Goal: Information Seeking & Learning: Learn about a topic

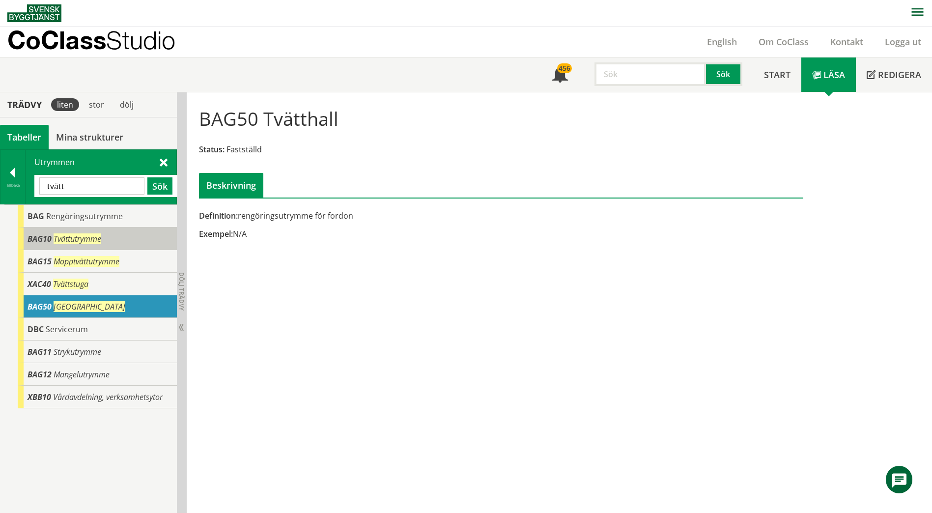
scroll to position [16, 0]
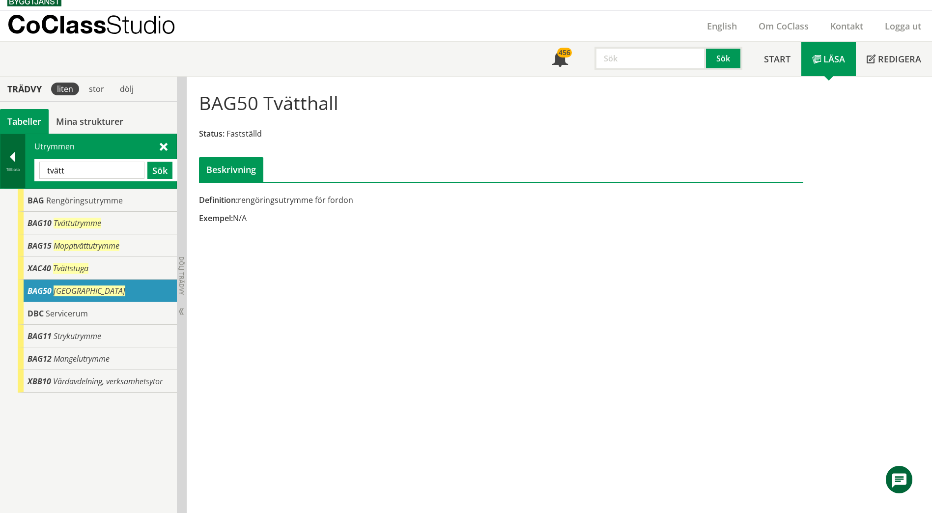
click at [22, 160] on div at bounding box center [12, 159] width 25 height 14
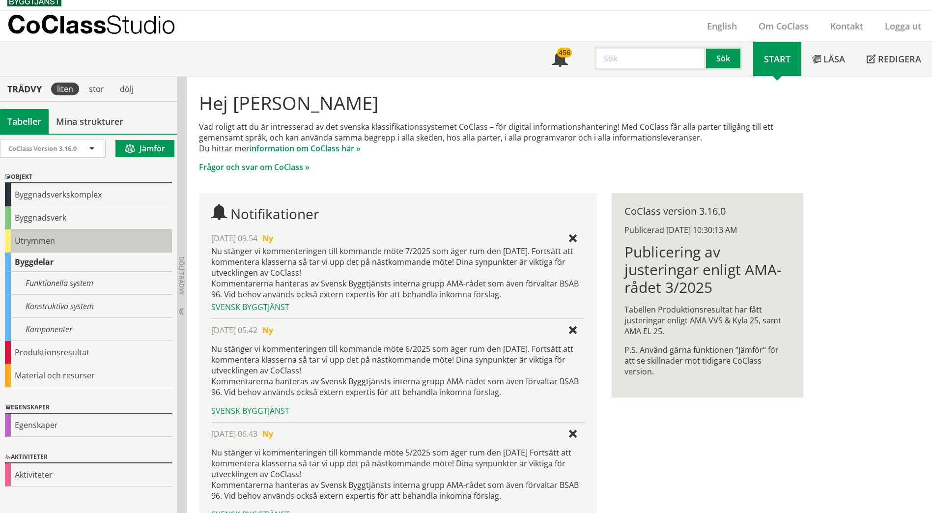
click at [35, 234] on div "Utrymmen" at bounding box center [88, 241] width 167 height 23
click at [34, 242] on div "Utrymmen" at bounding box center [88, 241] width 167 height 23
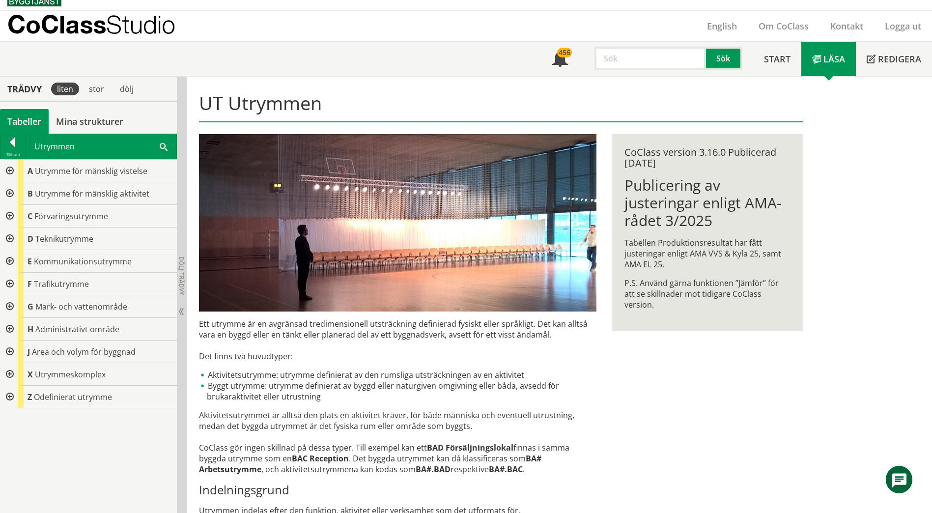
click at [6, 261] on div at bounding box center [9, 261] width 18 height 23
click at [18, 282] on div at bounding box center [17, 284] width 18 height 23
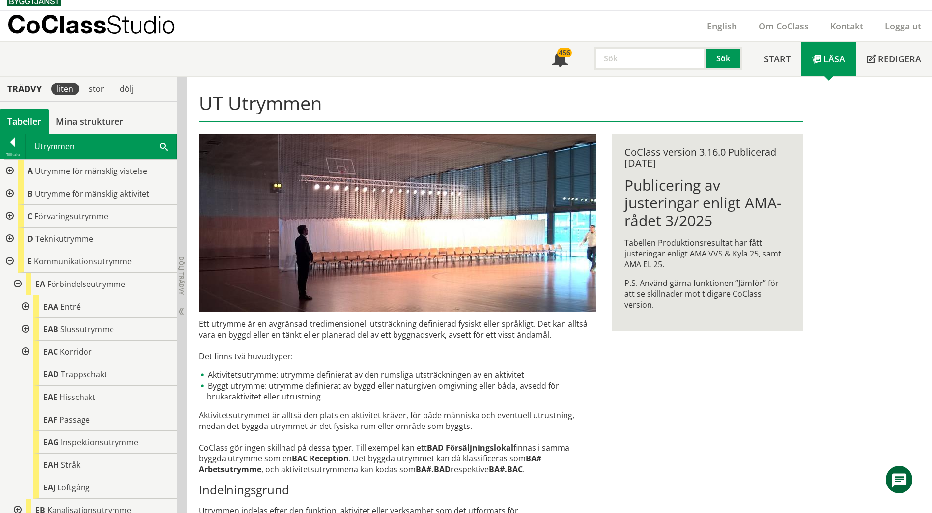
click at [9, 194] on div at bounding box center [9, 193] width 18 height 23
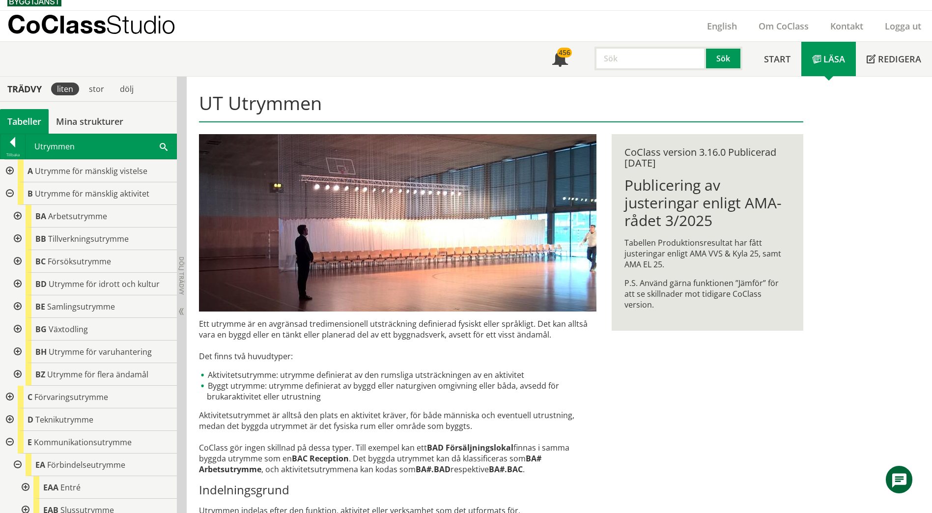
click at [13, 310] on div at bounding box center [17, 306] width 18 height 23
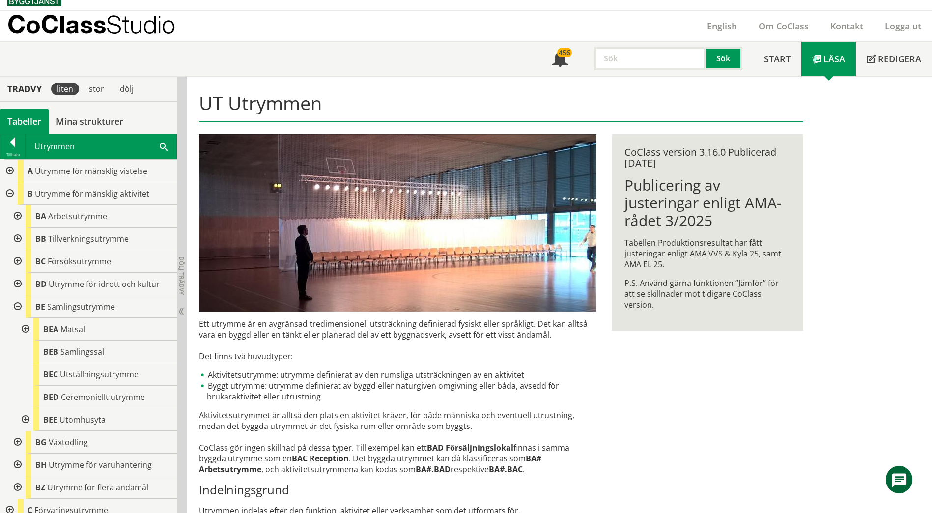
click at [10, 174] on div at bounding box center [9, 171] width 18 height 23
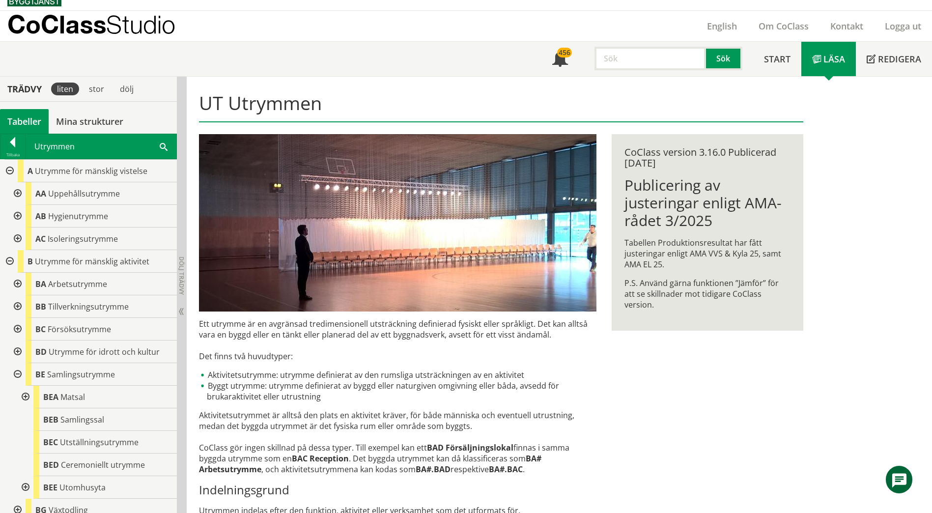
click at [24, 193] on div at bounding box center [17, 193] width 18 height 23
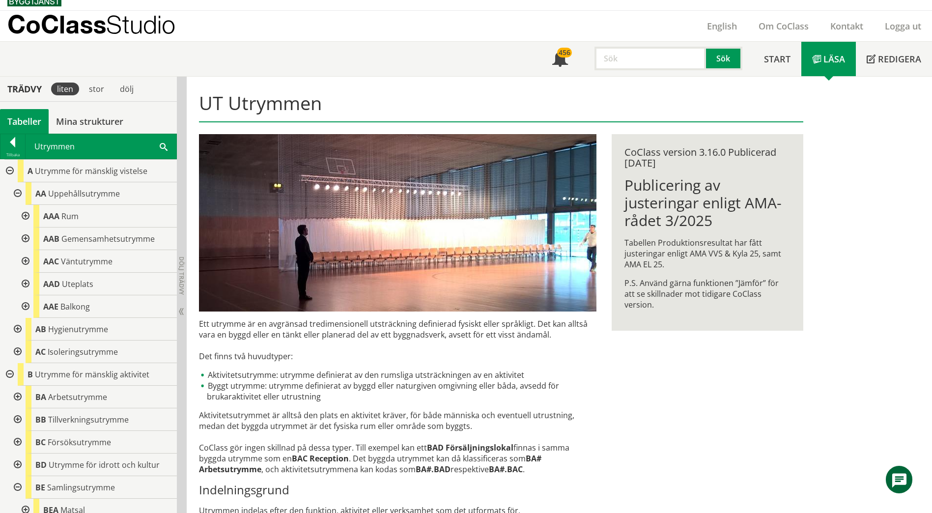
click at [27, 241] on div at bounding box center [25, 239] width 18 height 23
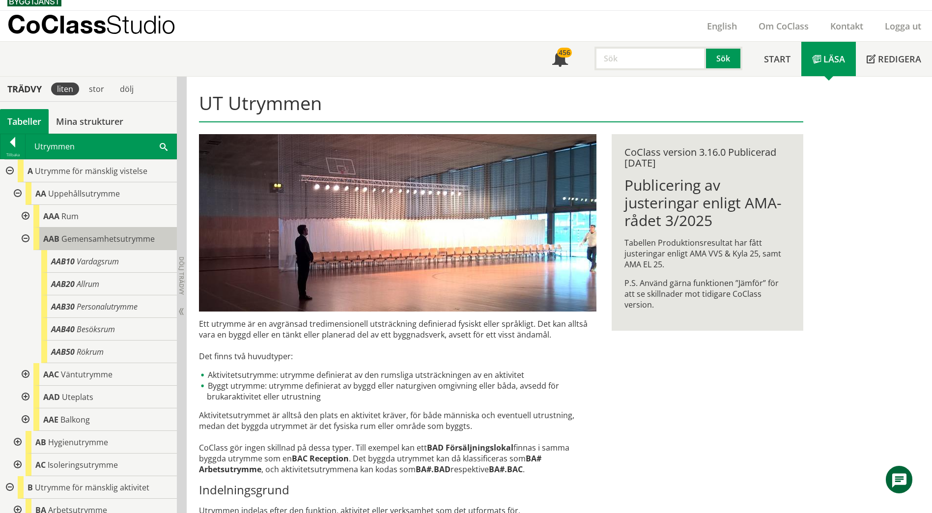
click at [72, 242] on span "Gemensamhetsutrymme" at bounding box center [107, 238] width 93 height 11
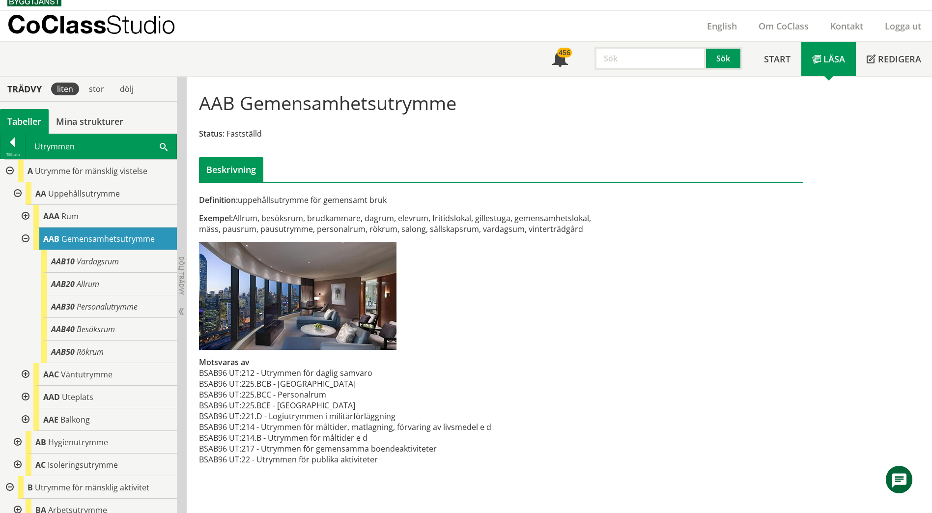
click at [26, 238] on div at bounding box center [25, 239] width 18 height 23
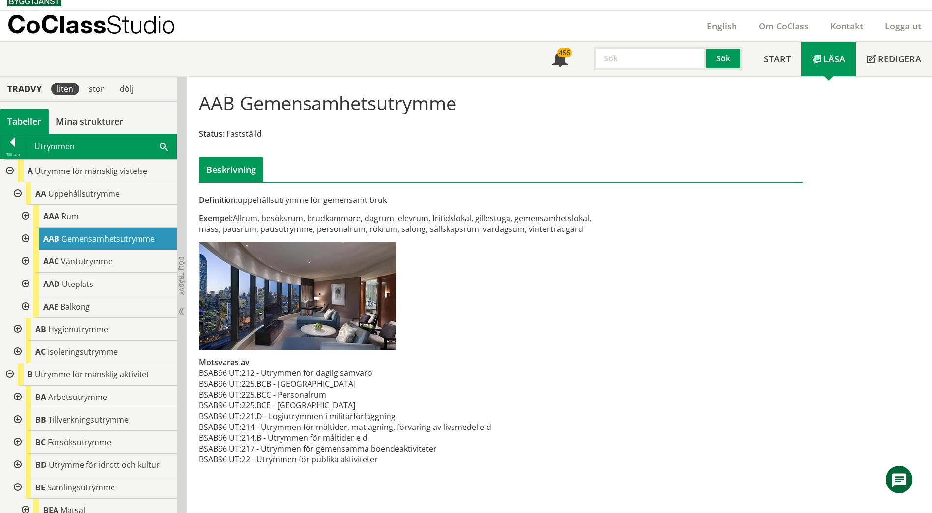
click at [161, 146] on span at bounding box center [164, 146] width 8 height 10
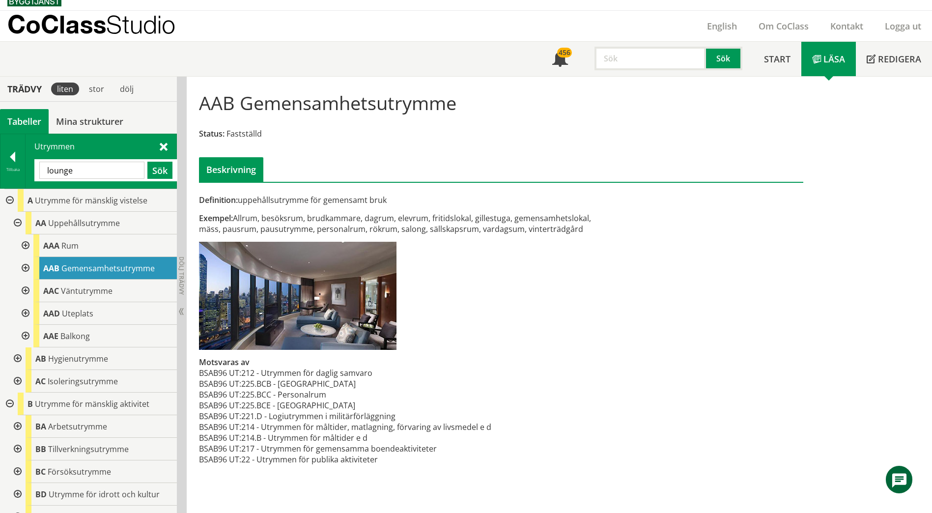
type input "lounge"
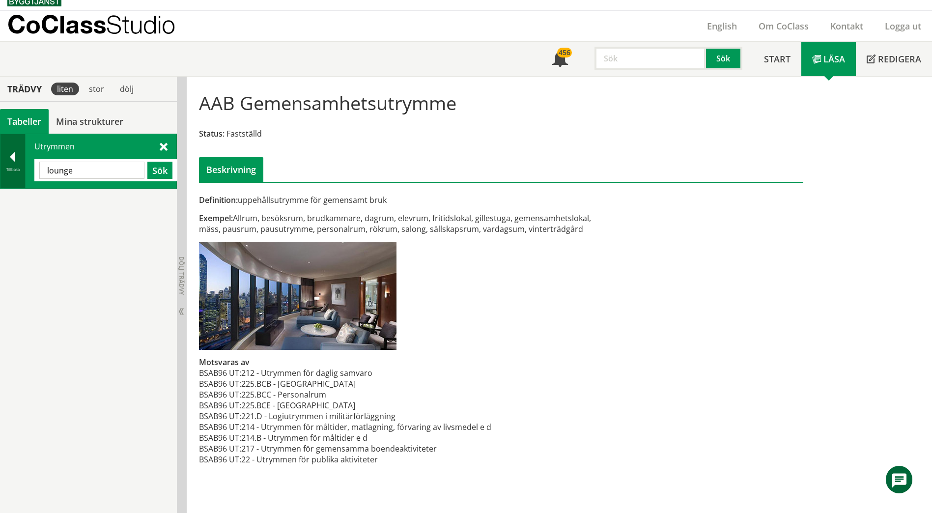
click at [13, 155] on div at bounding box center [12, 159] width 25 height 14
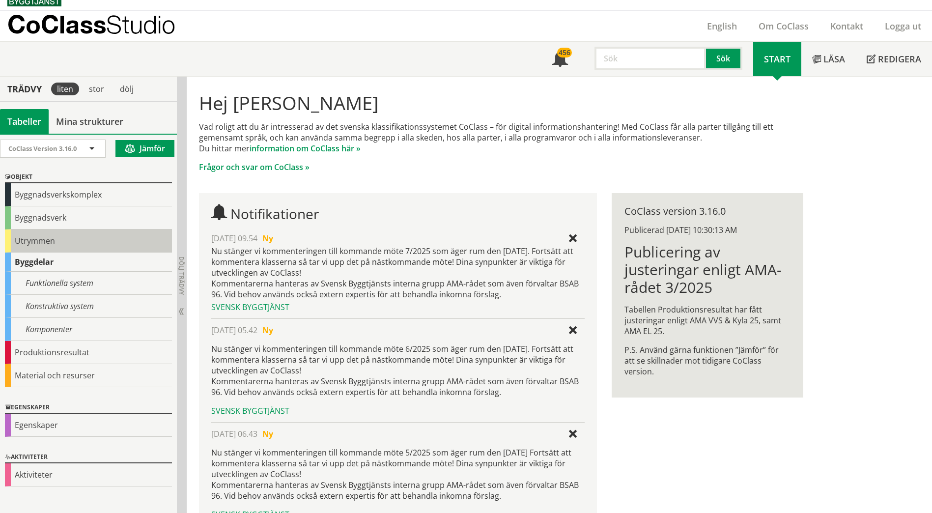
click at [25, 238] on div "Utrymmen" at bounding box center [88, 241] width 167 height 23
click at [29, 244] on div "CoClass Version 3.16.0 CoClass Version 3.16.0 CoClass Version 3.15.0 CoClass Ve…" at bounding box center [88, 323] width 177 height 379
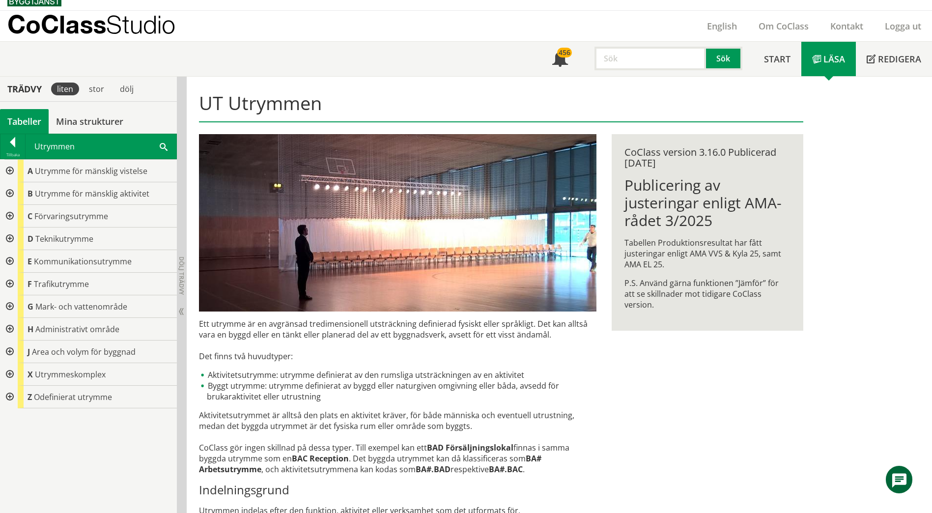
click at [11, 196] on div at bounding box center [9, 193] width 18 height 23
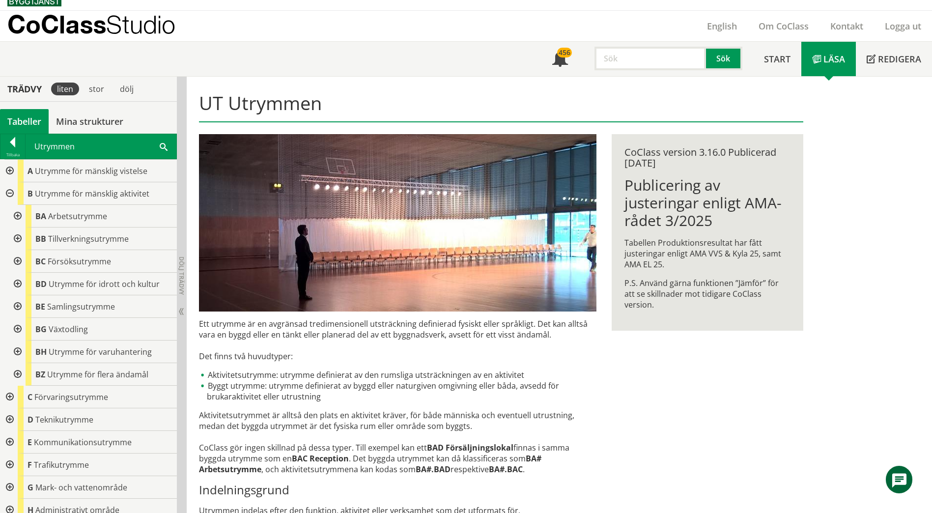
click at [14, 307] on div at bounding box center [17, 306] width 18 height 23
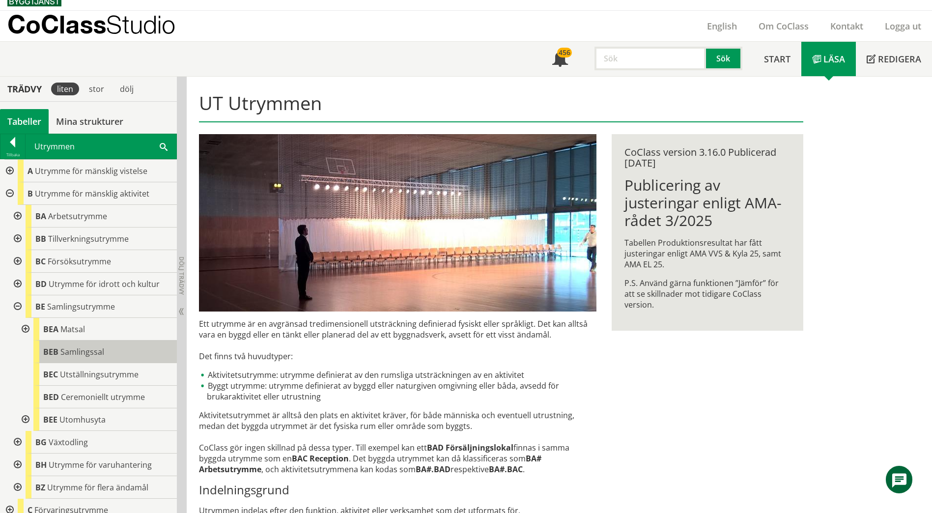
click at [62, 349] on span "Samlingssal" at bounding box center [82, 352] width 44 height 11
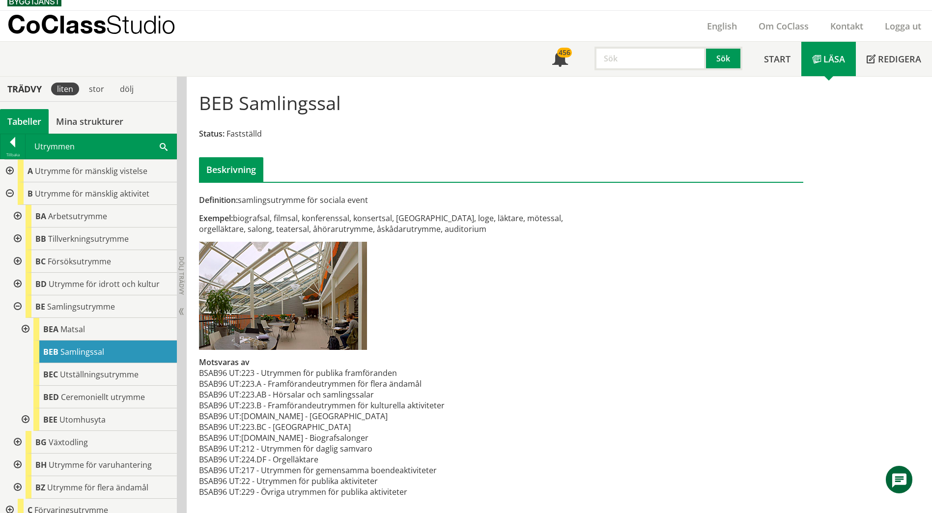
click at [11, 171] on div at bounding box center [9, 171] width 18 height 23
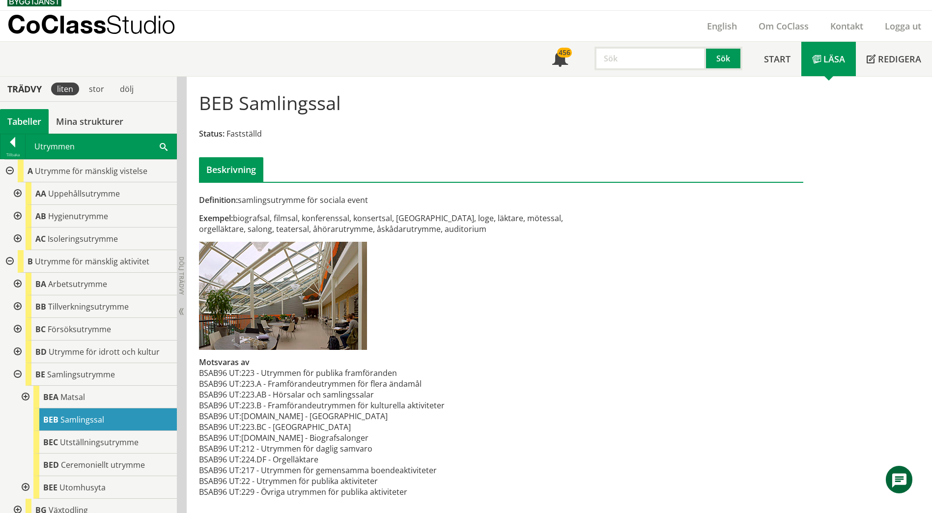
click at [21, 200] on div at bounding box center [17, 193] width 18 height 23
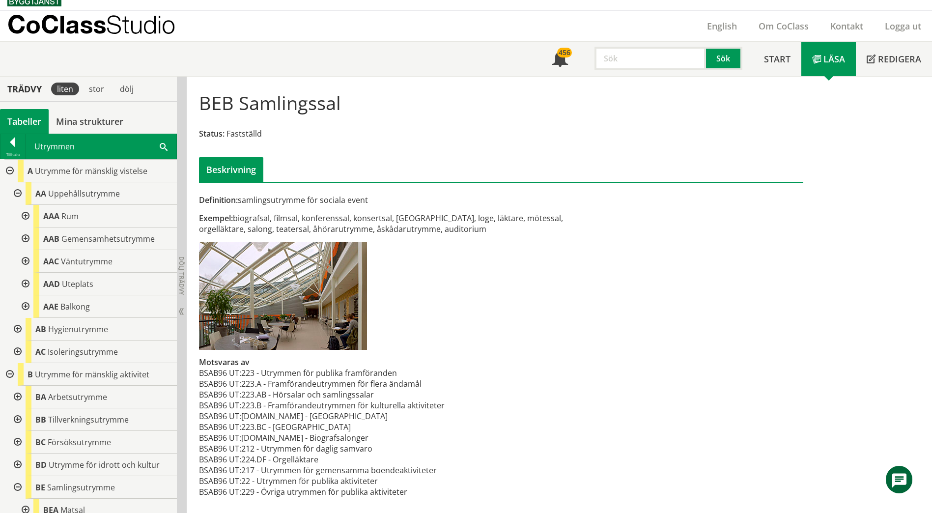
click at [25, 260] on div at bounding box center [25, 261] width 18 height 23
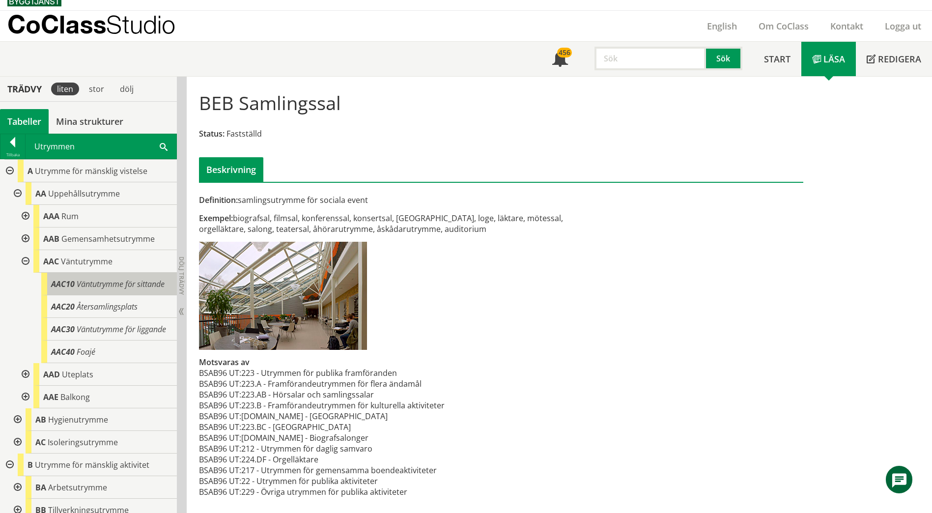
click at [101, 295] on div "AAC10 Väntutrymme för sittande" at bounding box center [109, 284] width 136 height 23
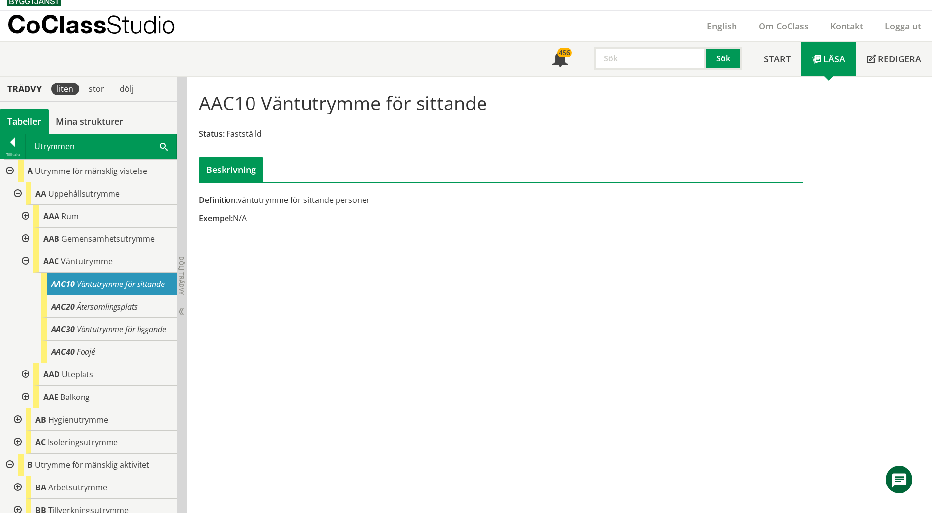
click at [26, 259] on div at bounding box center [25, 261] width 18 height 23
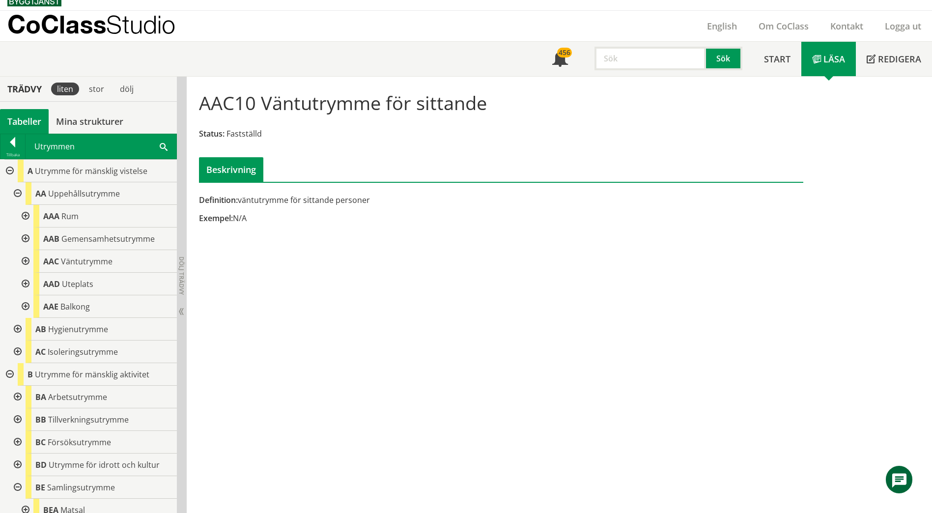
click at [25, 239] on div at bounding box center [25, 239] width 18 height 23
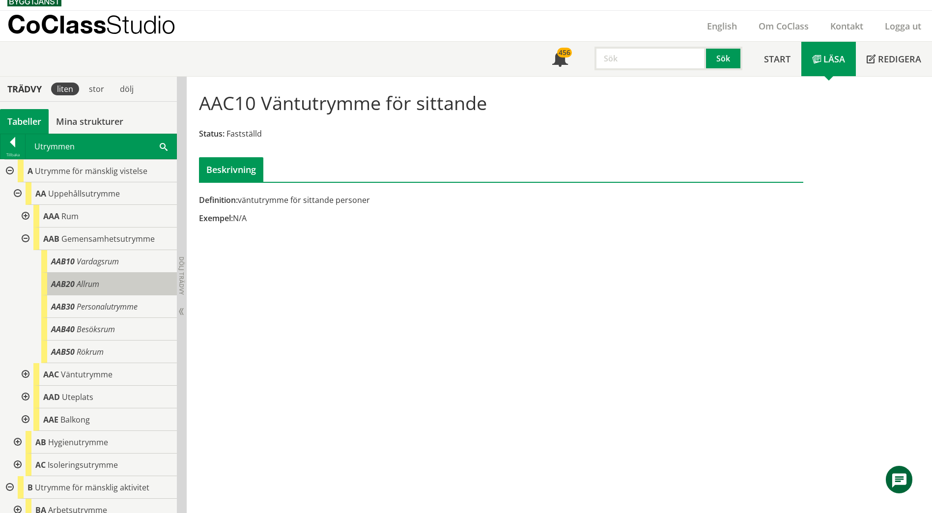
click at [86, 288] on span "Allrum" at bounding box center [88, 284] width 23 height 11
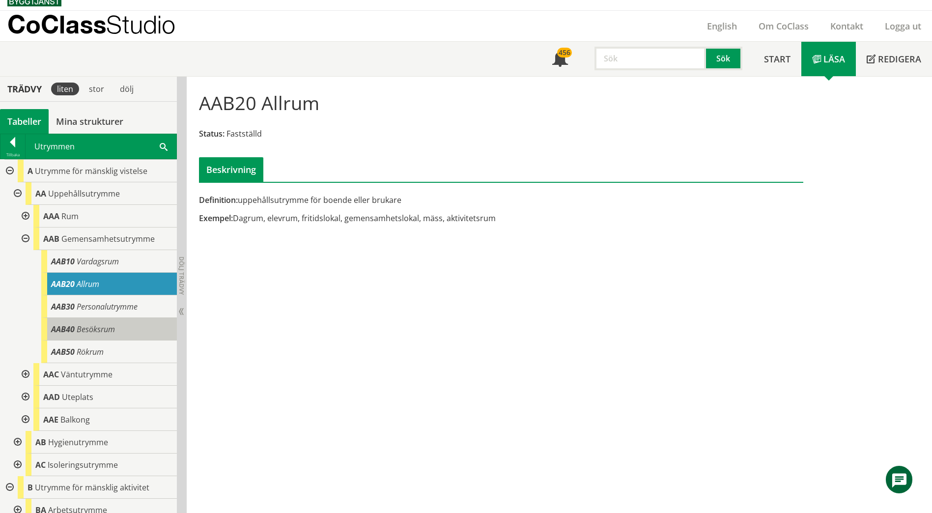
click at [88, 326] on span "Besöksrum" at bounding box center [96, 329] width 38 height 11
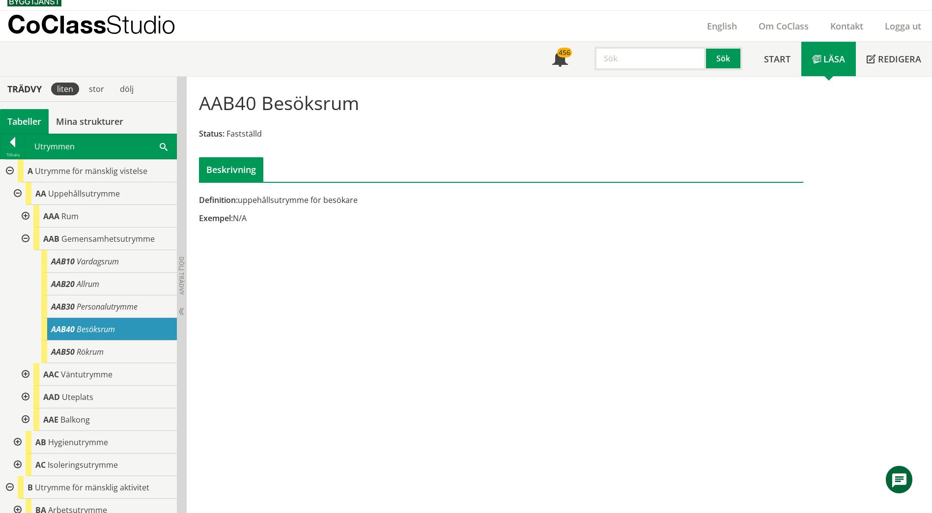
click at [25, 241] on div at bounding box center [25, 239] width 18 height 23
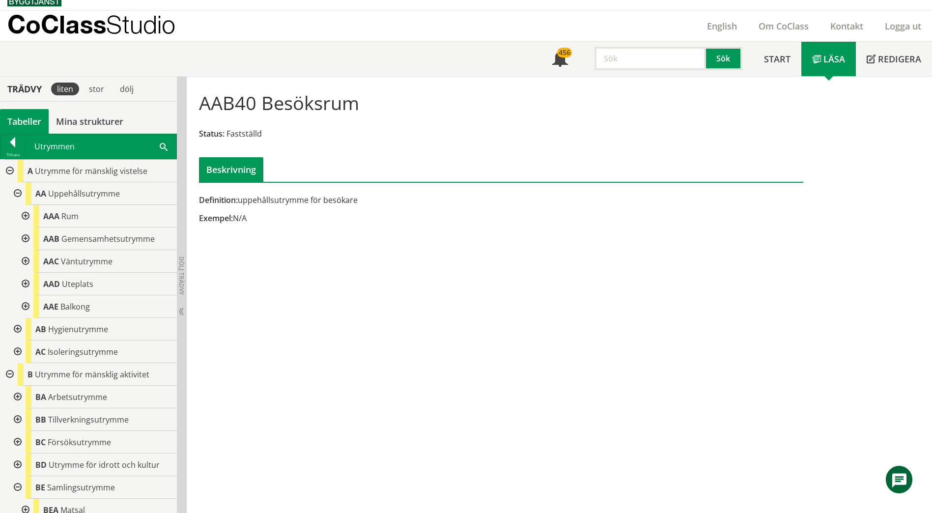
click at [16, 192] on div at bounding box center [17, 193] width 18 height 23
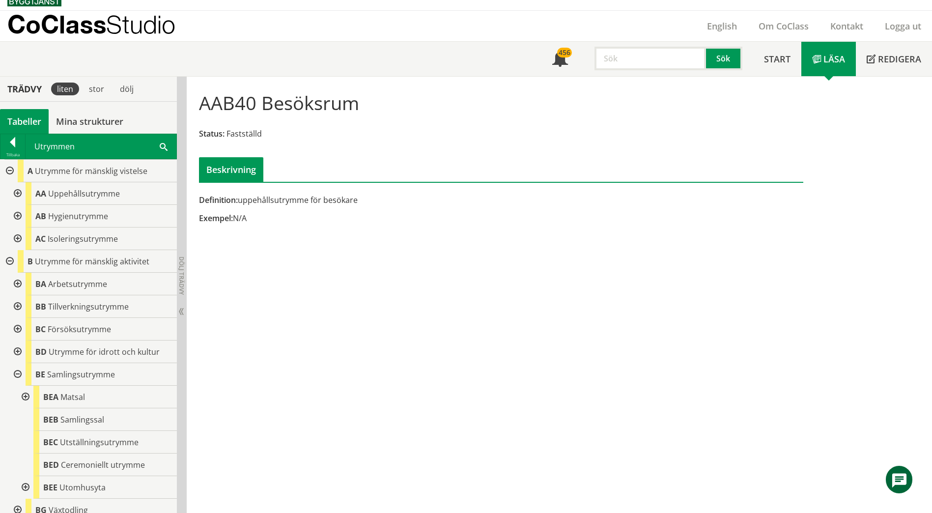
click at [19, 283] on div at bounding box center [17, 284] width 18 height 23
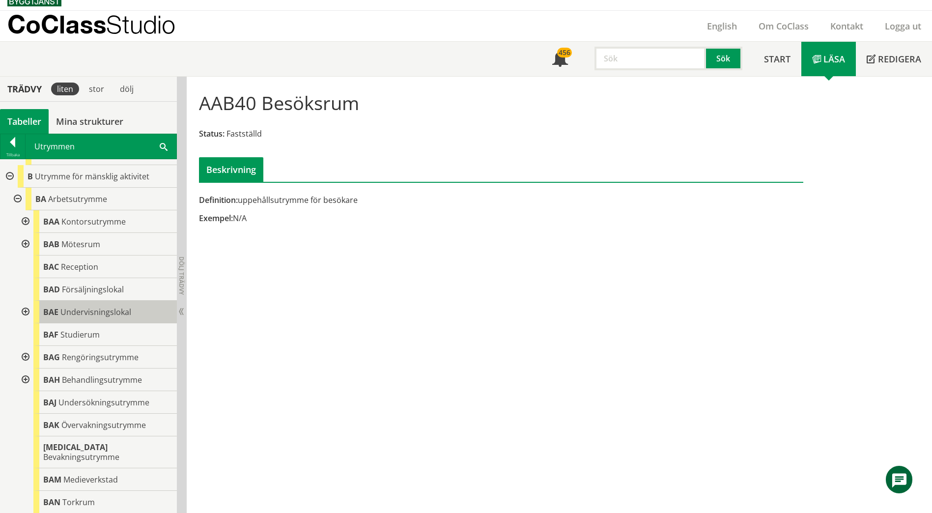
scroll to position [98, 0]
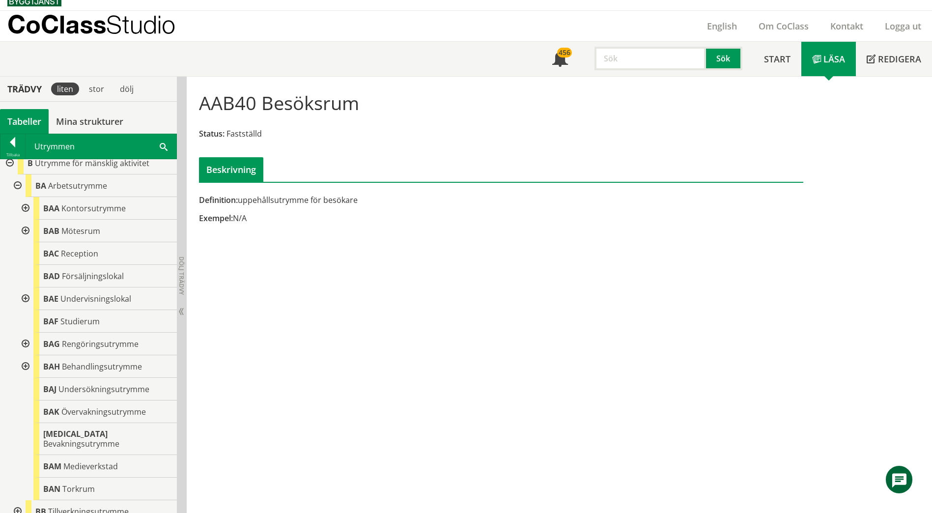
click at [25, 206] on div at bounding box center [25, 208] width 18 height 23
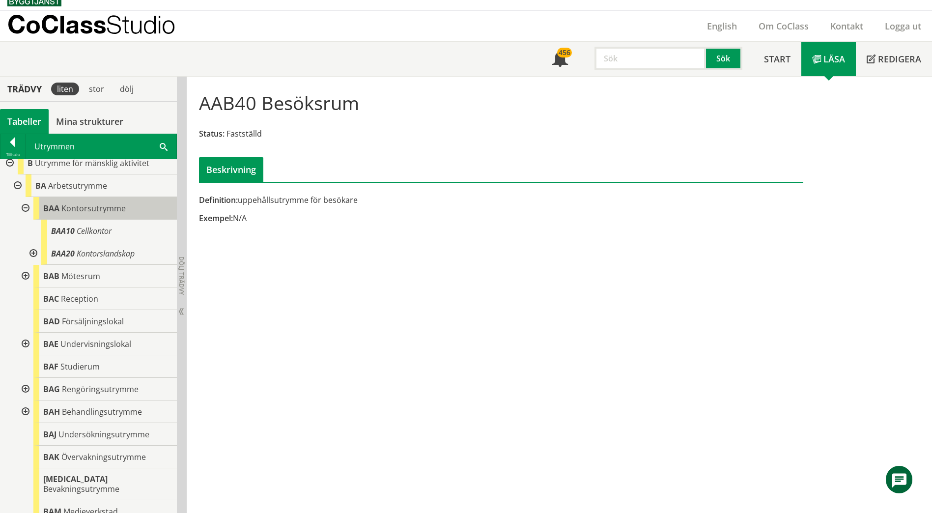
click at [78, 206] on span "Kontorsutrymme" at bounding box center [93, 208] width 64 height 11
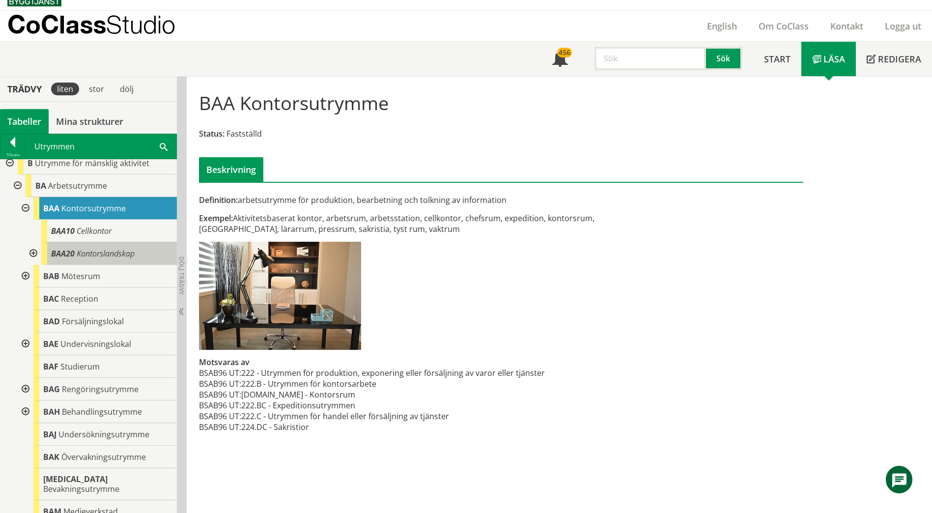
click at [50, 254] on body "AMA AMA Beskrivningsverktyg AMA Funktion BSAB Bygginfo Byggjura Byggkatalogen […" at bounding box center [466, 240] width 932 height 513
click at [99, 249] on span "Kontorslandskap" at bounding box center [106, 253] width 58 height 11
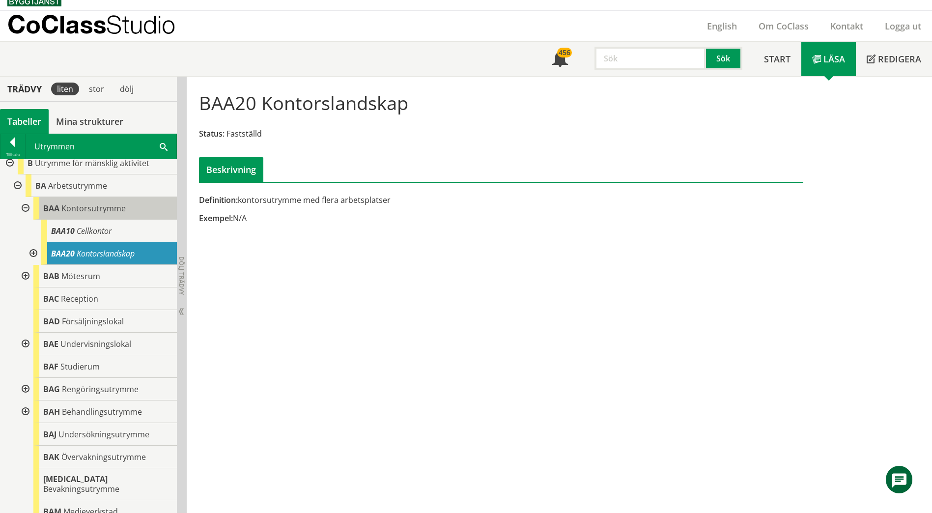
click at [85, 208] on span "Kontorsutrymme" at bounding box center [93, 208] width 64 height 11
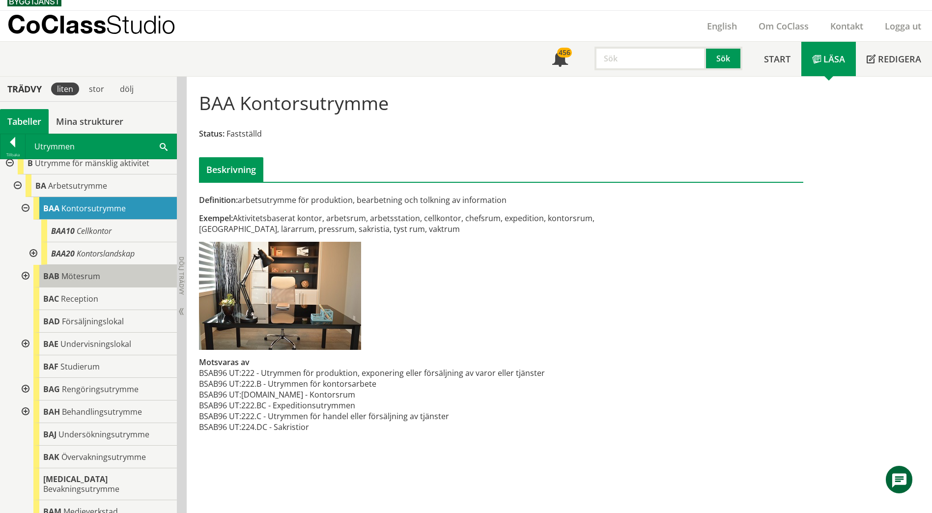
click at [85, 274] on span "Mötesrum" at bounding box center [80, 276] width 39 height 11
click at [84, 274] on span "Mötesrum" at bounding box center [80, 276] width 39 height 11
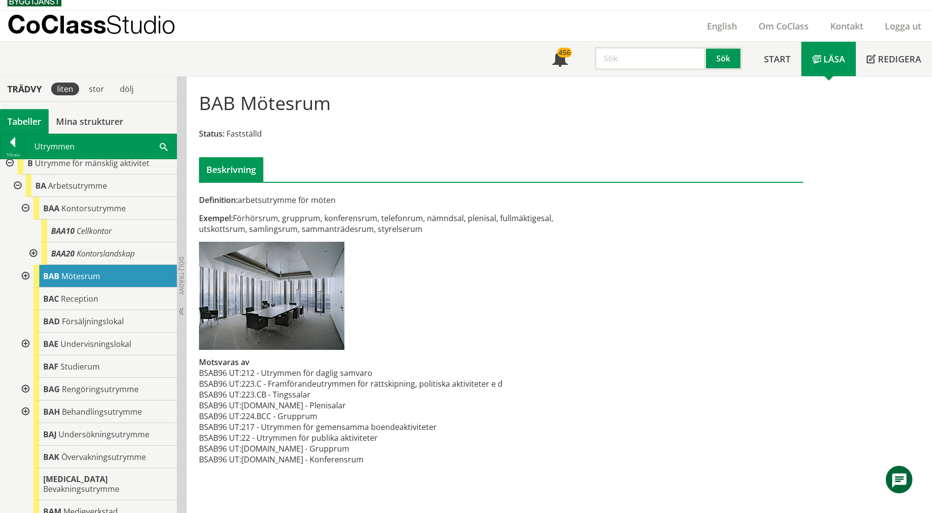
click at [28, 274] on div at bounding box center [25, 276] width 18 height 23
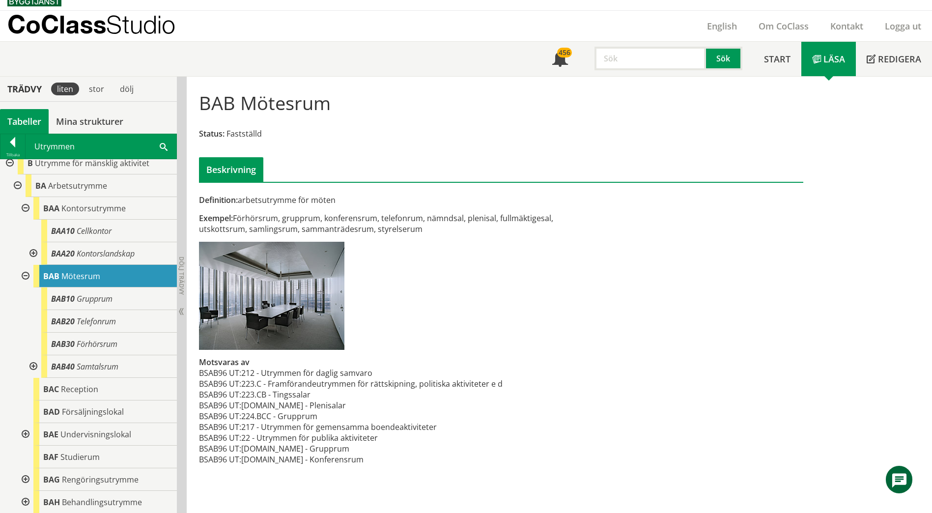
click at [23, 274] on div at bounding box center [25, 276] width 18 height 23
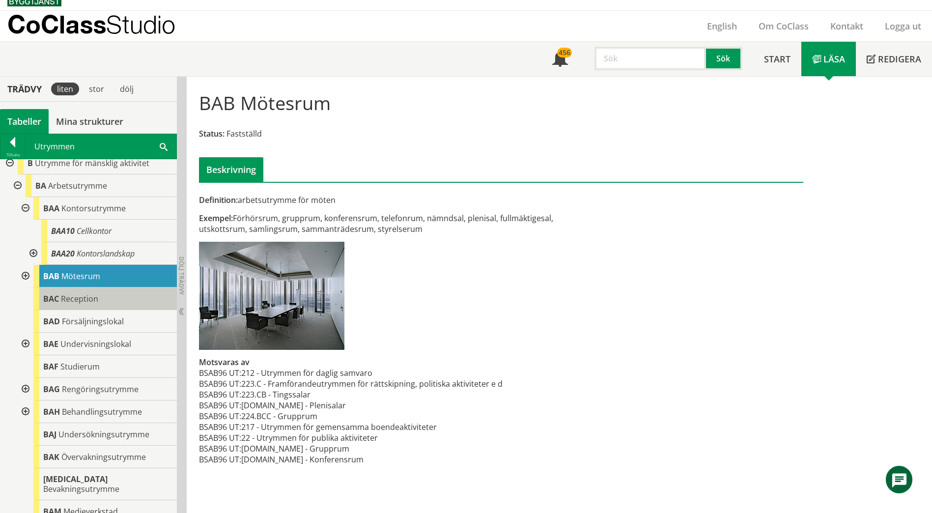
click at [77, 303] on span "Reception" at bounding box center [79, 298] width 37 height 11
click at [75, 302] on span "Reception" at bounding box center [79, 298] width 37 height 11
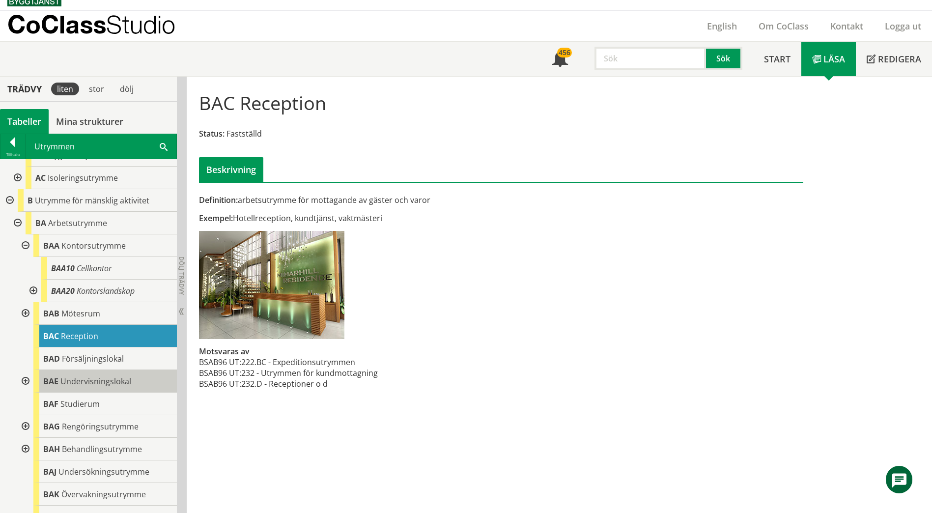
scroll to position [49, 0]
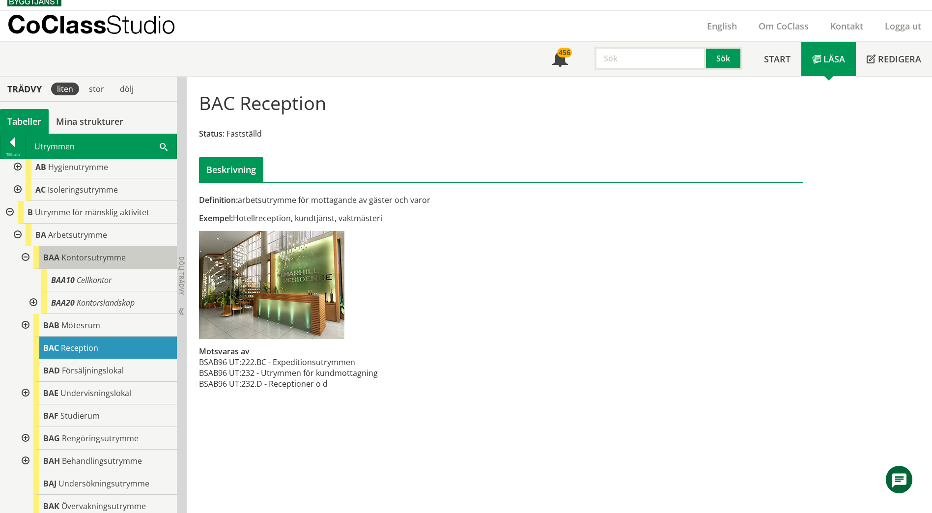
click at [75, 254] on span "Kontorsutrymme" at bounding box center [93, 257] width 64 height 11
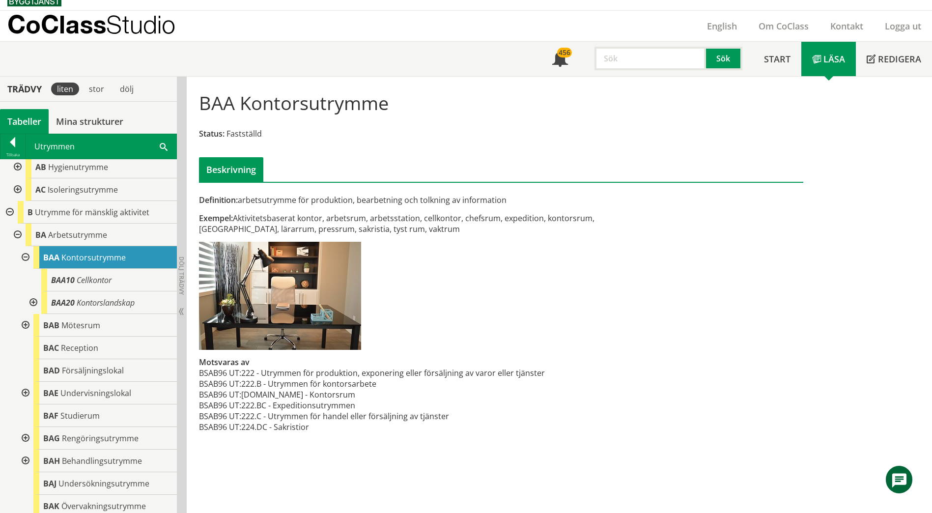
click at [168, 149] on div "Utrymmen Sök" at bounding box center [101, 146] width 151 height 25
click at [164, 146] on span at bounding box center [164, 146] width 8 height 10
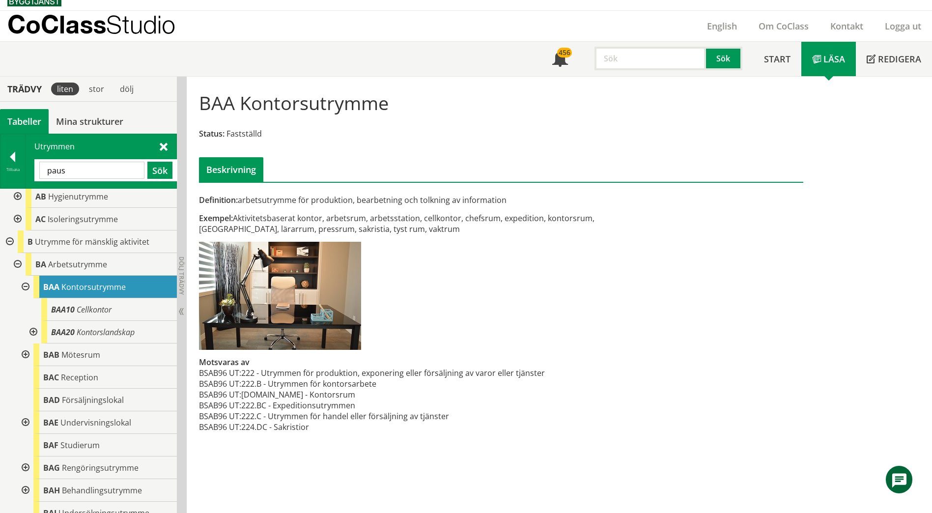
type input "paus"
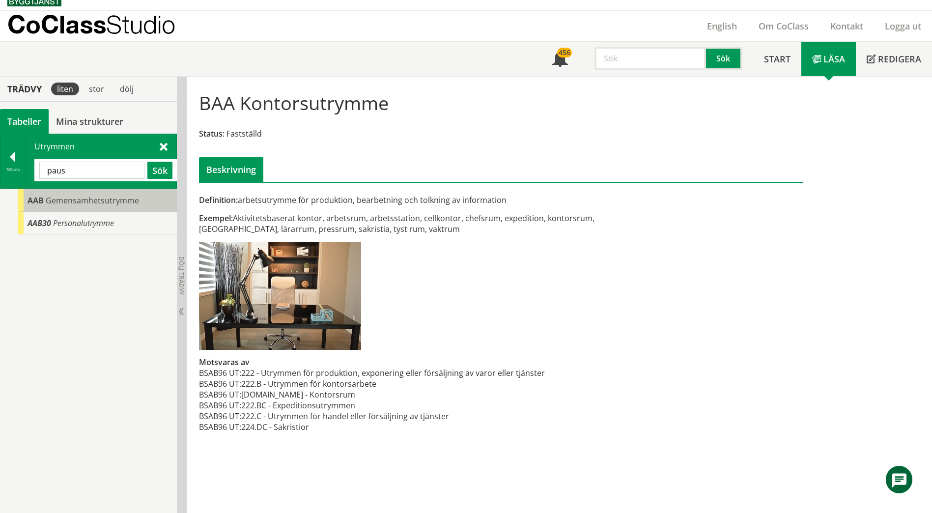
click at [80, 199] on span "Gemensamhetsutrymme" at bounding box center [92, 200] width 93 height 11
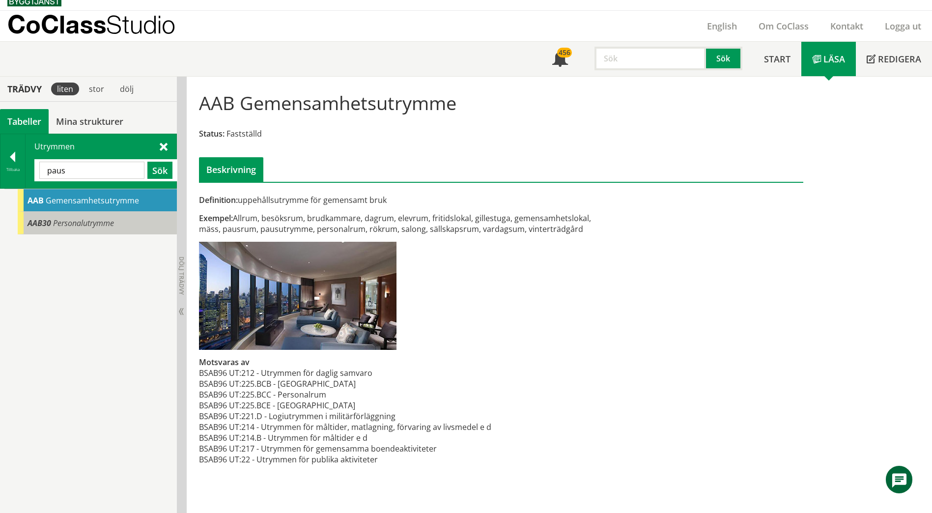
click at [83, 220] on span "Personalutrymme" at bounding box center [83, 223] width 61 height 11
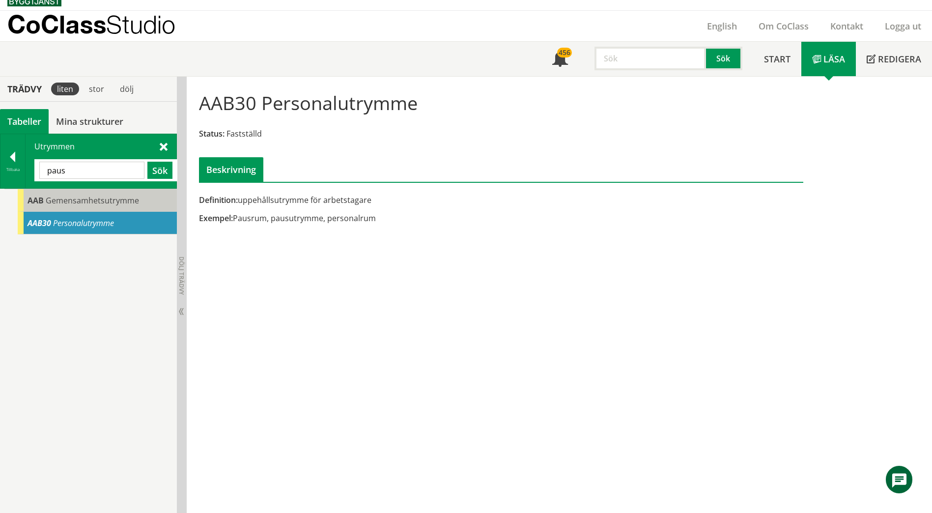
click at [86, 204] on span "Gemensamhetsutrymme" at bounding box center [92, 200] width 93 height 11
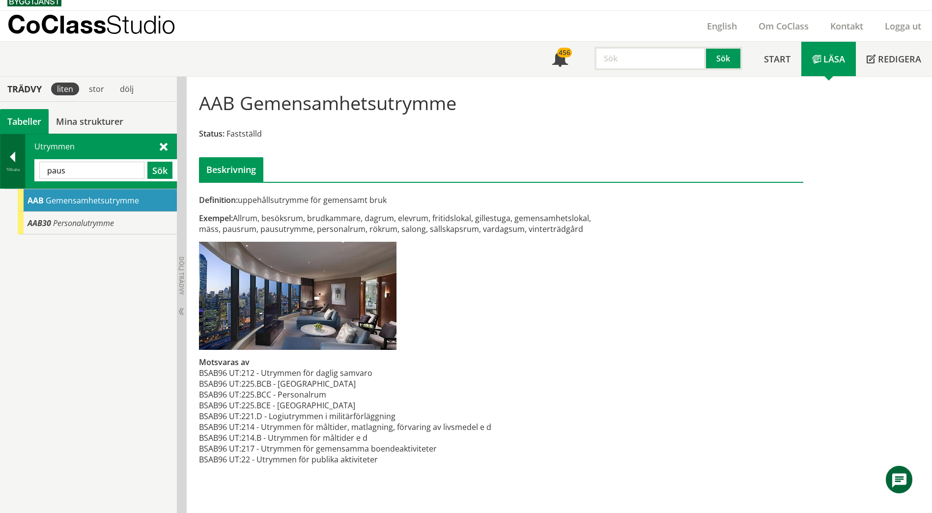
click at [17, 159] on div at bounding box center [12, 159] width 25 height 14
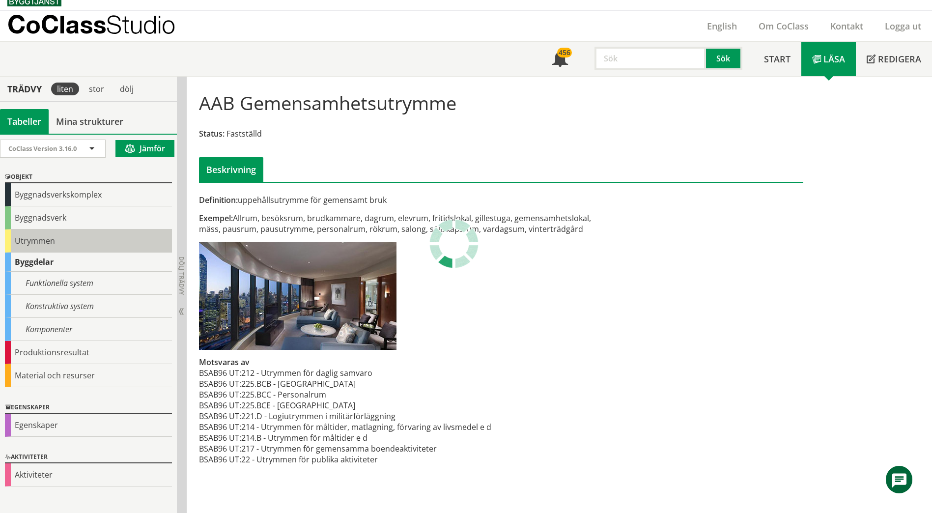
click at [40, 245] on div "Utrymmen" at bounding box center [88, 241] width 167 height 23
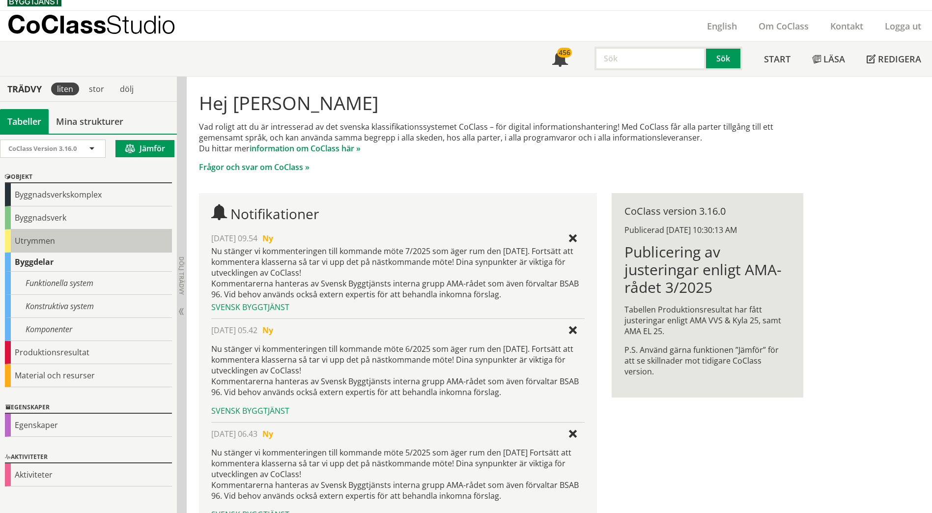
click at [38, 243] on div "Utrymmen" at bounding box center [88, 241] width 167 height 23
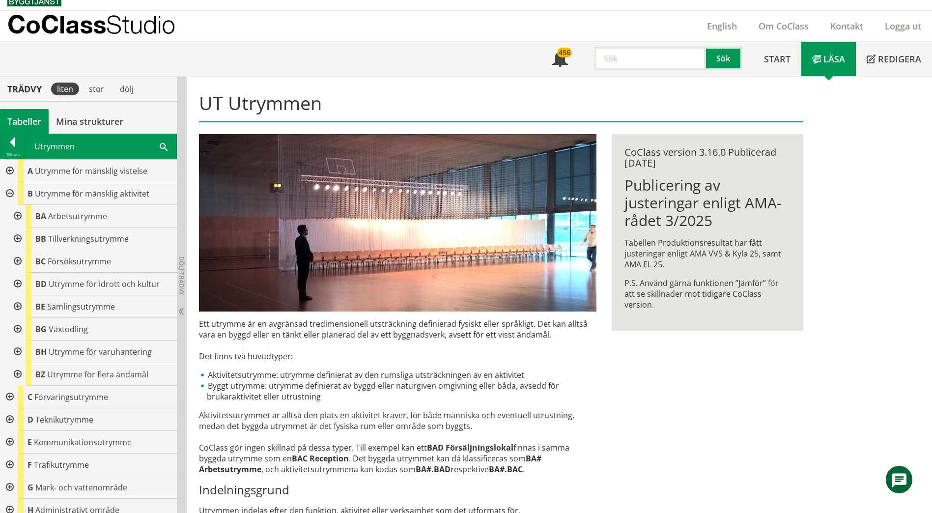
click at [16, 216] on div at bounding box center [17, 216] width 18 height 23
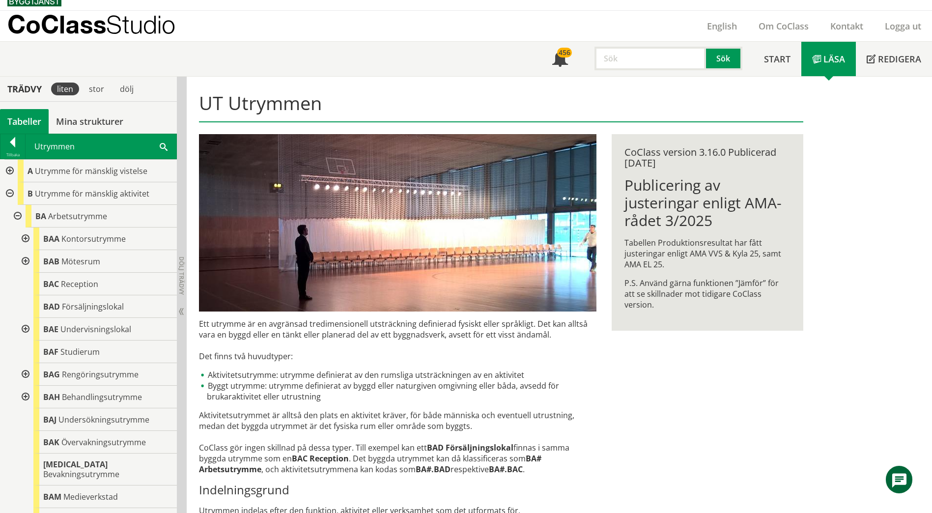
click at [28, 330] on div at bounding box center [25, 329] width 18 height 23
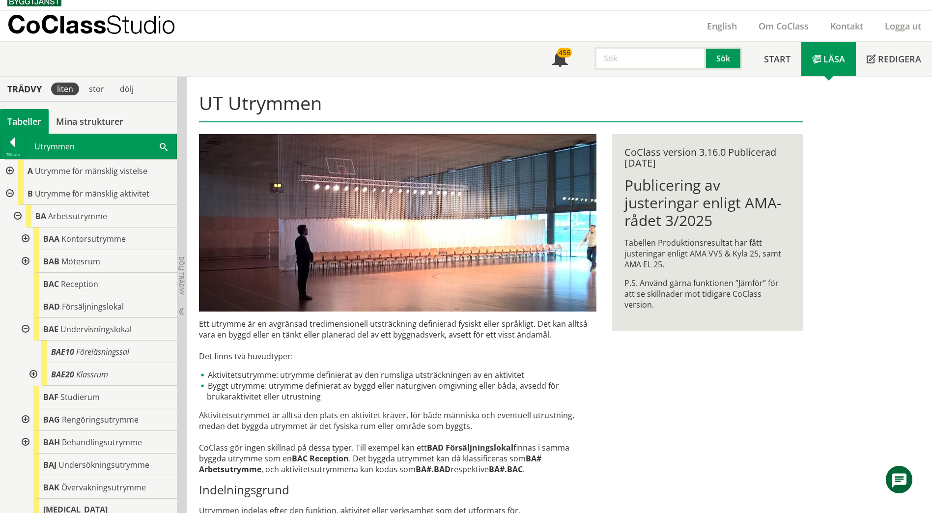
click at [34, 375] on div at bounding box center [33, 374] width 18 height 23
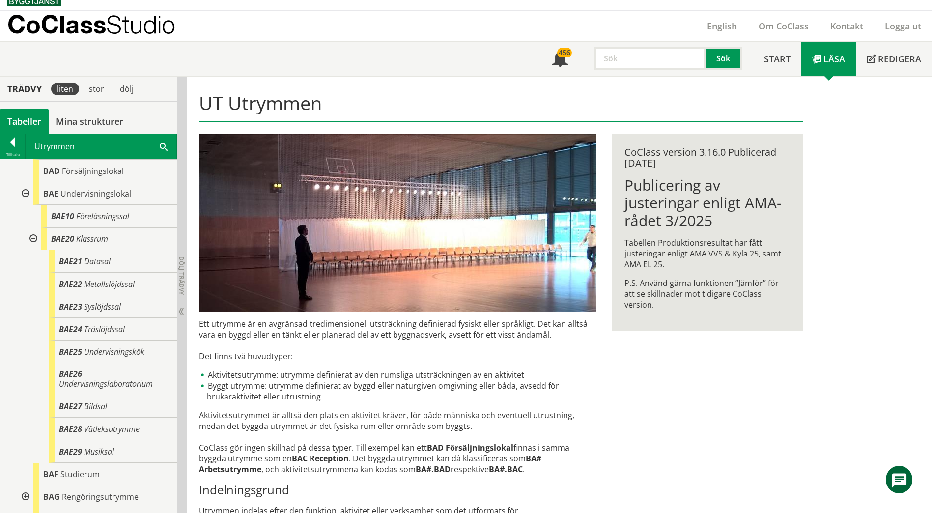
scroll to position [147, 0]
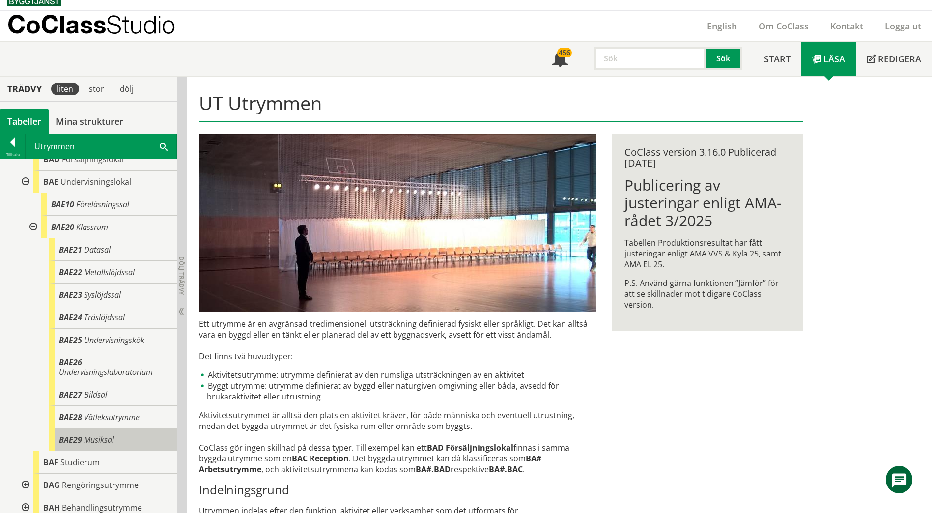
click at [98, 439] on span "Musiksal" at bounding box center [99, 440] width 30 height 11
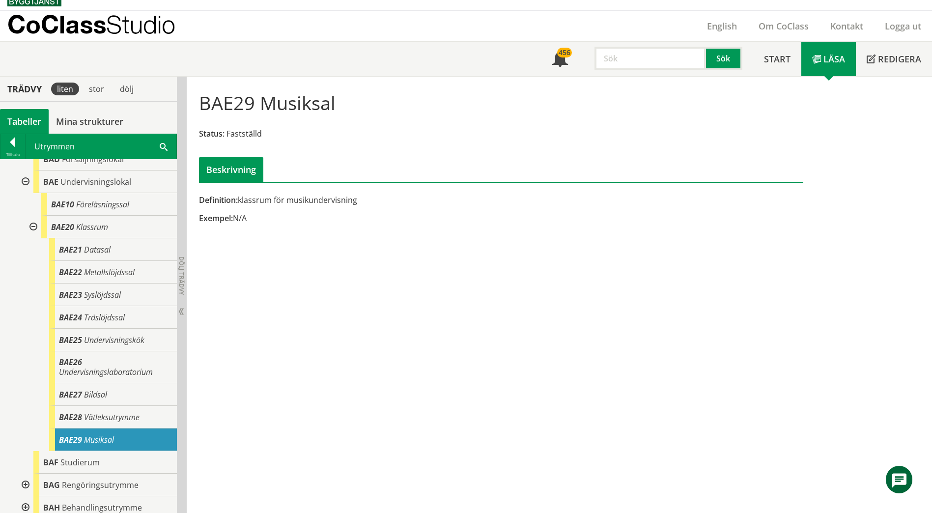
click at [31, 226] on div at bounding box center [33, 227] width 18 height 23
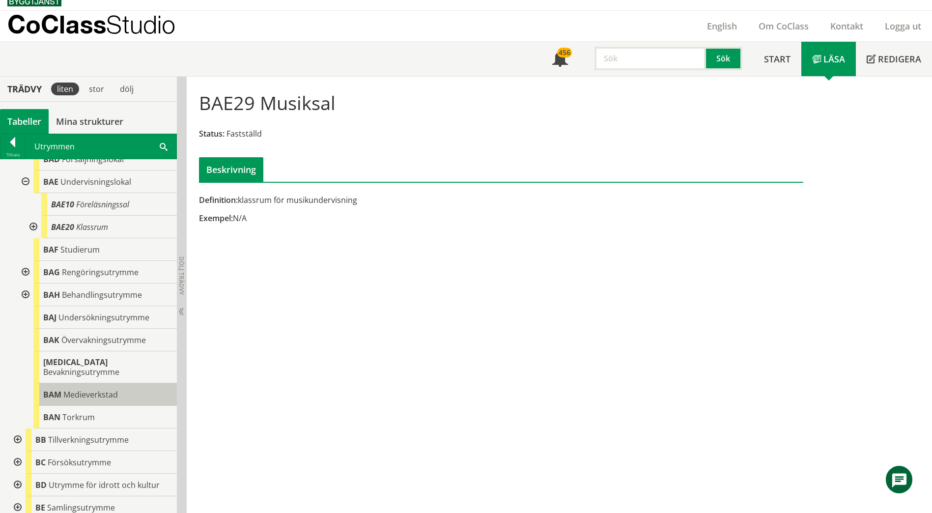
click at [99, 389] on span "Medieverkstad" at bounding box center [90, 394] width 55 height 11
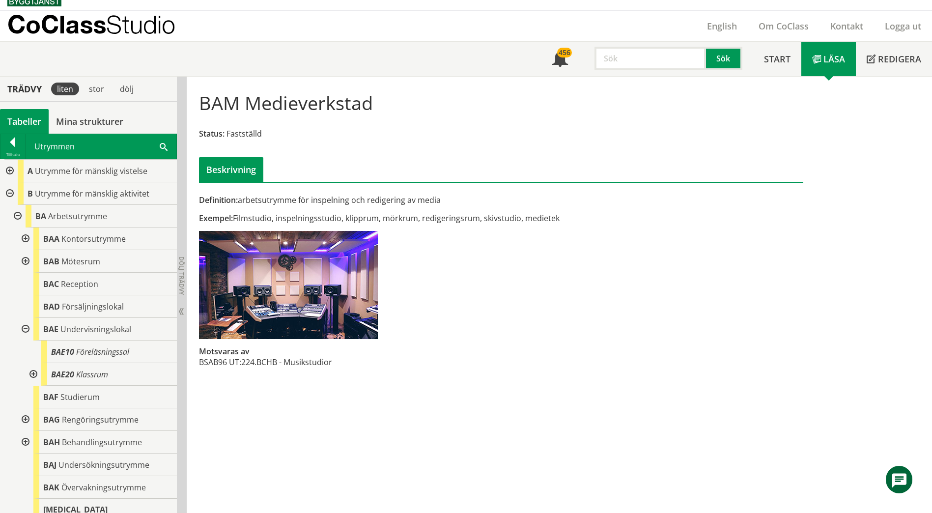
click at [8, 190] on div at bounding box center [9, 193] width 18 height 23
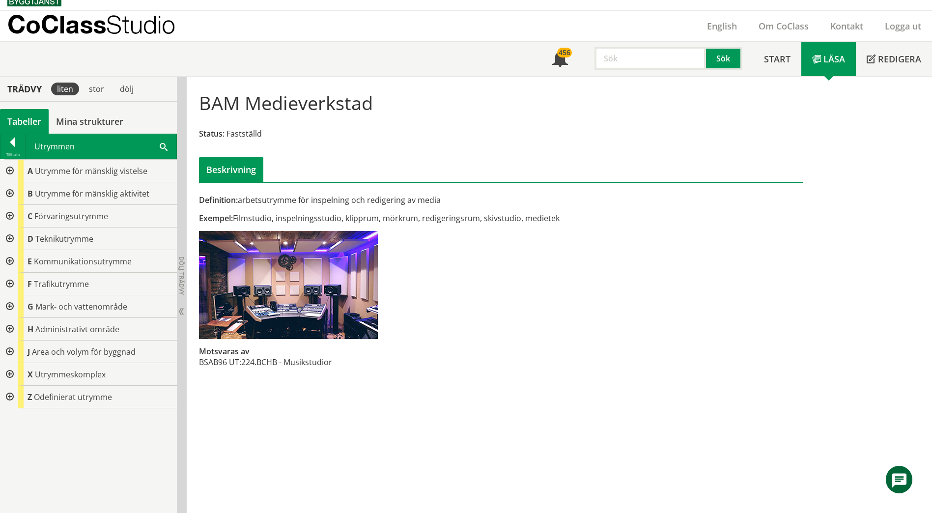
click at [10, 214] on div at bounding box center [9, 216] width 18 height 23
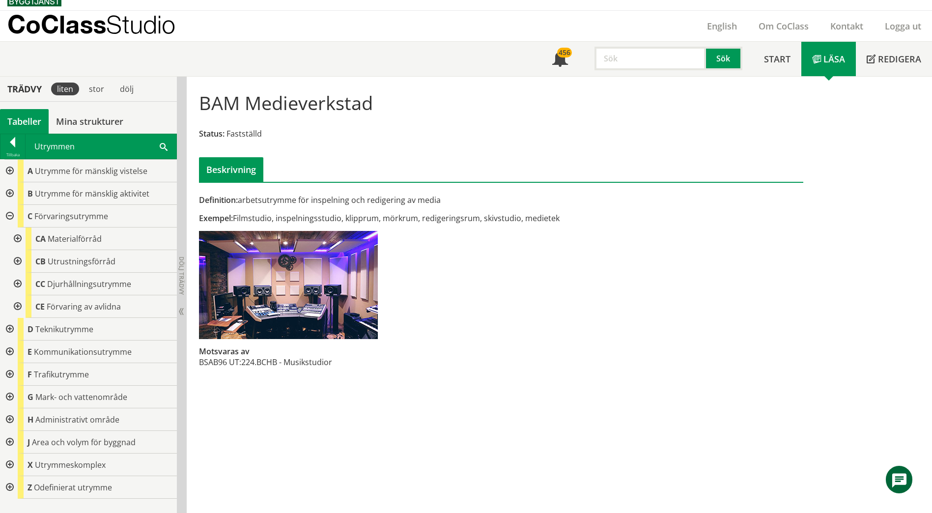
click at [20, 263] on div at bounding box center [17, 261] width 18 height 23
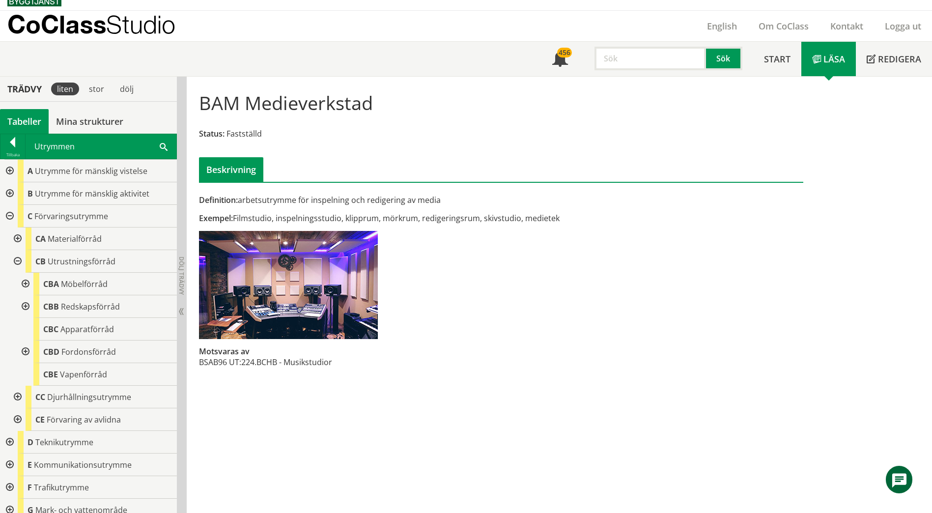
click at [25, 305] on div at bounding box center [25, 306] width 18 height 23
click at [16, 239] on div at bounding box center [17, 239] width 18 height 23
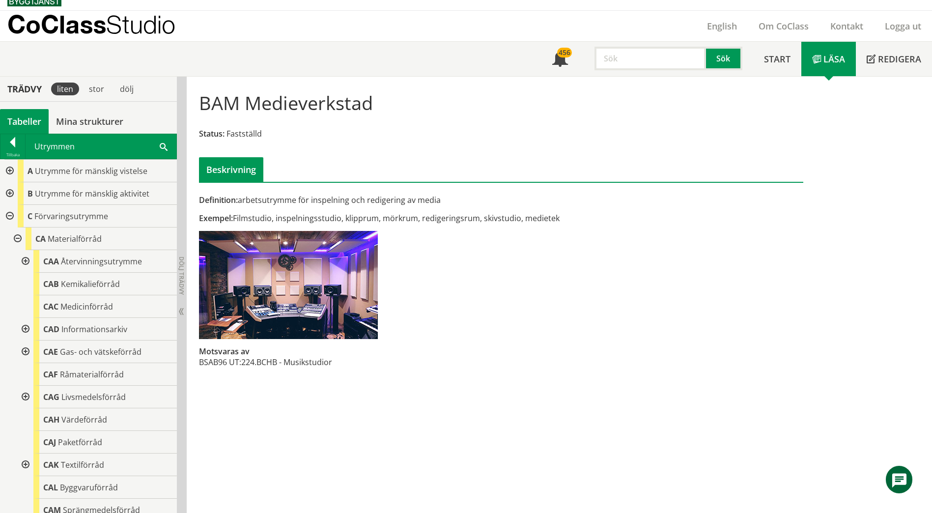
click at [17, 238] on div at bounding box center [17, 239] width 18 height 23
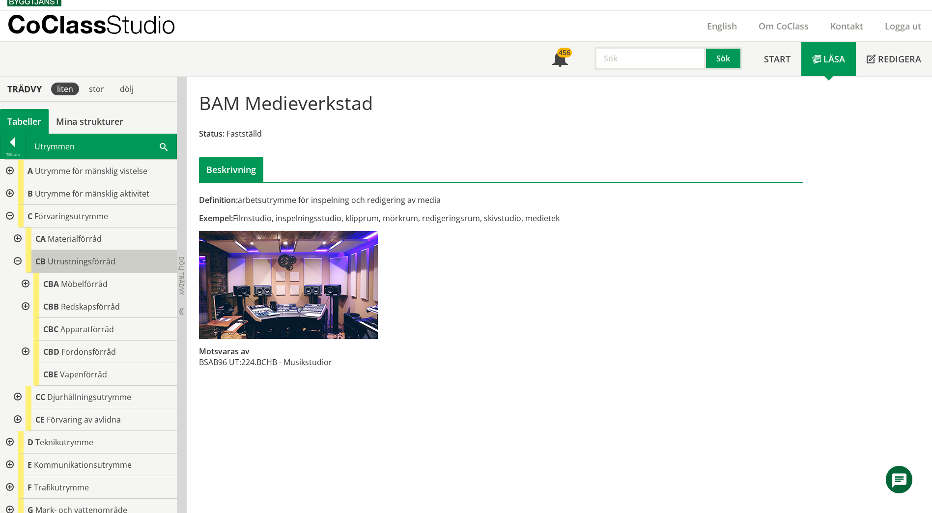
click at [58, 261] on body "AMA AMA Beskrivningsverktyg AMA Funktion BSAB Bygginfo Byggjura Byggkatalogen […" at bounding box center [466, 240] width 932 height 513
click at [85, 261] on span "Utrustningsförråd" at bounding box center [82, 261] width 68 height 11
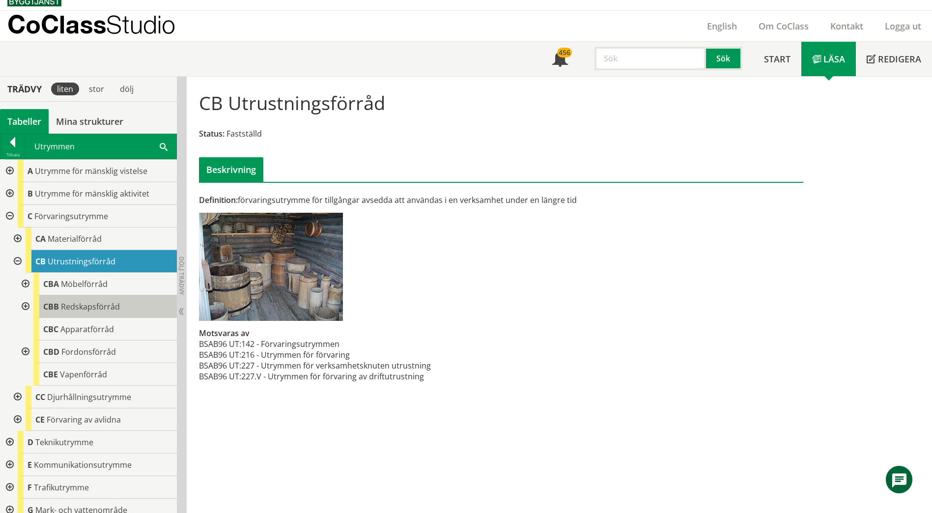
click at [78, 306] on span "Redskapsförråd" at bounding box center [90, 306] width 59 height 11
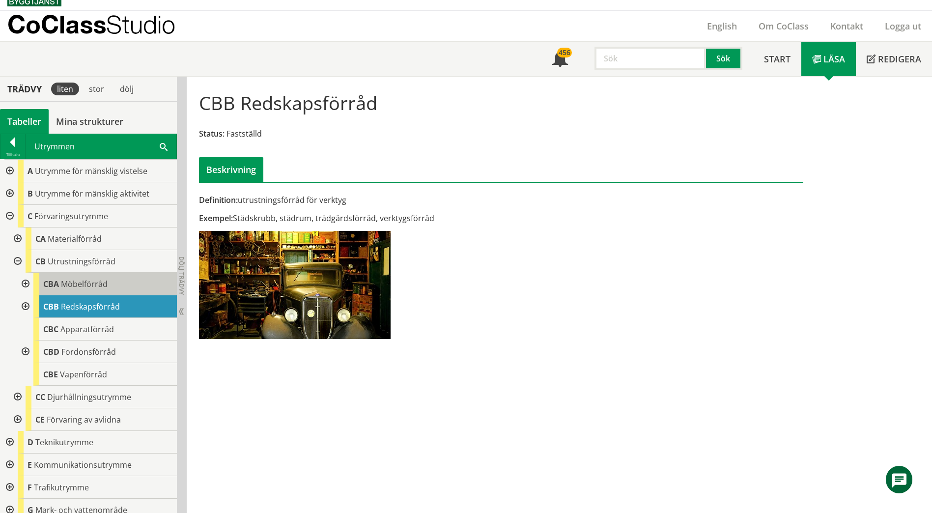
click at [99, 282] on span "Möbelförråd" at bounding box center [84, 284] width 47 height 11
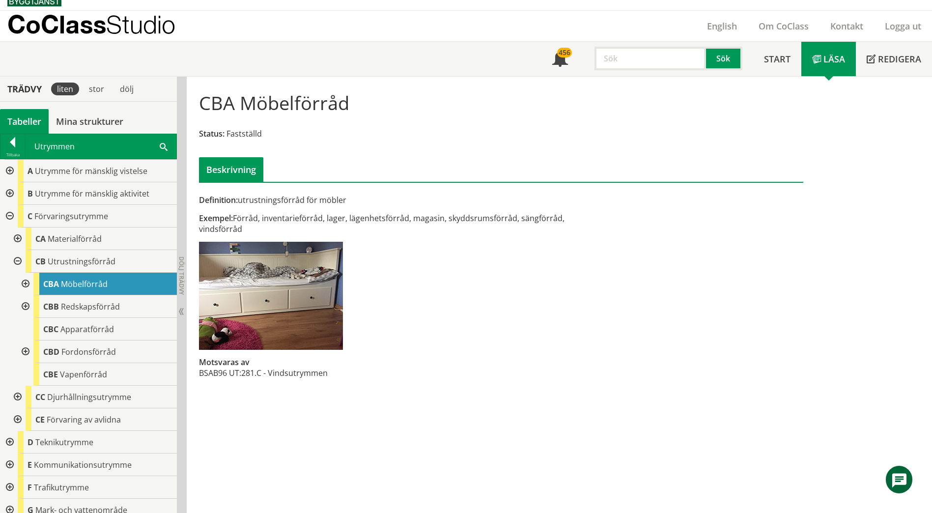
click at [8, 218] on div at bounding box center [9, 216] width 18 height 23
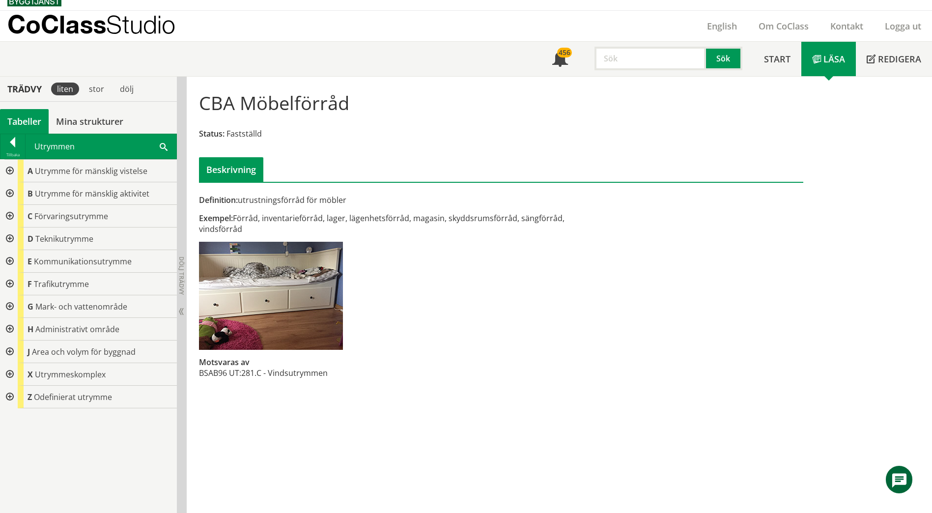
click at [11, 193] on div at bounding box center [9, 193] width 18 height 23
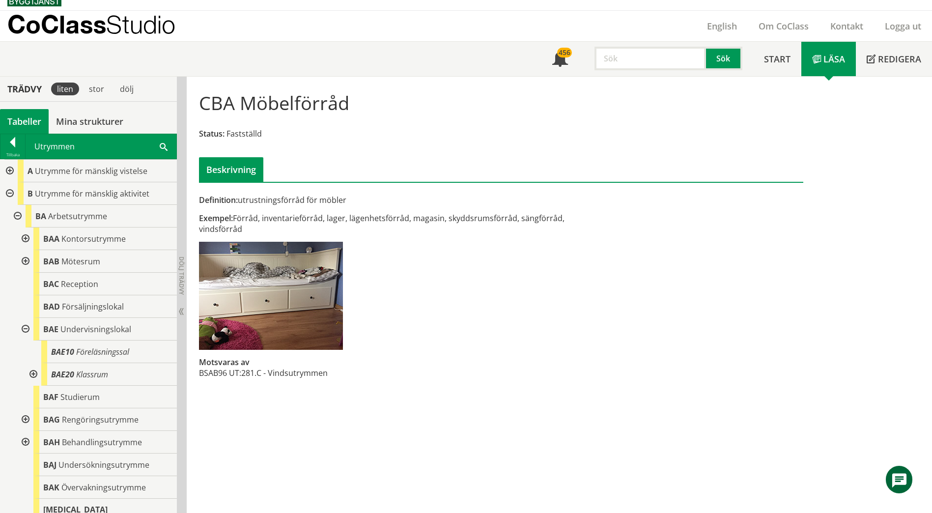
click at [33, 373] on div at bounding box center [33, 374] width 18 height 23
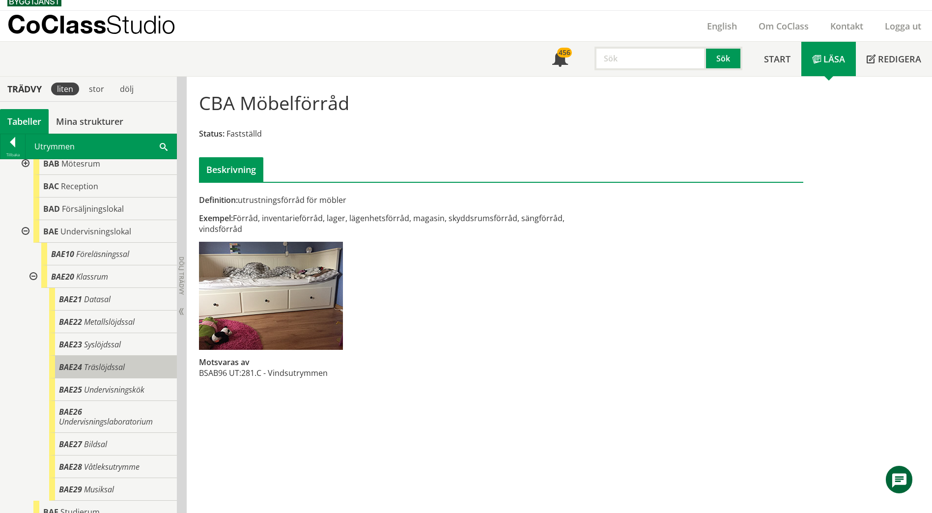
scroll to position [98, 0]
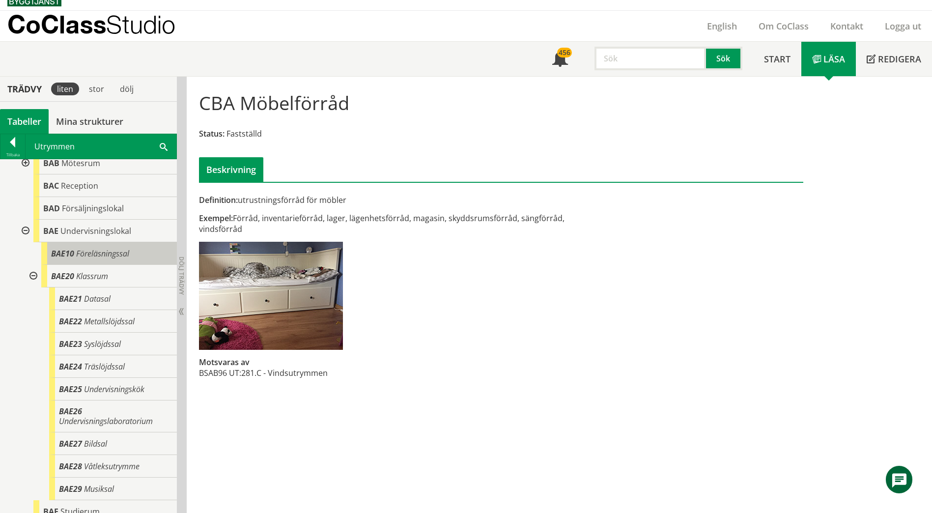
click at [131, 254] on div "BAE10 Föreläsningssal" at bounding box center [109, 253] width 136 height 23
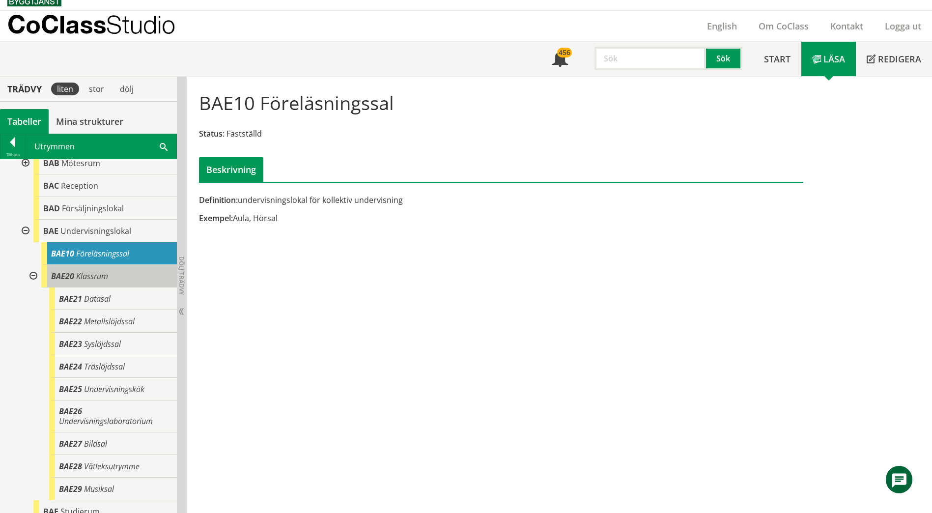
click at [122, 266] on div "BAE20 Klassrum" at bounding box center [109, 276] width 136 height 23
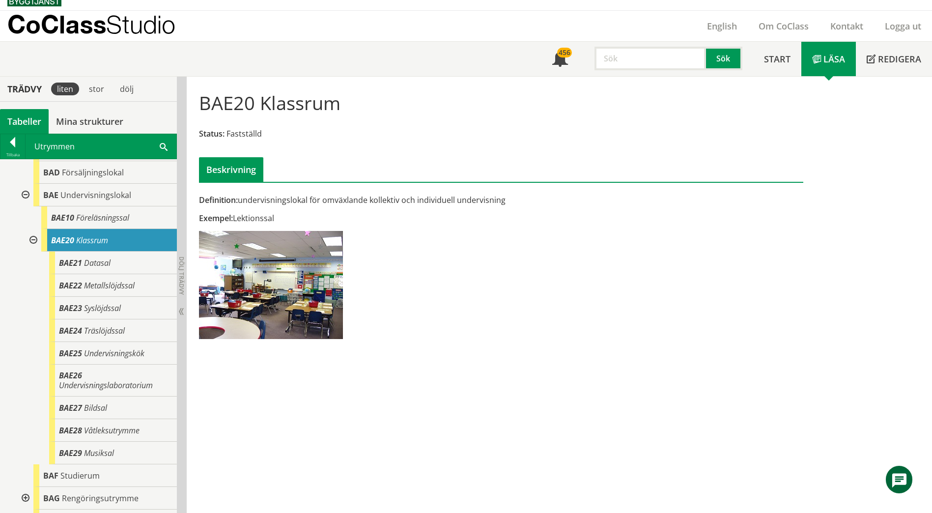
scroll to position [147, 0]
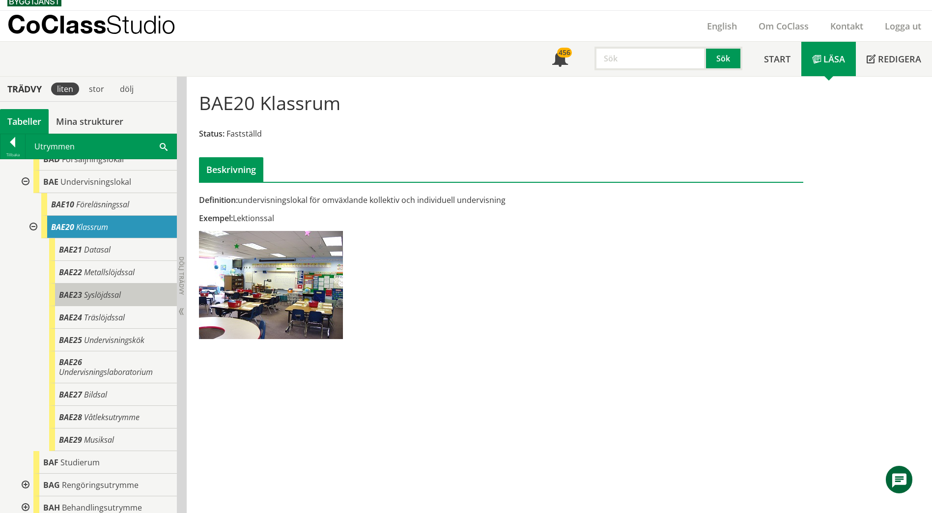
click at [107, 295] on span "Syslöjdssal" at bounding box center [102, 295] width 37 height 11
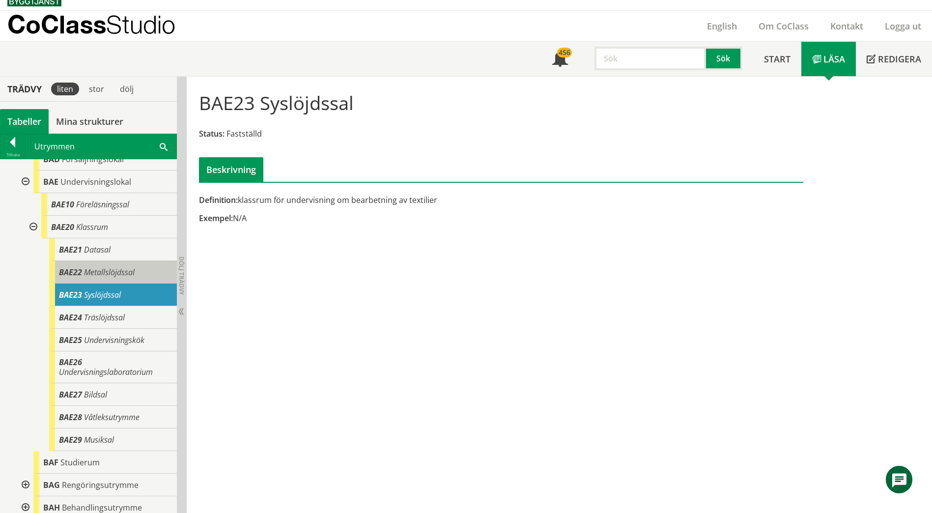
click at [121, 268] on span "Metallslöjdssal" at bounding box center [109, 272] width 51 height 11
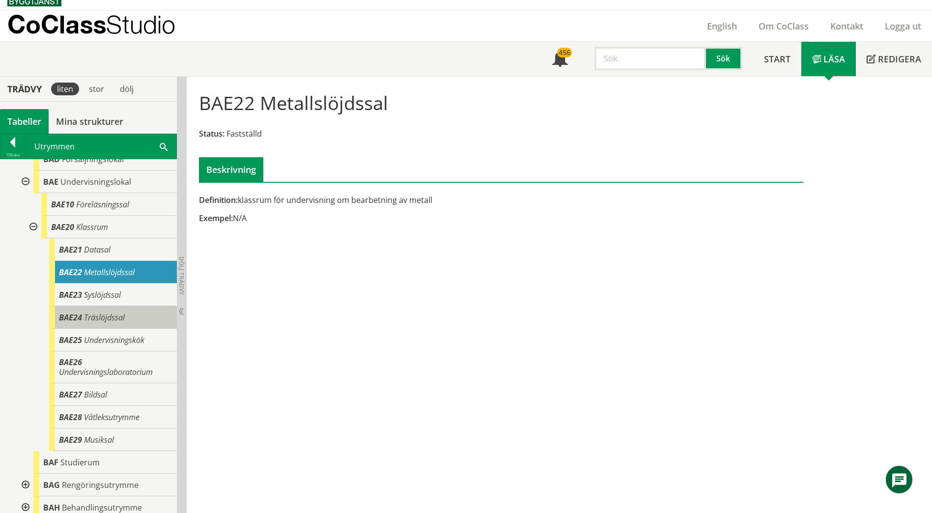
click at [112, 312] on span "Träslöjdssal" at bounding box center [104, 317] width 41 height 11
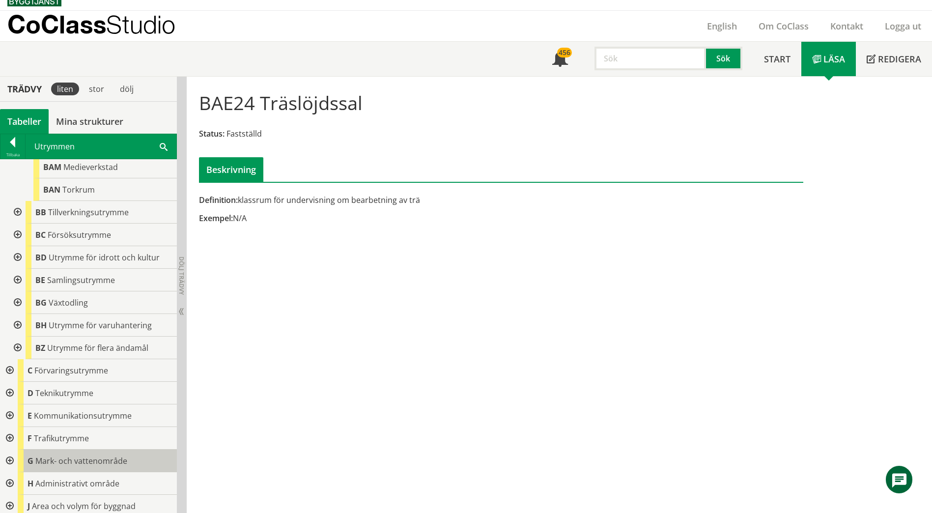
scroll to position [628, 0]
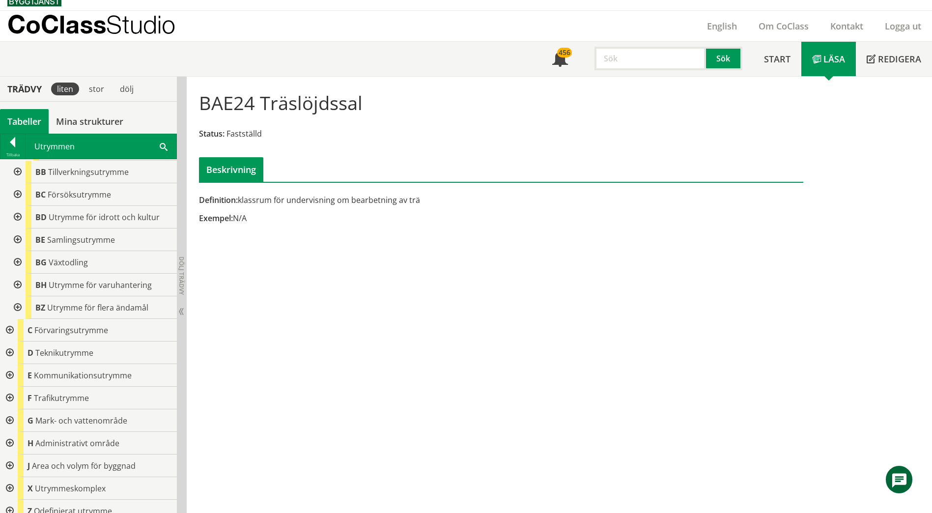
click at [9, 320] on div at bounding box center [9, 330] width 18 height 23
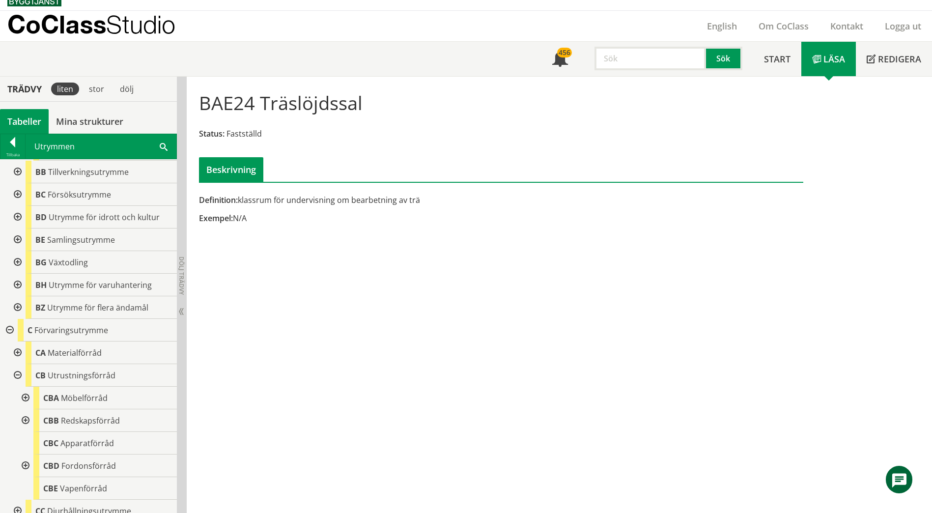
click at [18, 342] on div at bounding box center [17, 353] width 18 height 23
click at [26, 364] on div at bounding box center [25, 375] width 18 height 23
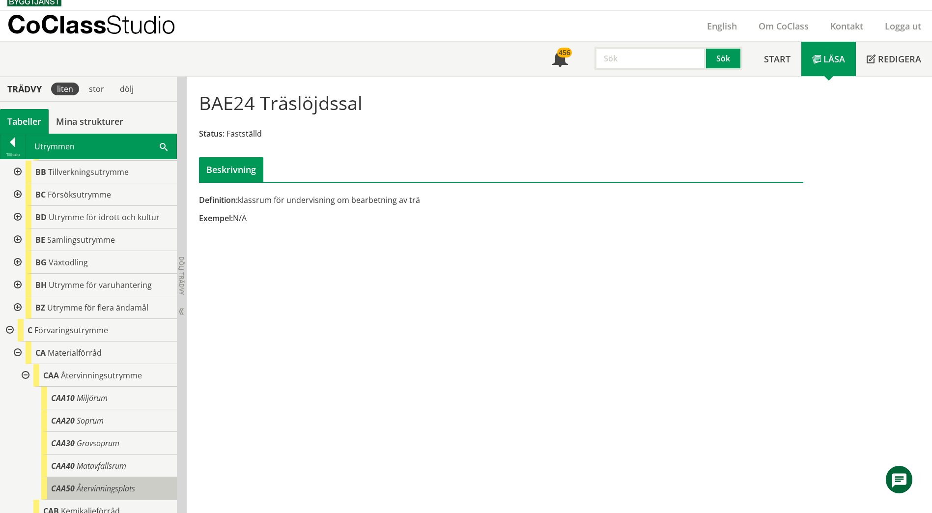
click at [79, 483] on span "Återvinningsplats" at bounding box center [106, 488] width 58 height 11
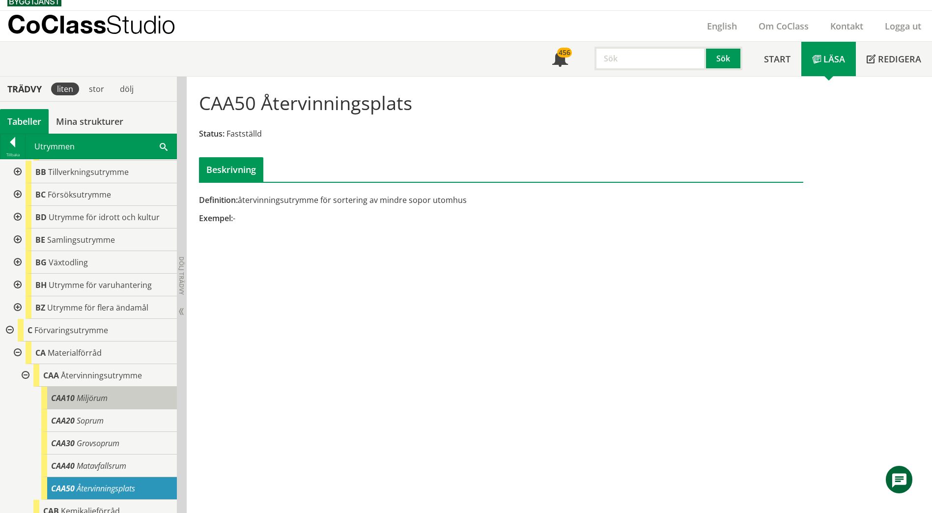
click at [97, 393] on span "Miljörum" at bounding box center [92, 398] width 31 height 11
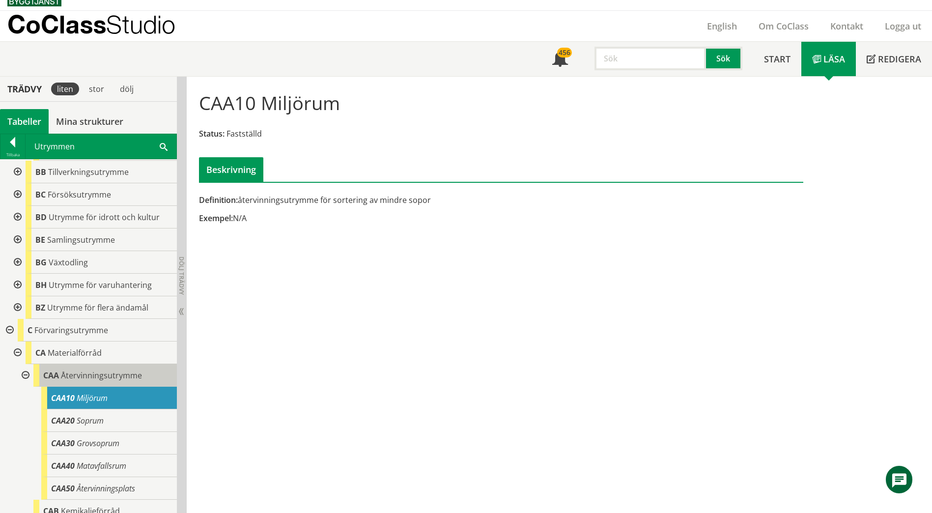
click at [107, 370] on span "Återvinningsutrymme" at bounding box center [101, 375] width 81 height 11
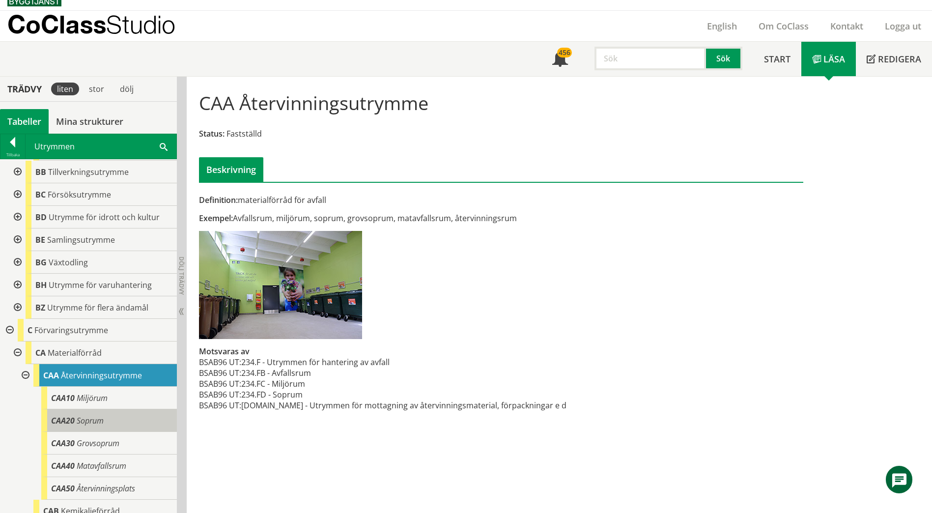
click at [80, 417] on div "CAA20 Soprum" at bounding box center [109, 420] width 136 height 23
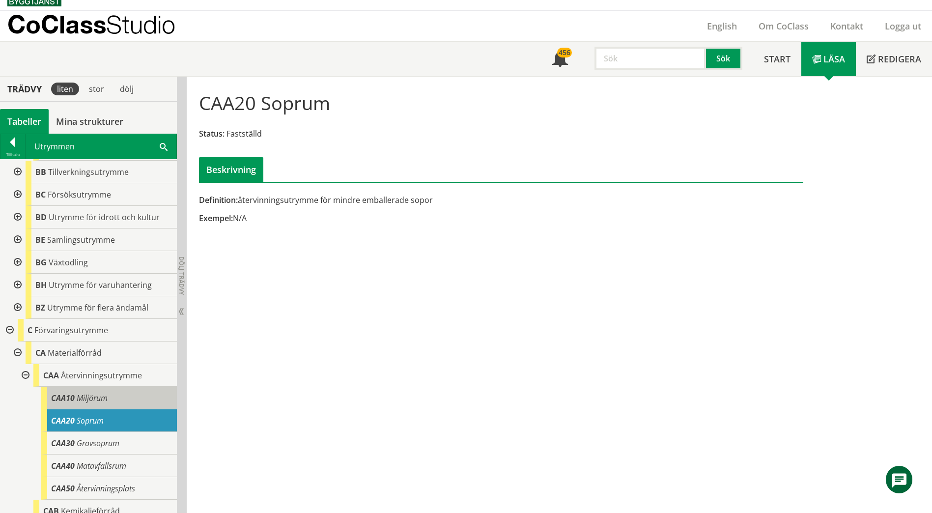
click at [87, 393] on span "Miljörum" at bounding box center [92, 398] width 31 height 11
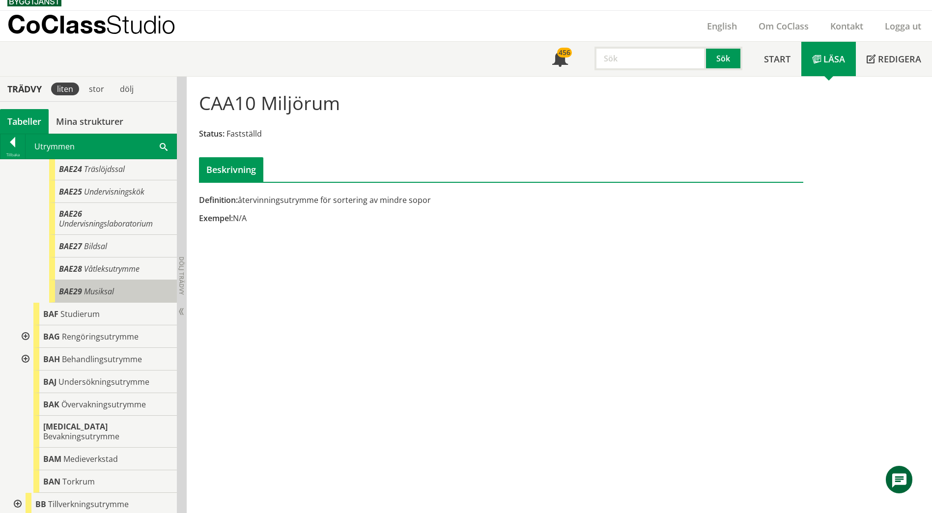
scroll to position [284, 0]
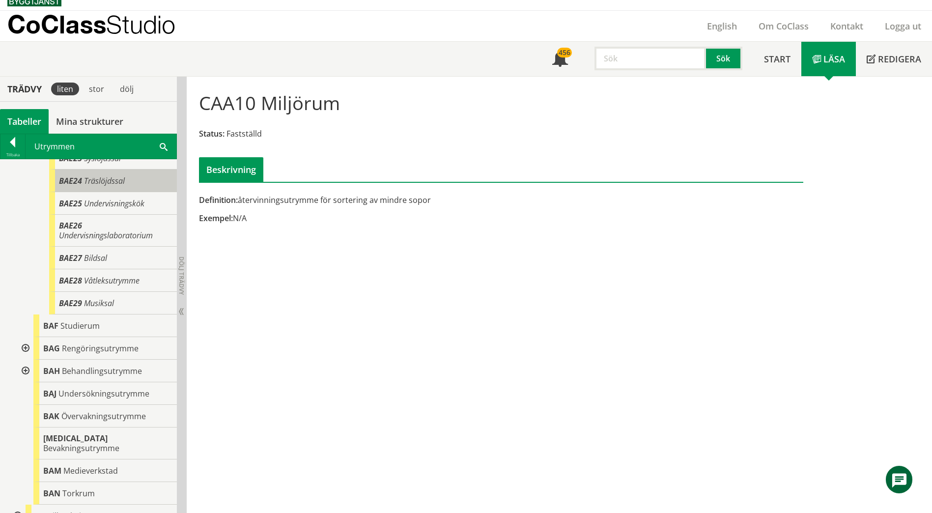
click at [96, 175] on div "BAE24 Träslöjdssal" at bounding box center [113, 181] width 128 height 23
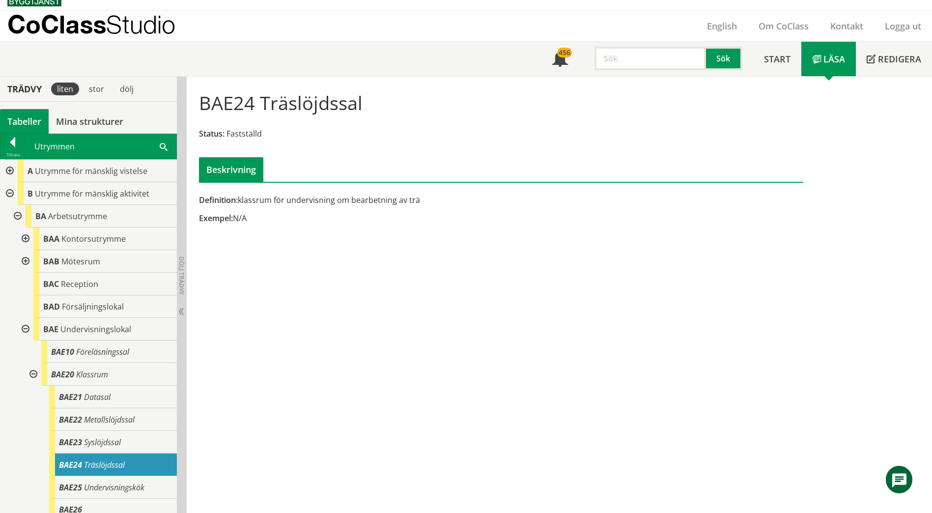
click at [12, 172] on div at bounding box center [9, 171] width 18 height 23
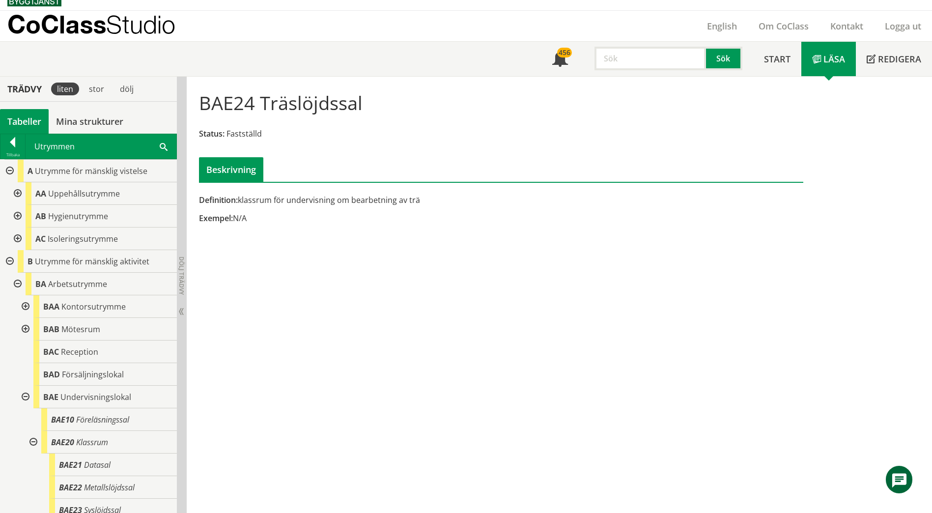
click at [18, 215] on div at bounding box center [17, 216] width 18 height 23
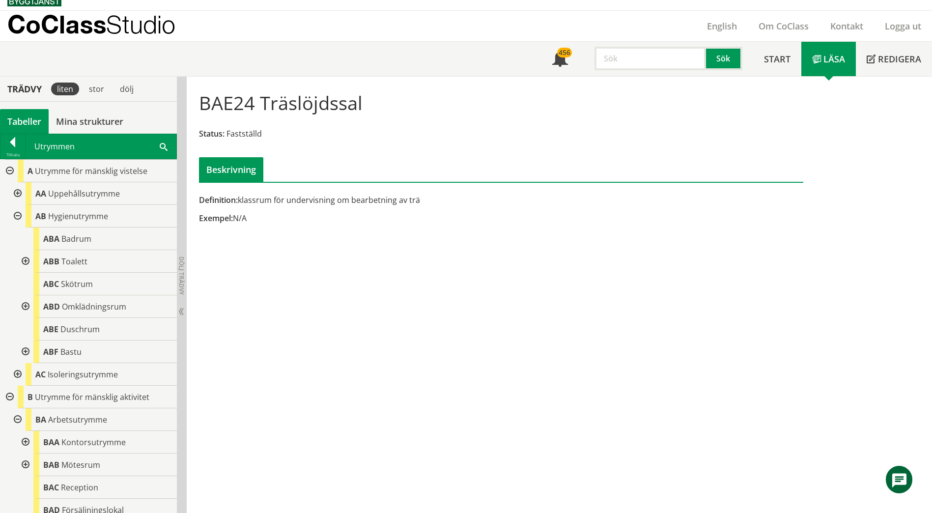
click at [27, 264] on div at bounding box center [25, 261] width 18 height 23
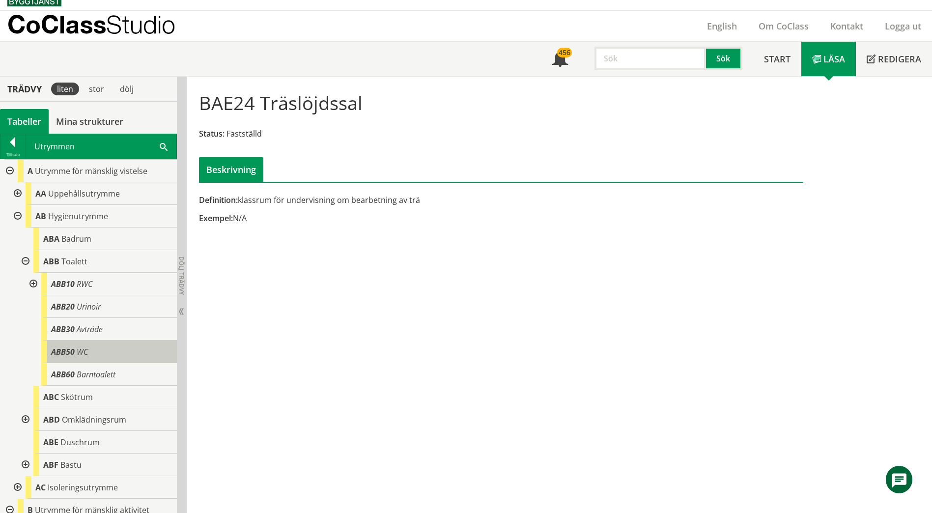
click at [78, 350] on span "WC" at bounding box center [82, 352] width 11 height 11
click at [79, 350] on span "WC" at bounding box center [82, 352] width 11 height 11
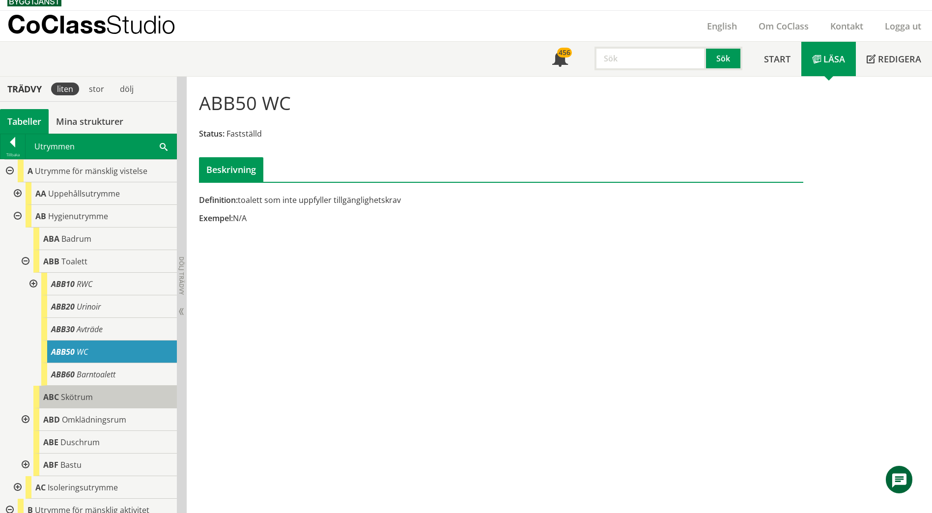
click at [76, 390] on div "ABC Skötrum" at bounding box center [105, 397] width 144 height 23
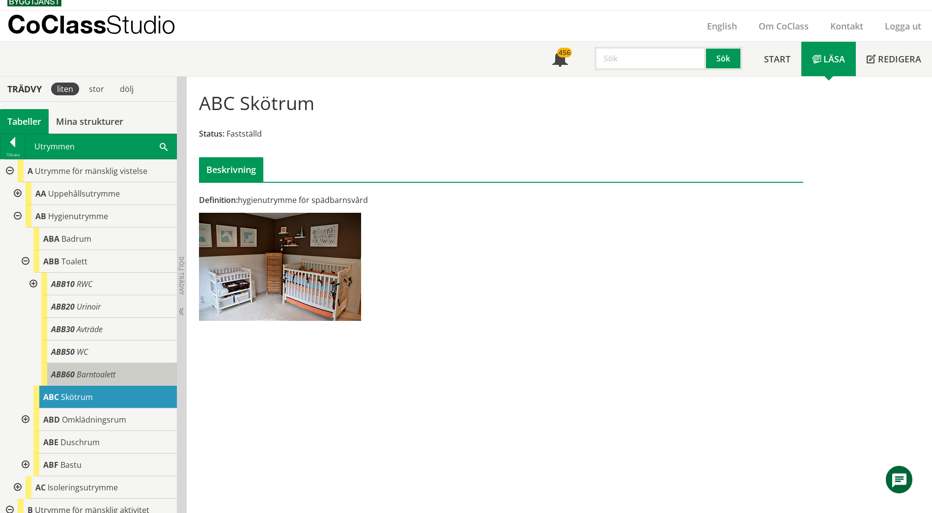
click at [116, 381] on div "ABB60 Barntoalett" at bounding box center [109, 374] width 136 height 23
click at [116, 379] on span "Barntoalett" at bounding box center [96, 374] width 39 height 11
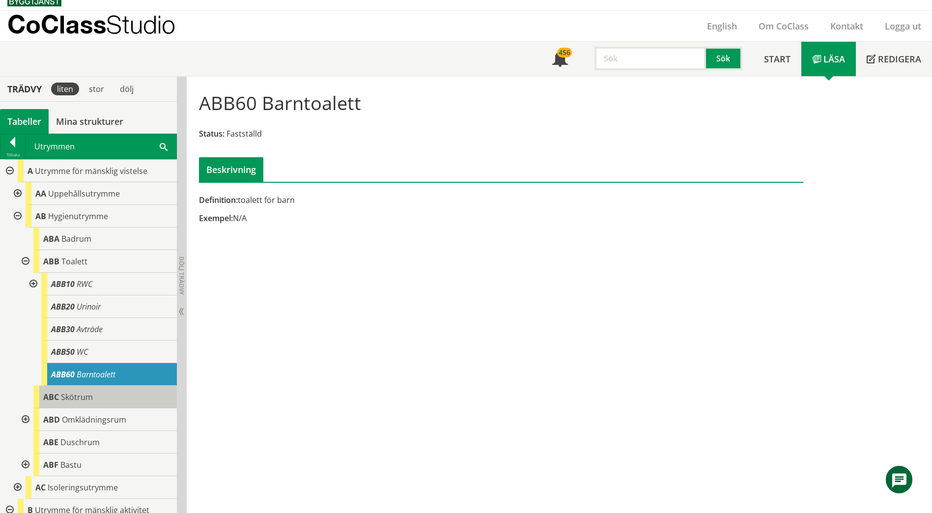
click at [113, 396] on div "ABC Skötrum" at bounding box center [105, 397] width 144 height 23
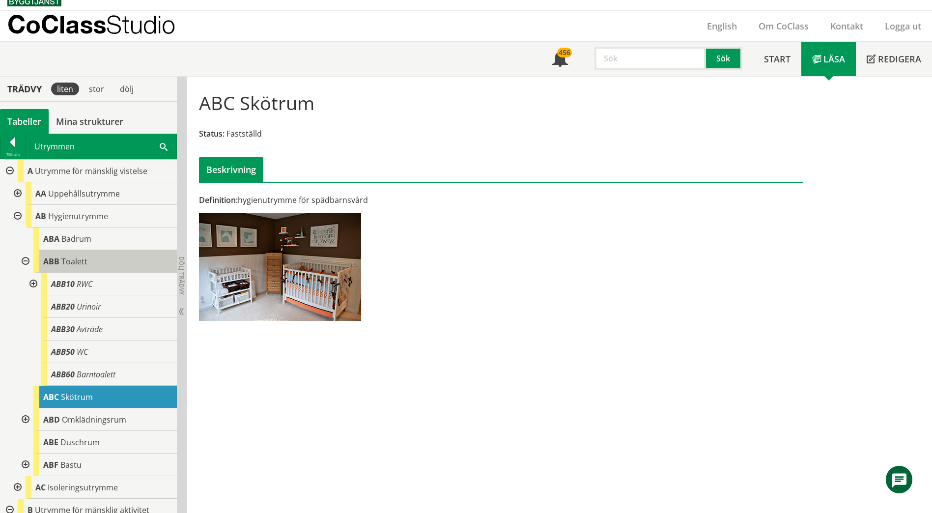
click at [107, 260] on div "ABB Toalett" at bounding box center [105, 261] width 144 height 23
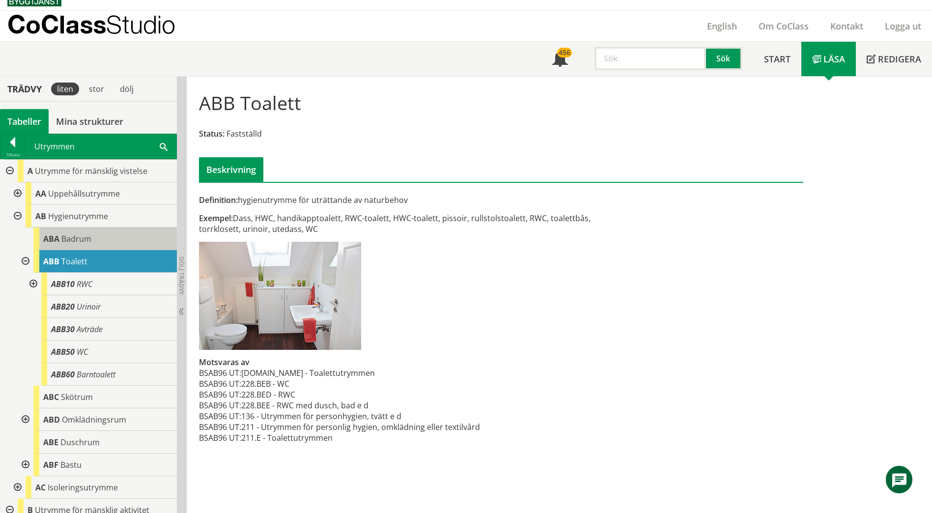
click at [98, 245] on div "ABA Badrum" at bounding box center [105, 239] width 144 height 23
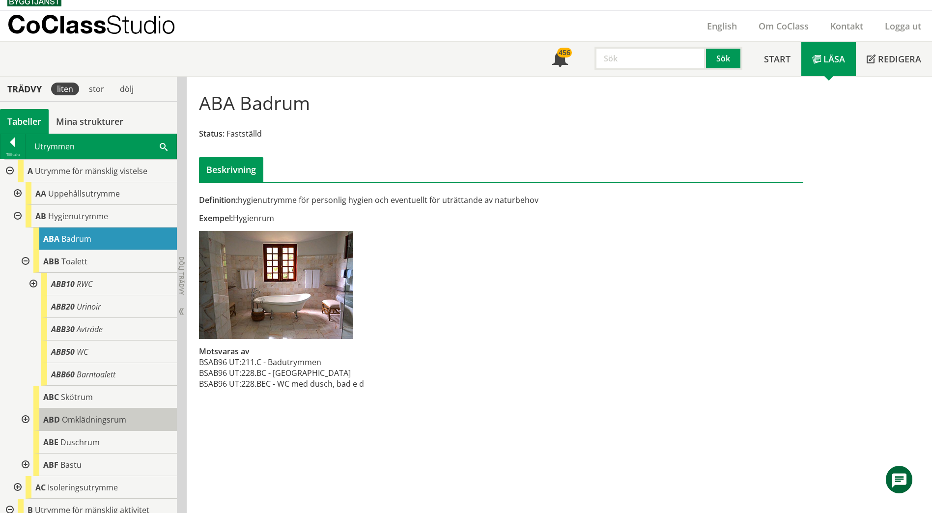
click at [120, 427] on div "ABD Omklädningsrum" at bounding box center [105, 419] width 144 height 23
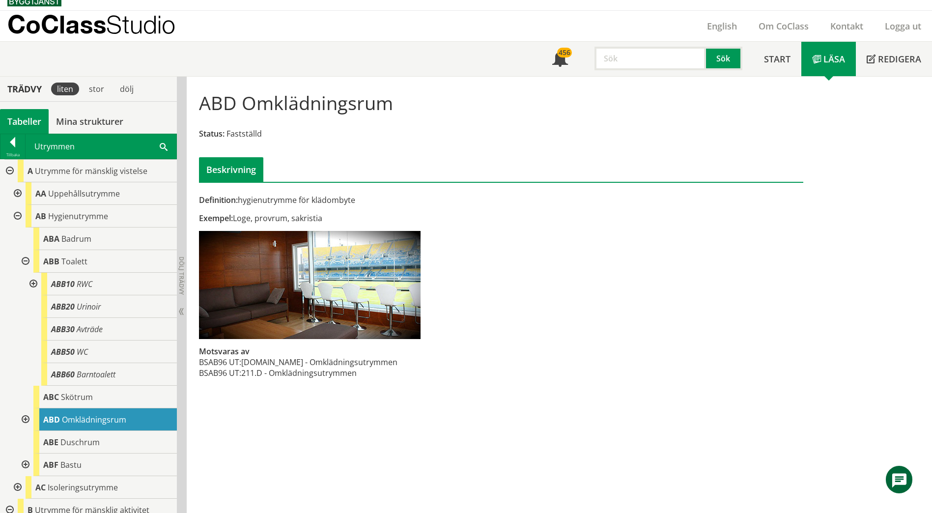
click at [27, 420] on div at bounding box center [25, 419] width 18 height 23
click at [26, 419] on div at bounding box center [25, 419] width 18 height 23
click at [29, 420] on div at bounding box center [25, 419] width 18 height 23
click at [29, 421] on div at bounding box center [25, 419] width 18 height 23
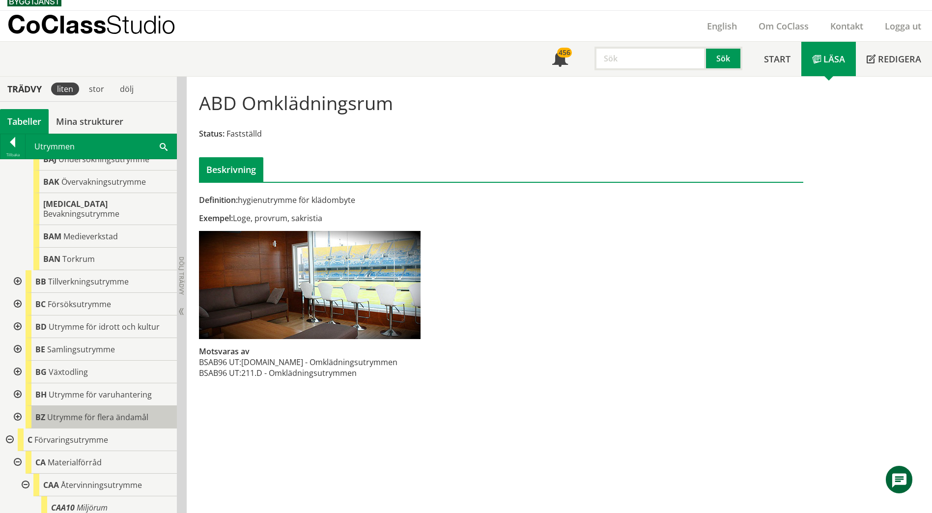
scroll to position [885, 0]
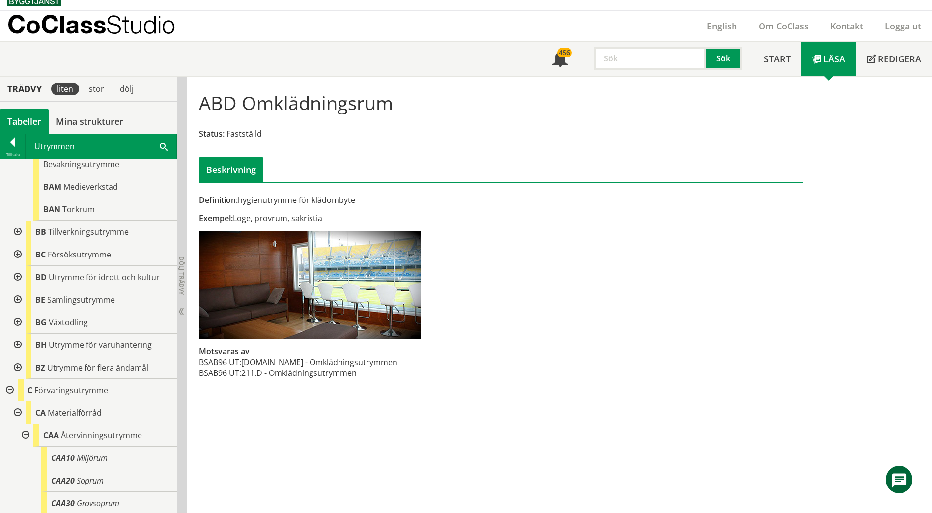
click at [16, 268] on div at bounding box center [17, 277] width 18 height 23
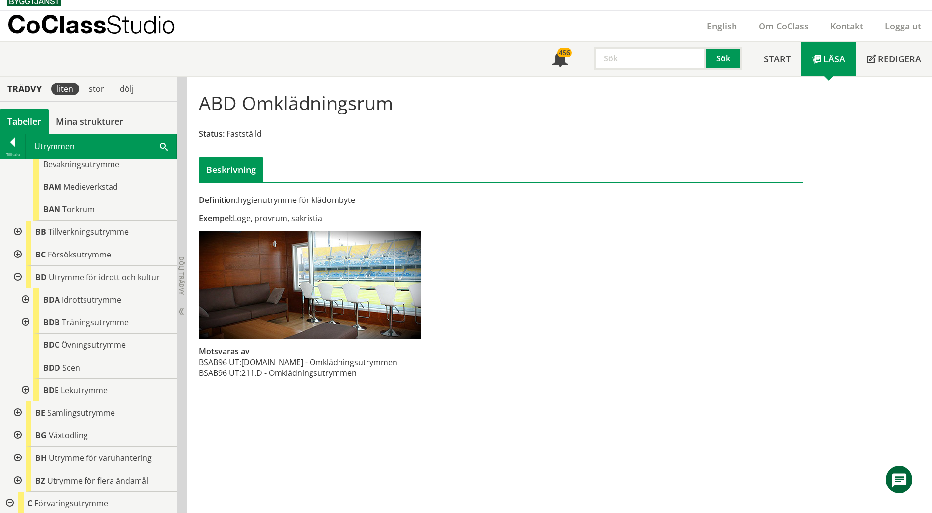
click at [26, 314] on div at bounding box center [25, 322] width 18 height 23
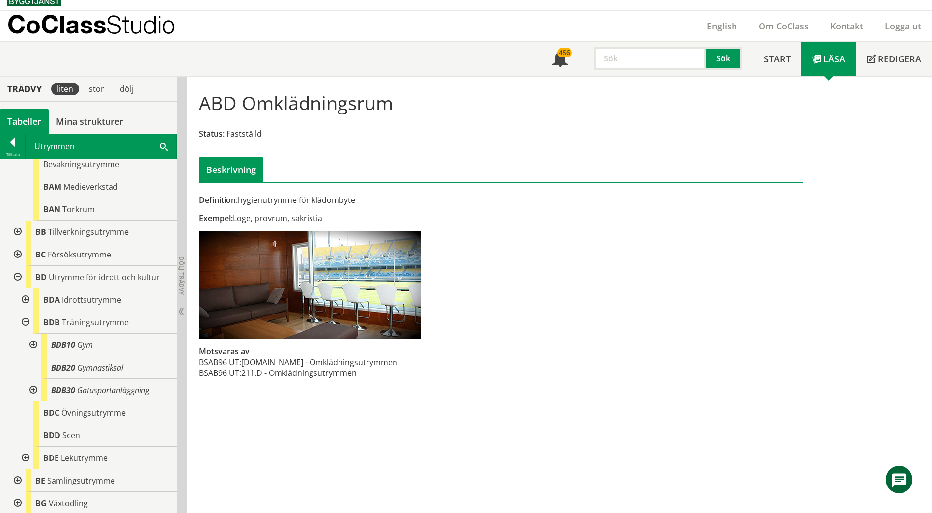
click at [34, 334] on div at bounding box center [33, 345] width 18 height 23
click at [34, 335] on div at bounding box center [33, 345] width 18 height 23
click at [36, 383] on div at bounding box center [33, 390] width 18 height 23
click at [35, 382] on div at bounding box center [33, 390] width 18 height 23
click at [16, 269] on div at bounding box center [17, 277] width 18 height 23
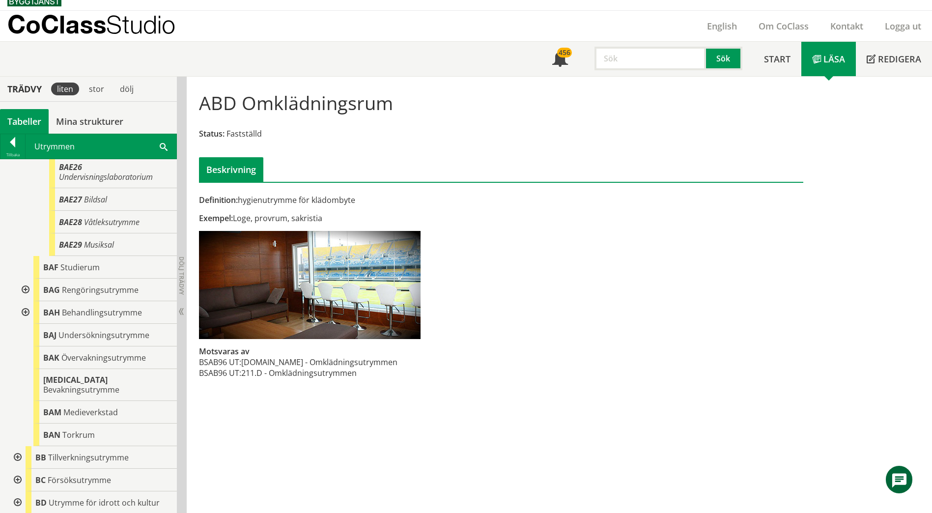
scroll to position [590, 0]
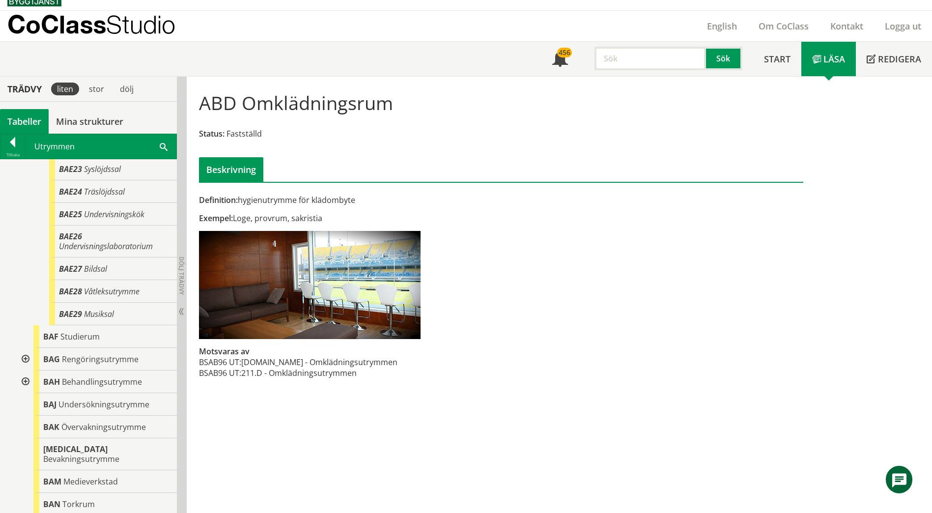
click at [25, 359] on div at bounding box center [25, 359] width 18 height 23
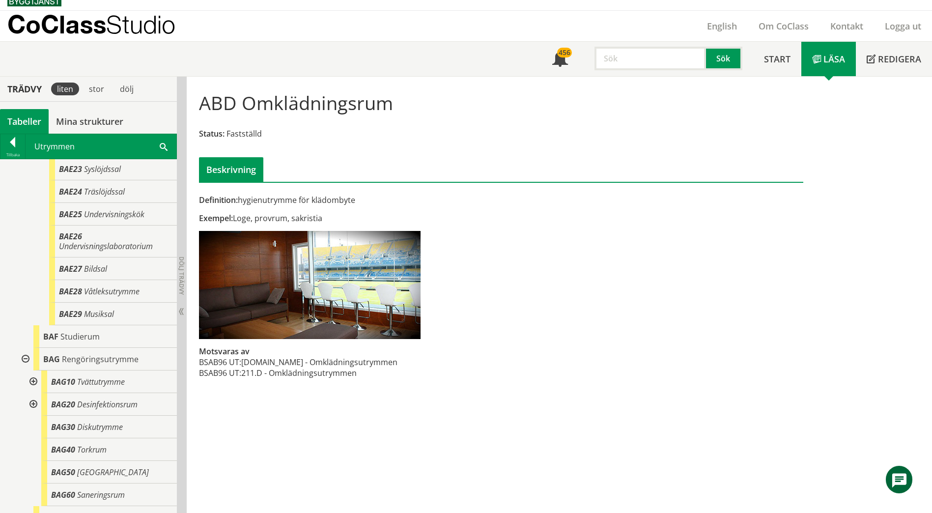
click at [33, 382] on div at bounding box center [33, 382] width 18 height 23
click at [33, 383] on div at bounding box center [33, 382] width 18 height 23
click at [76, 379] on div "BAG10 Tvättutrymme" at bounding box center [109, 382] width 136 height 23
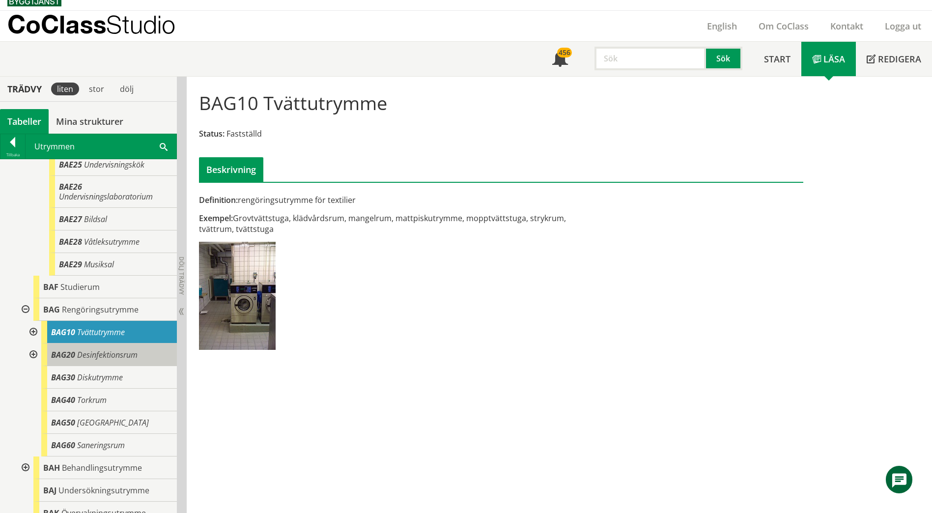
scroll to position [688, 0]
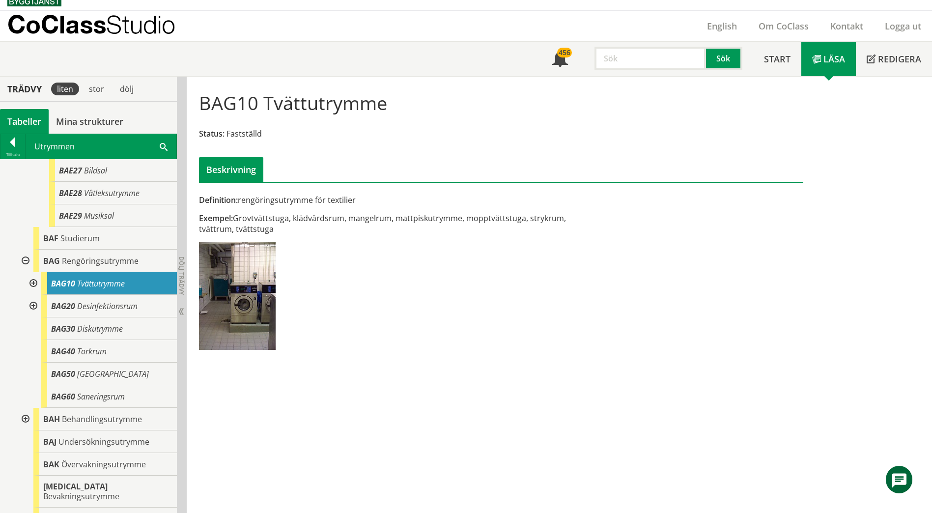
click at [23, 260] on div at bounding box center [25, 261] width 18 height 23
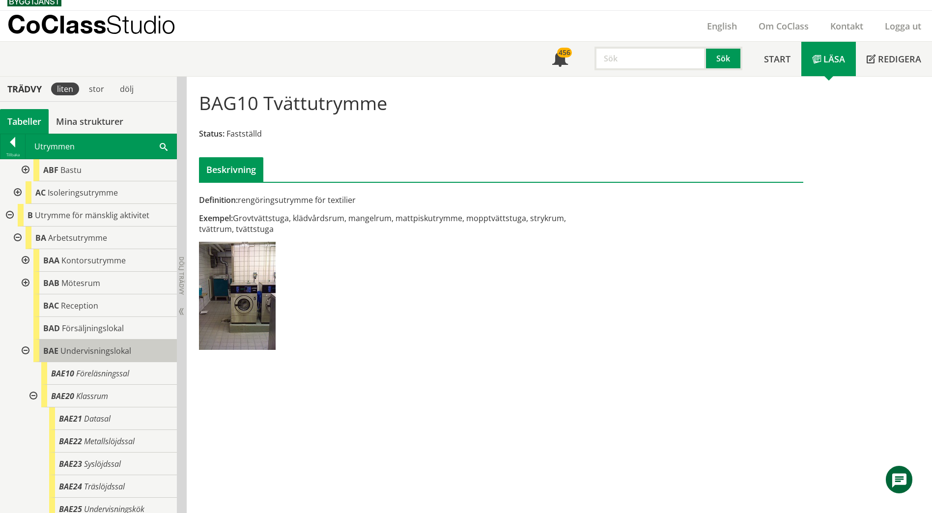
scroll to position [246, 0]
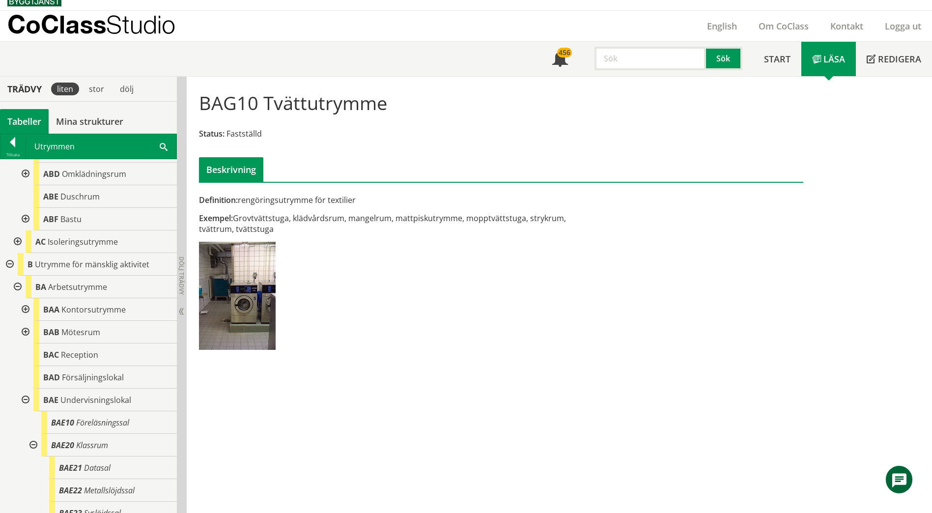
click at [26, 400] on div at bounding box center [25, 400] width 18 height 23
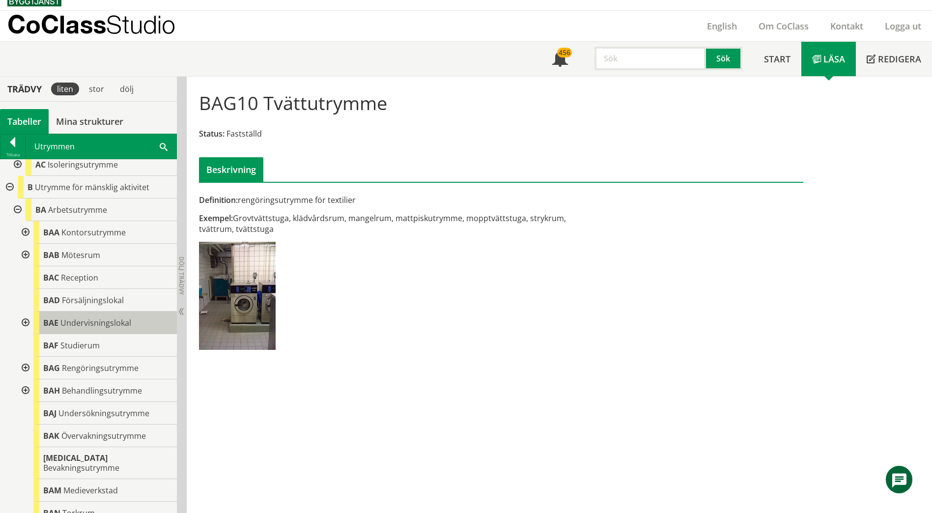
scroll to position [344, 0]
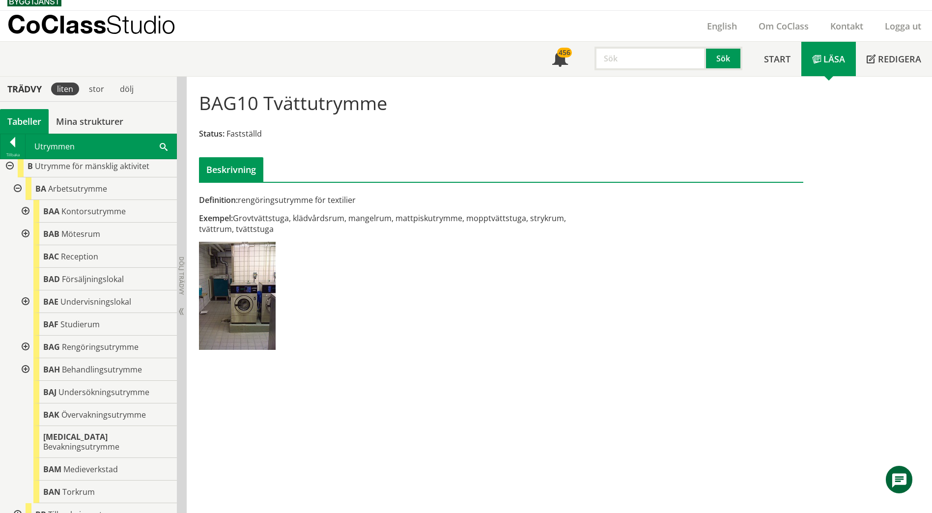
click at [161, 148] on span at bounding box center [164, 146] width 8 height 10
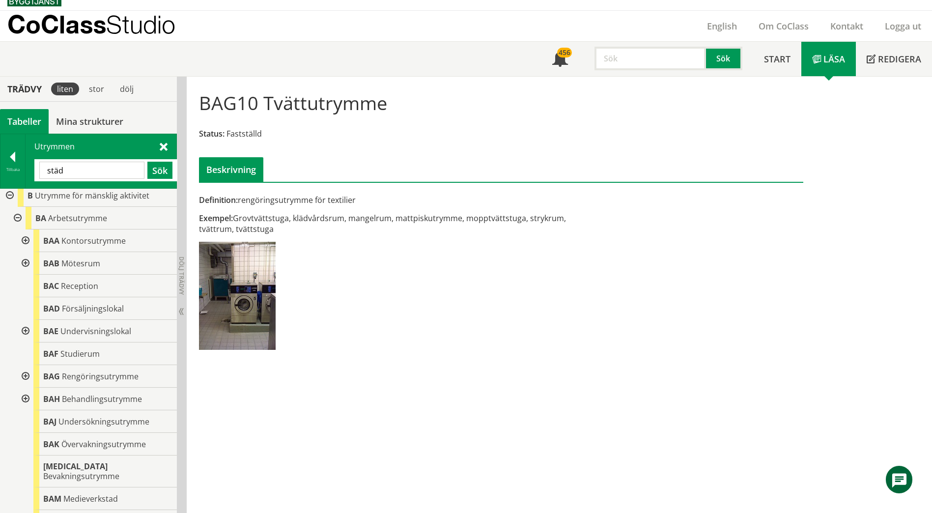
type input "städ"
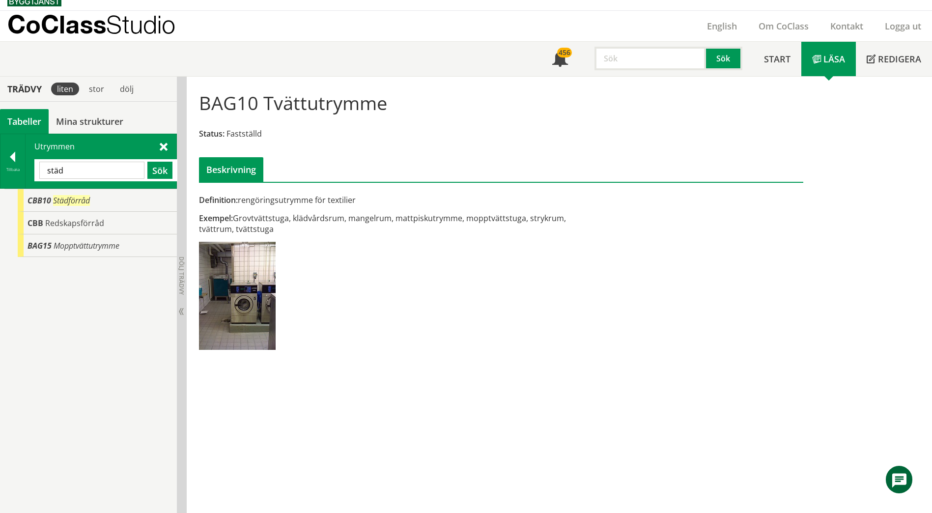
scroll to position [0, 0]
click at [107, 246] on span "Mopptvättutrymme" at bounding box center [87, 245] width 66 height 11
click at [109, 246] on span "Mopptvättutrymme" at bounding box center [87, 245] width 66 height 11
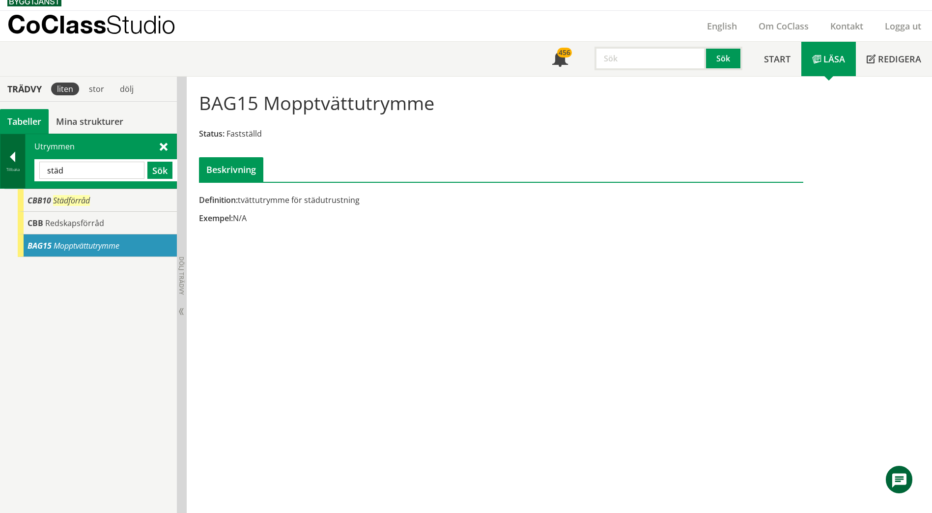
click at [23, 154] on div at bounding box center [12, 159] width 25 height 14
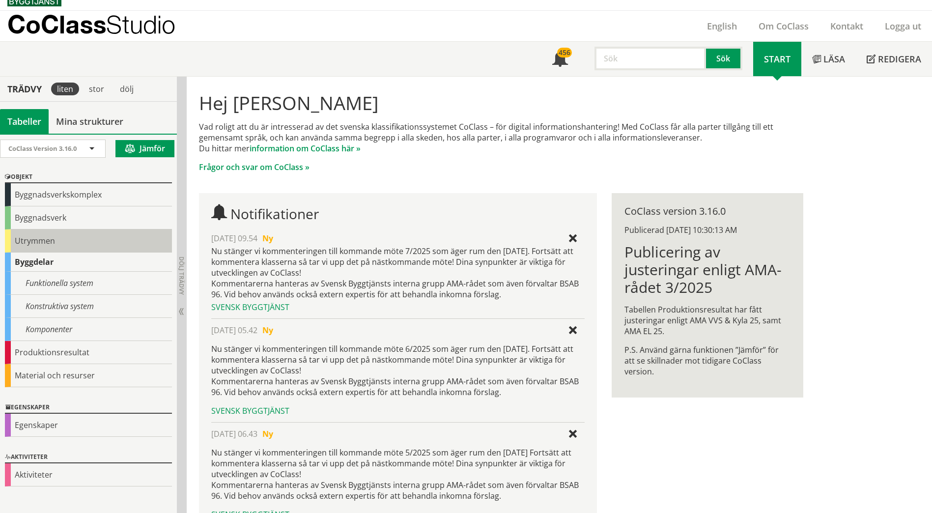
click at [53, 241] on div "Utrymmen" at bounding box center [88, 241] width 167 height 23
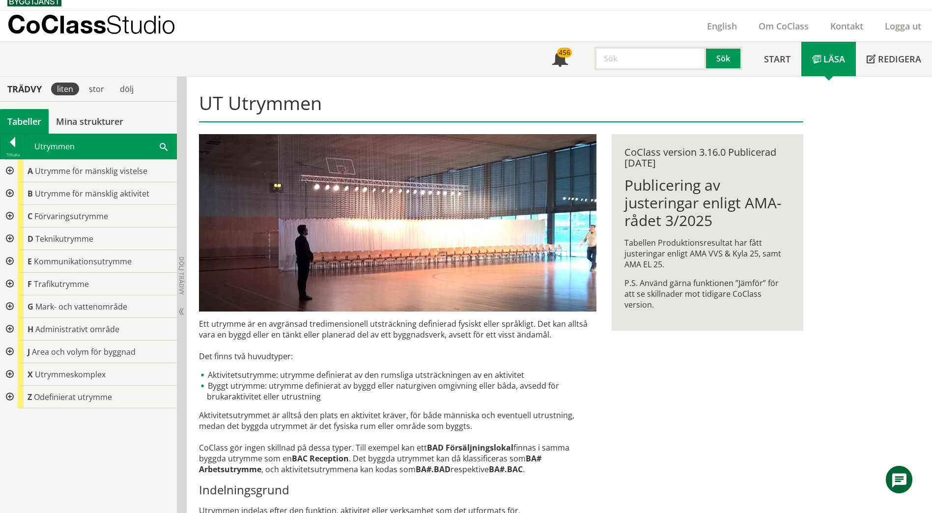
click at [12, 191] on div at bounding box center [9, 193] width 18 height 23
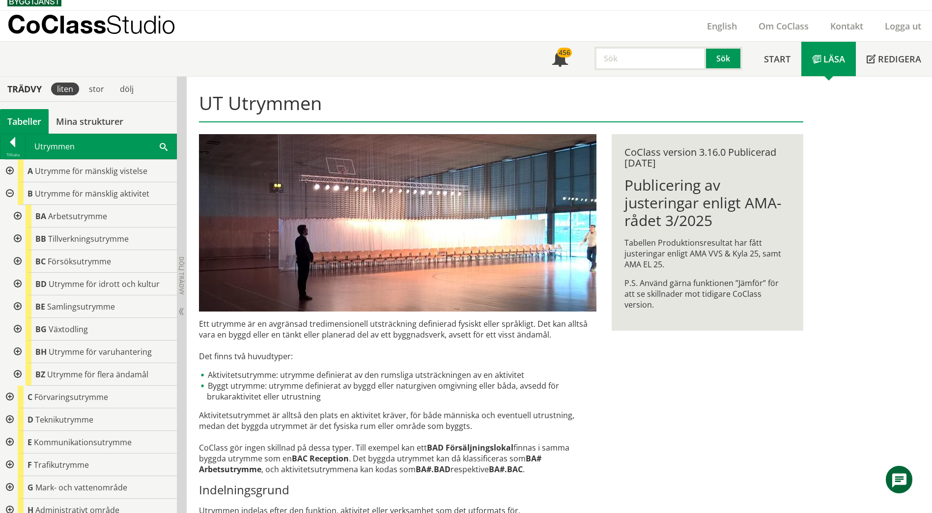
click at [8, 169] on div at bounding box center [9, 171] width 18 height 23
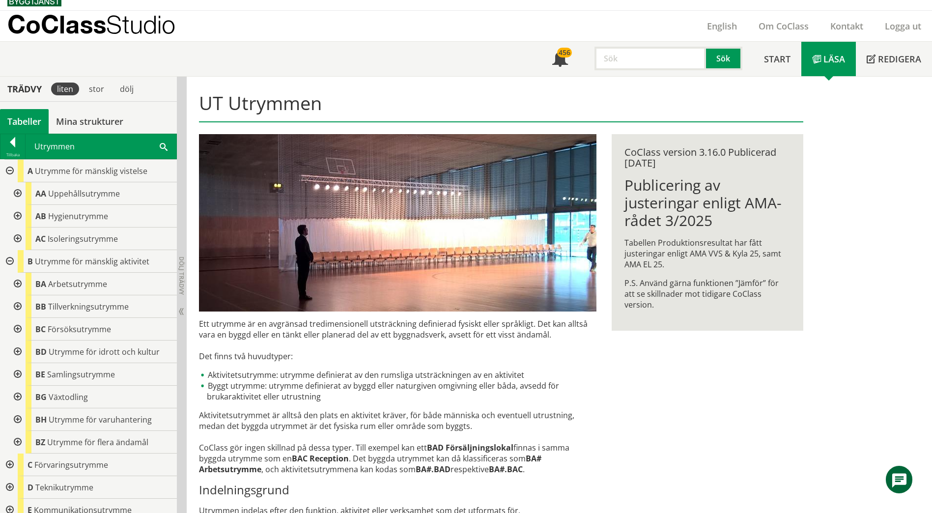
click at [19, 219] on div at bounding box center [17, 216] width 18 height 23
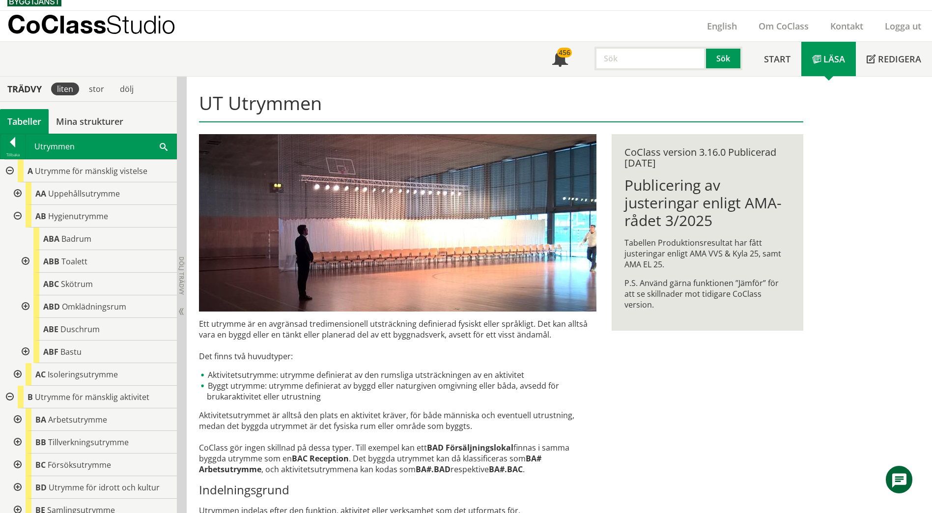
click at [26, 262] on div at bounding box center [25, 261] width 18 height 23
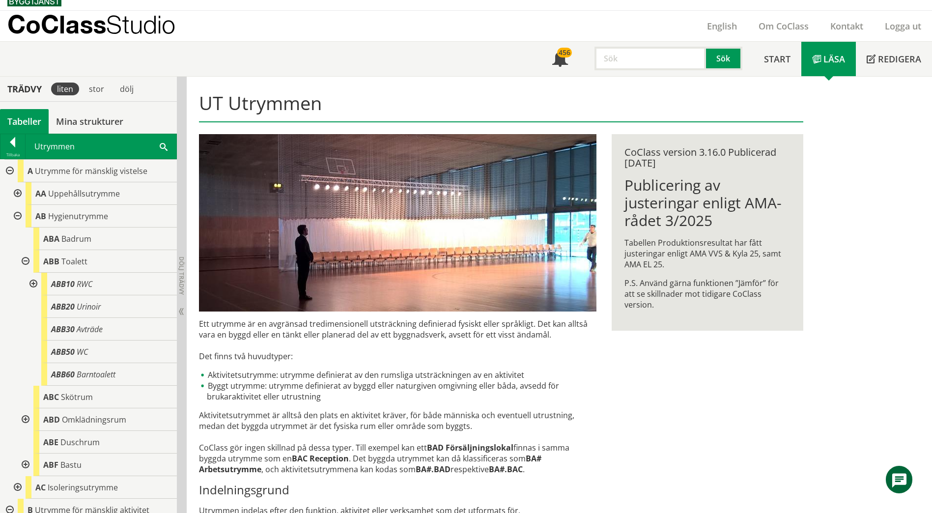
click at [34, 284] on div at bounding box center [33, 284] width 18 height 23
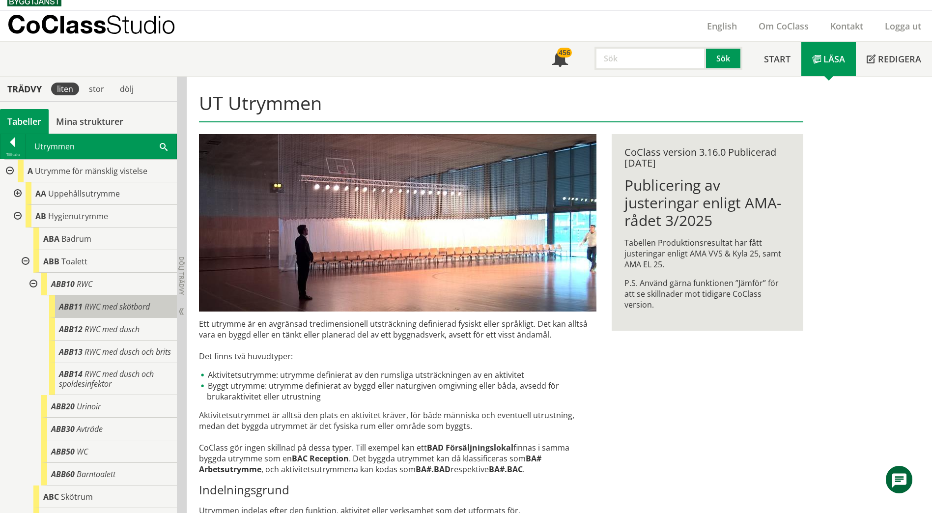
click at [142, 316] on div "ABB11 RWC med skötbord" at bounding box center [113, 306] width 128 height 23
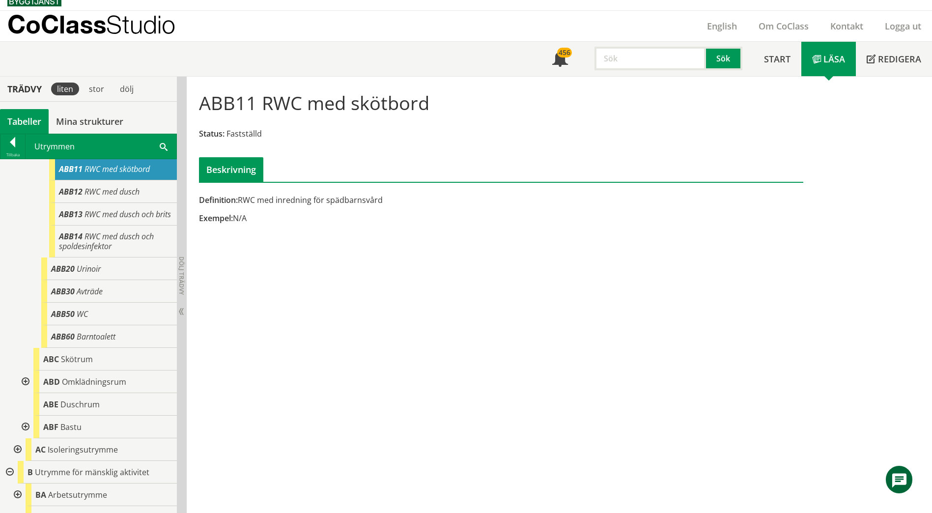
scroll to position [147, 0]
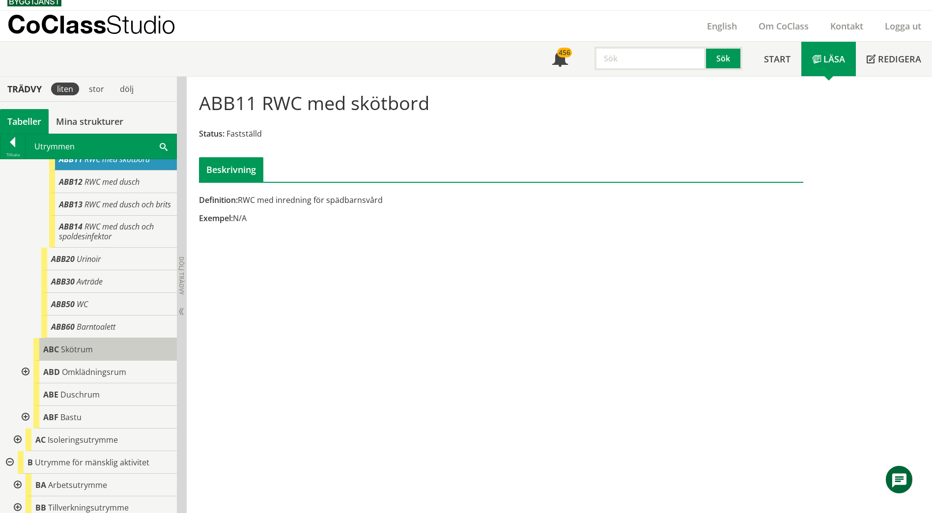
click at [96, 355] on div "ABC Skötrum" at bounding box center [105, 349] width 144 height 23
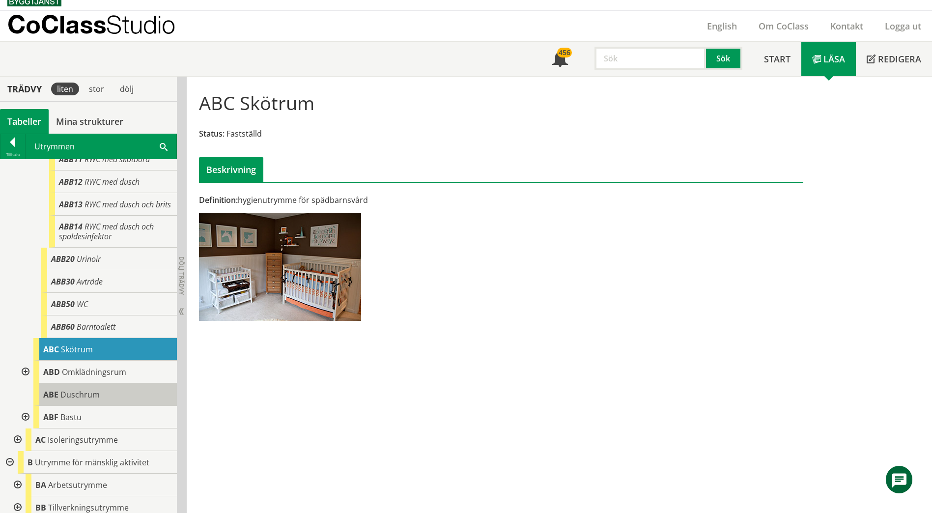
click at [99, 406] on div "[PERSON_NAME]" at bounding box center [105, 394] width 144 height 23
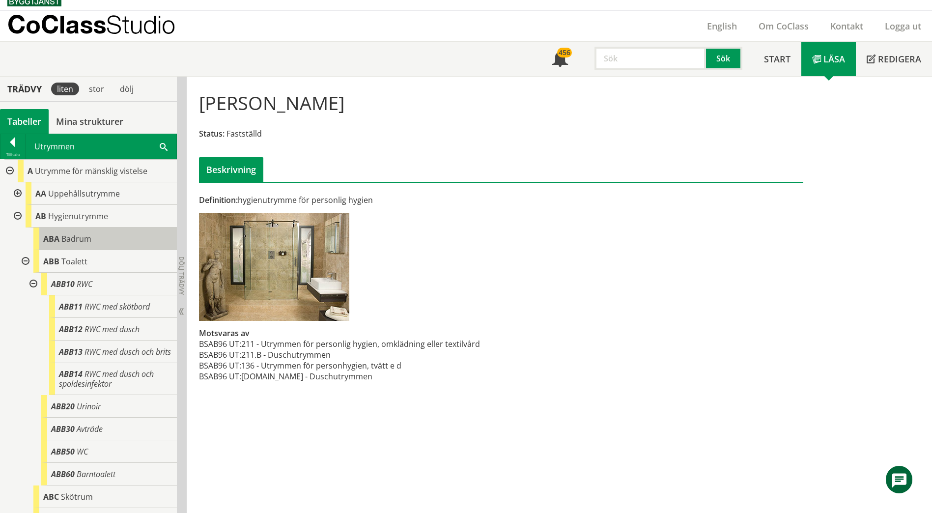
click at [80, 244] on span "Badrum" at bounding box center [76, 238] width 30 height 11
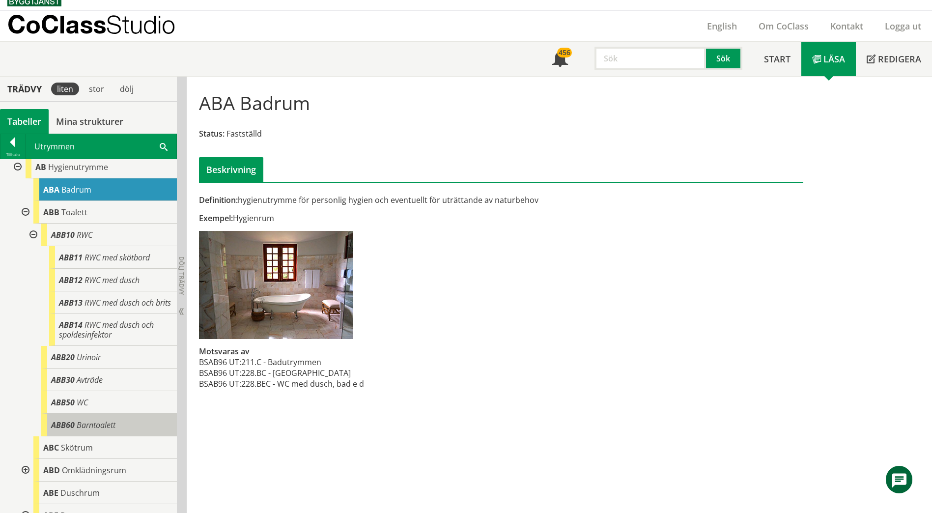
scroll to position [98, 0]
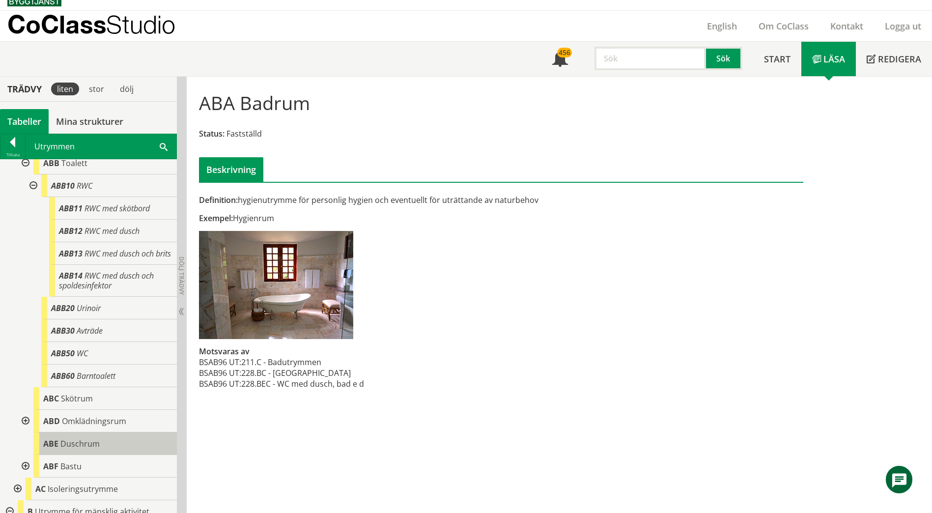
click at [102, 453] on div "[PERSON_NAME]" at bounding box center [105, 444] width 144 height 23
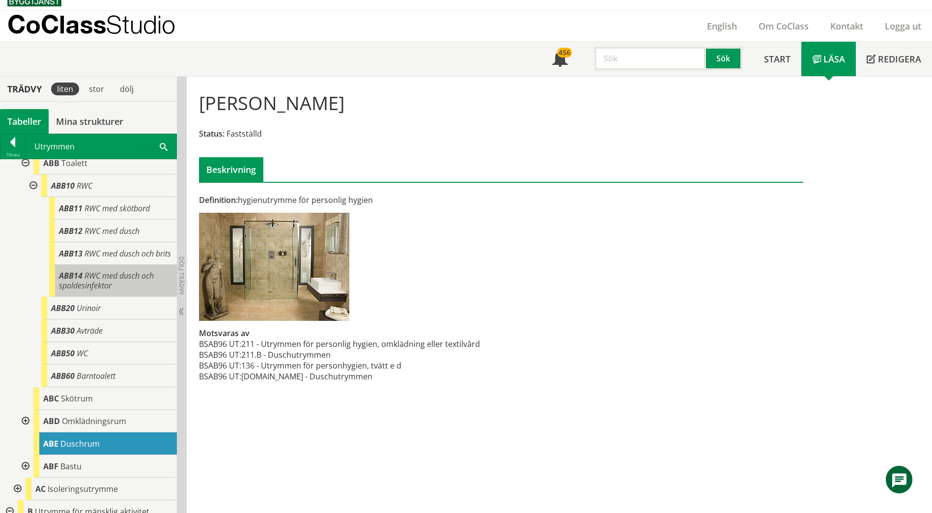
scroll to position [49, 0]
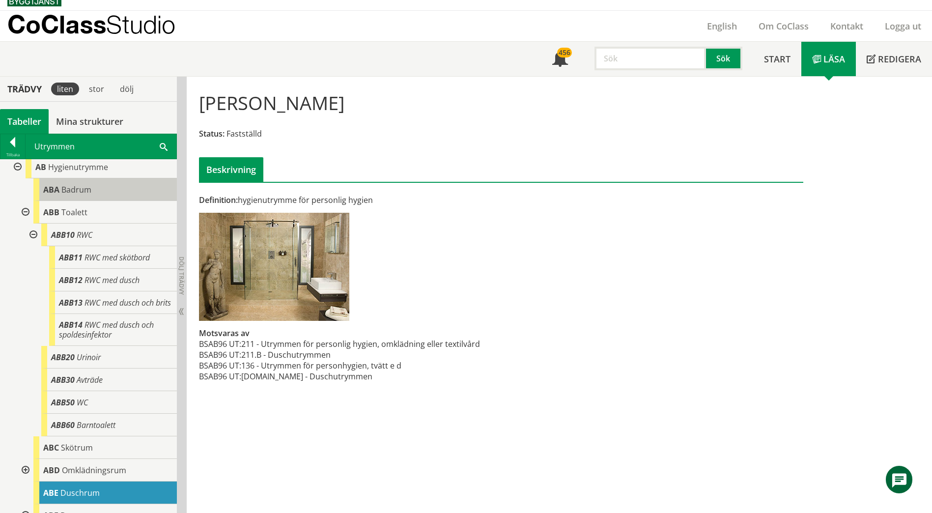
click at [88, 191] on span "Badrum" at bounding box center [76, 189] width 30 height 11
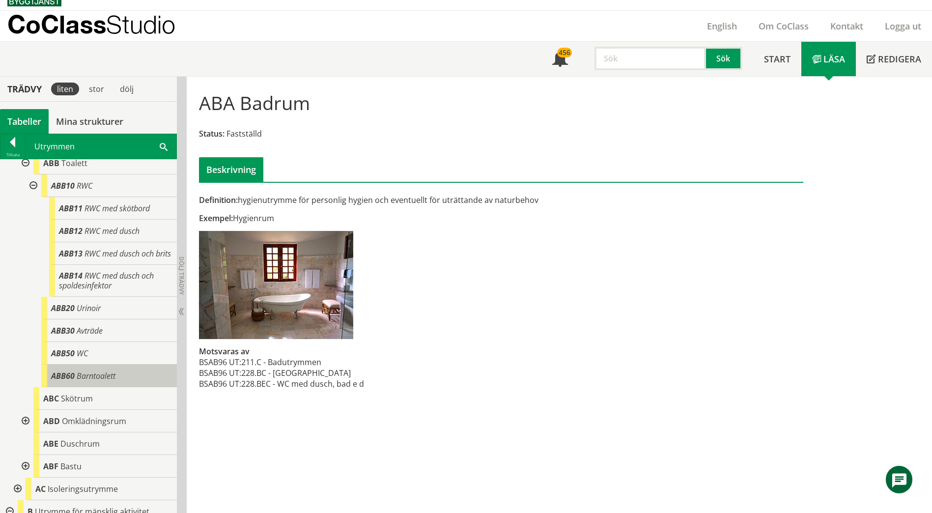
scroll to position [147, 0]
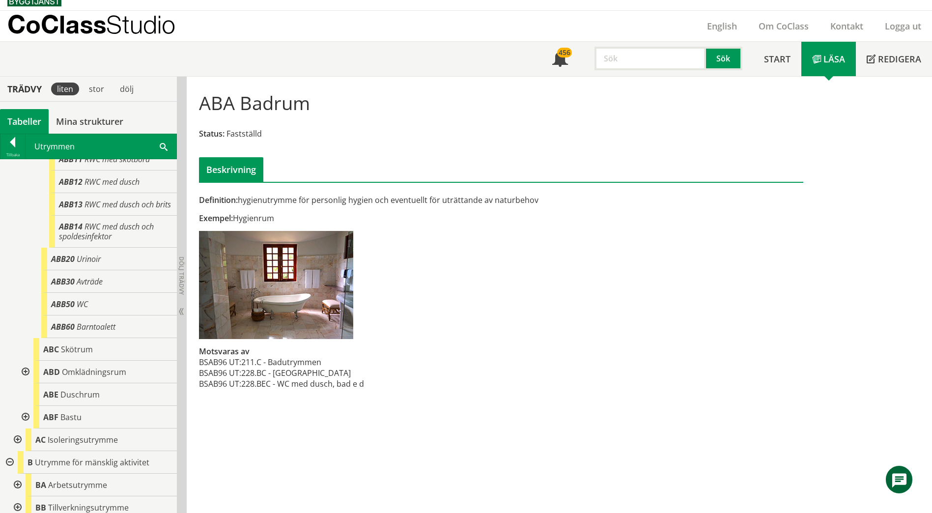
click at [26, 378] on div at bounding box center [25, 372] width 18 height 23
click at [25, 379] on div at bounding box center [25, 372] width 18 height 23
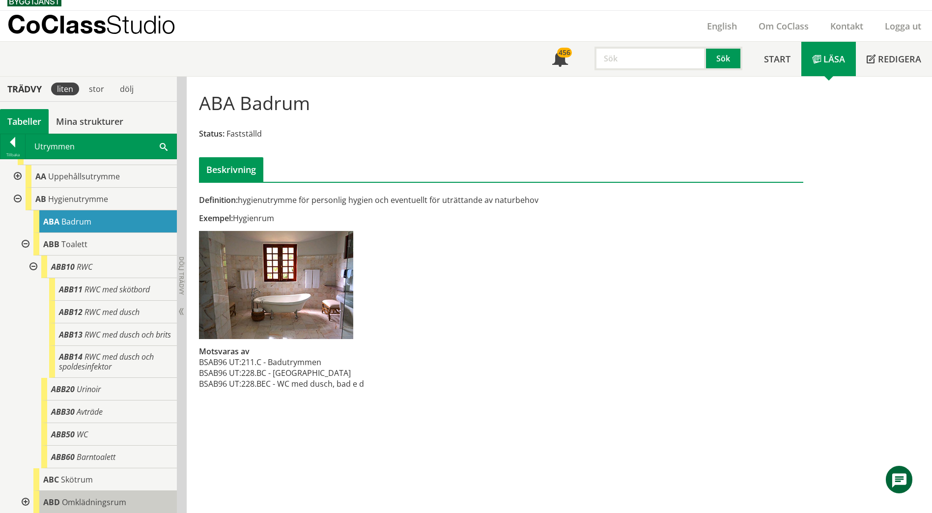
scroll to position [0, 0]
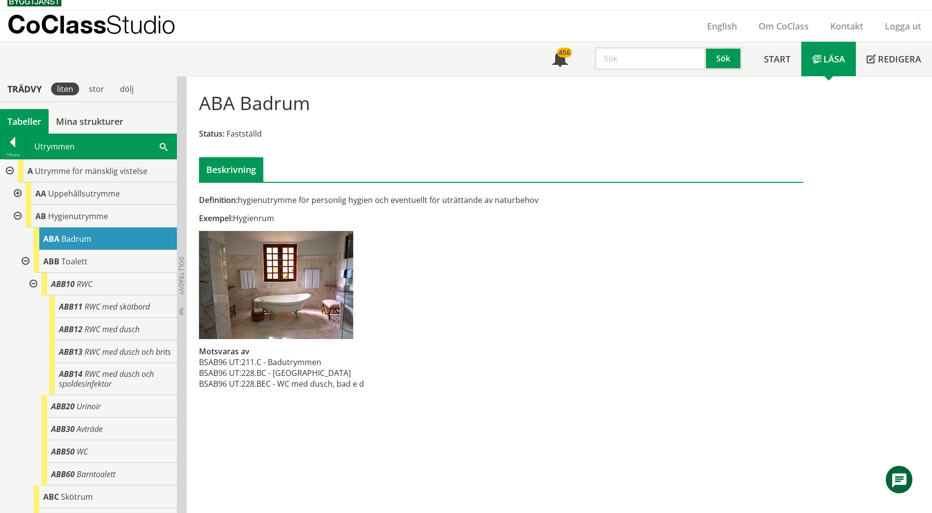
click at [163, 146] on span at bounding box center [164, 146] width 8 height 10
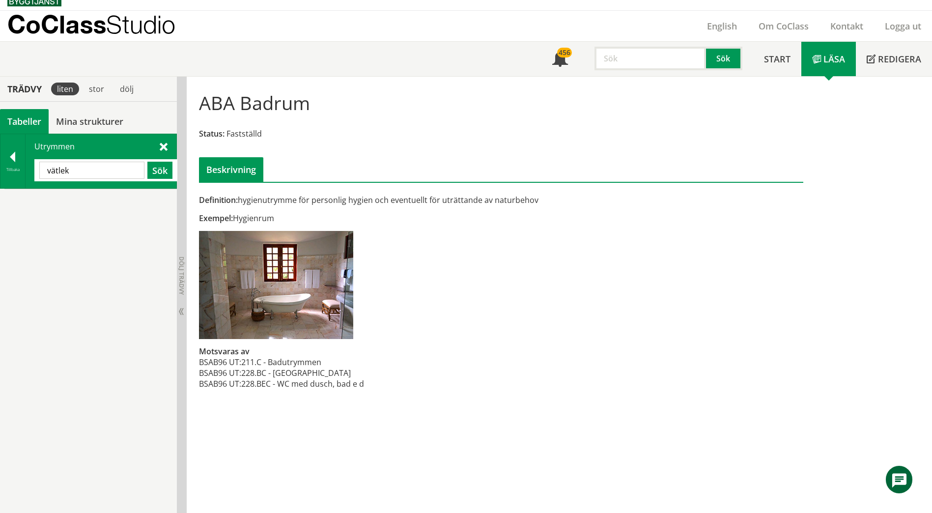
click at [56, 173] on input "vätlek" at bounding box center [91, 170] width 105 height 17
type input "våtlek"
click at [82, 204] on span "Våtleksutrymme" at bounding box center [81, 200] width 56 height 11
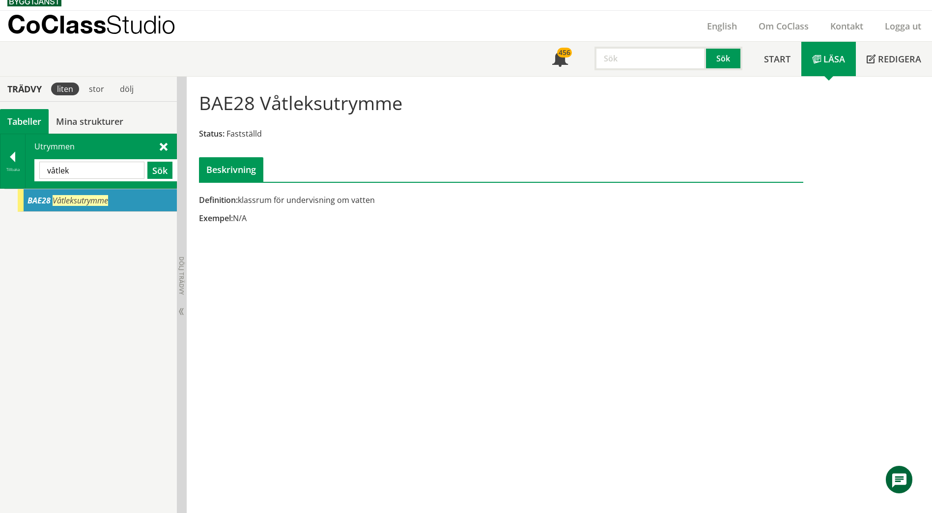
click at [22, 156] on div at bounding box center [12, 159] width 25 height 14
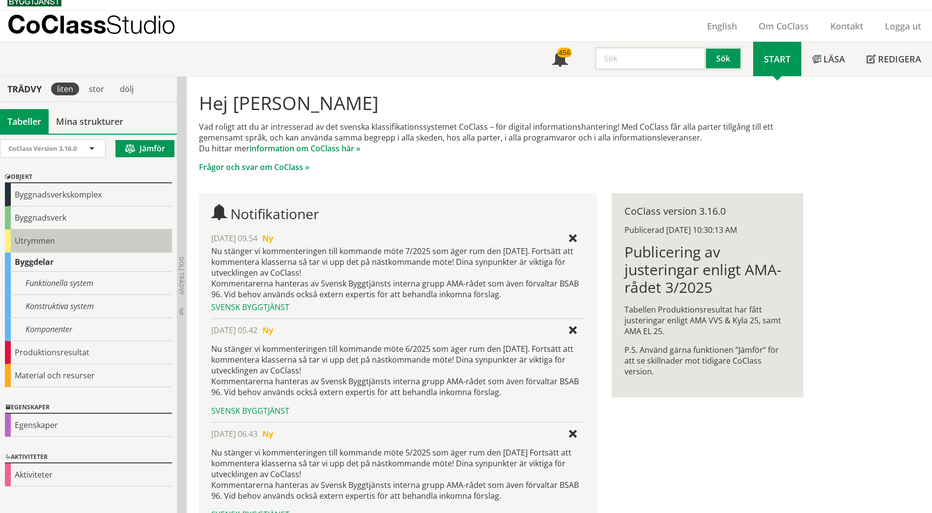
click at [35, 238] on div "Utrymmen" at bounding box center [88, 241] width 167 height 23
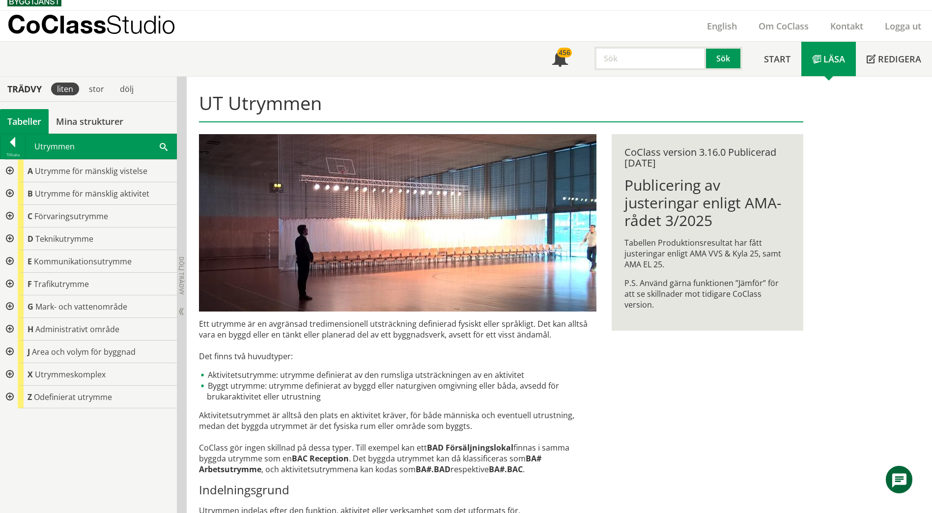
click at [11, 239] on div at bounding box center [9, 239] width 18 height 23
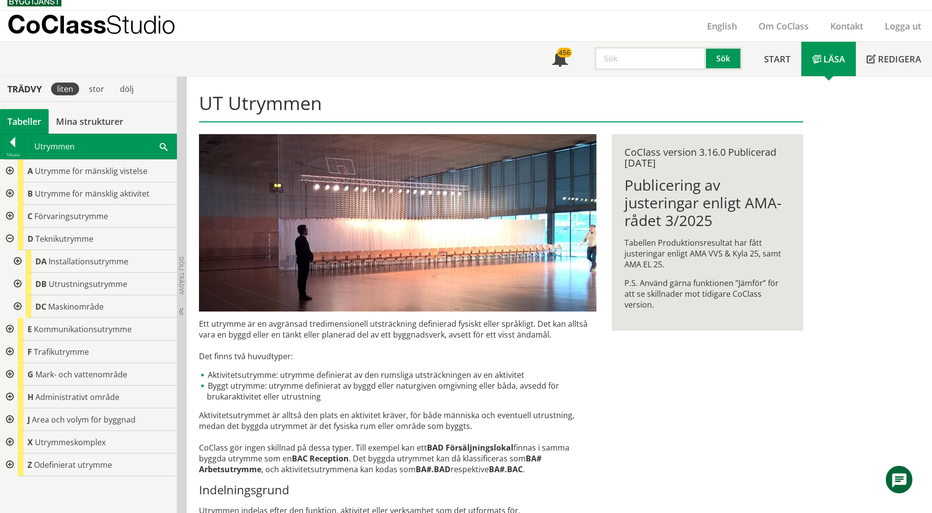
click at [17, 261] on div at bounding box center [17, 261] width 18 height 23
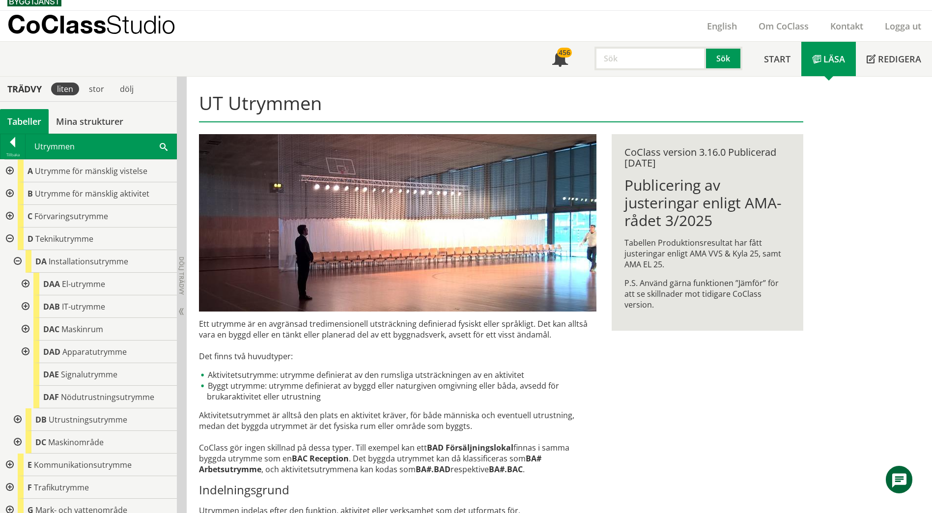
click at [26, 354] on div at bounding box center [25, 352] width 18 height 23
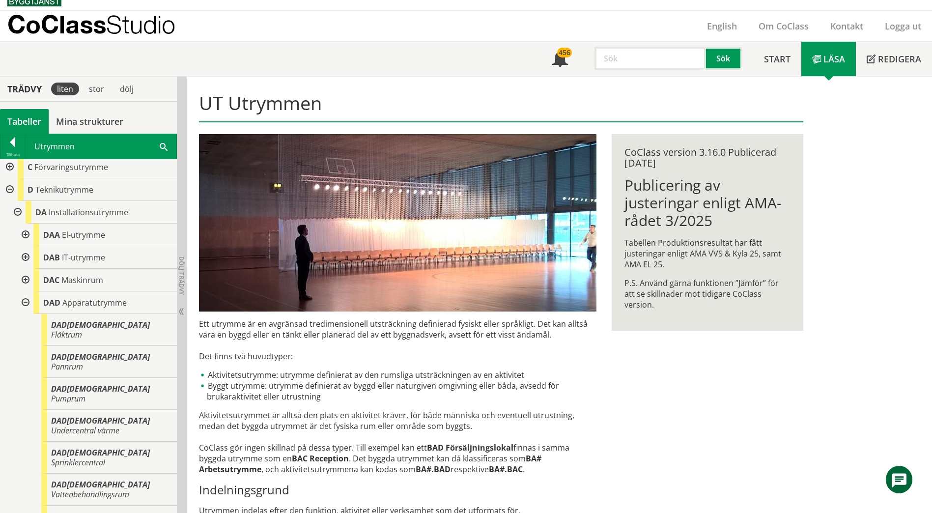
scroll to position [98, 0]
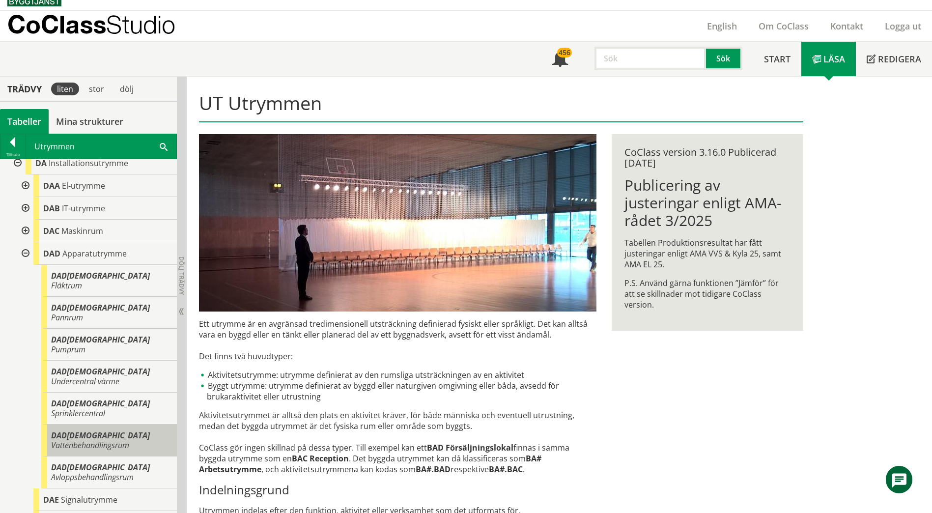
click at [120, 440] on span "Vattenbehandlingsrum" at bounding box center [90, 445] width 78 height 11
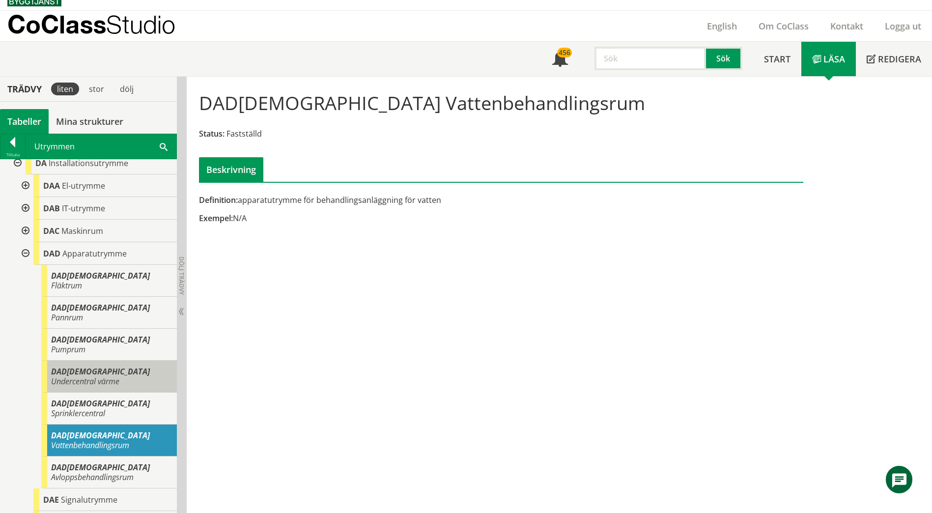
click at [112, 376] on span "Undercentral värme" at bounding box center [85, 381] width 68 height 11
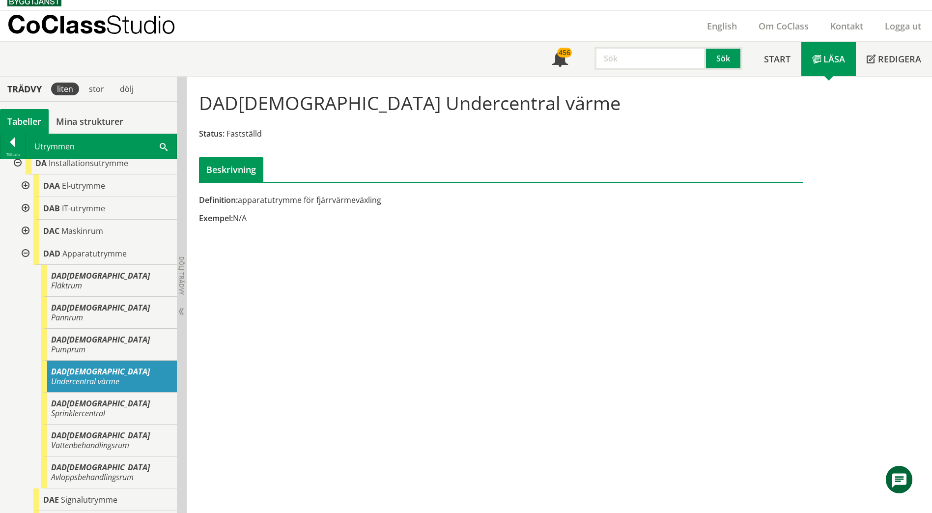
click at [29, 230] on div at bounding box center [25, 231] width 18 height 23
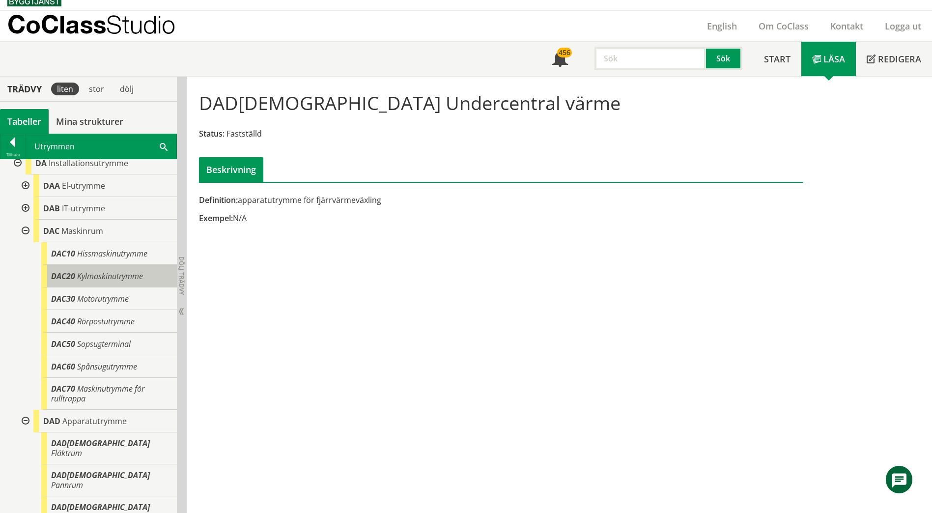
click at [104, 277] on span "Kylmaskinutrymme" at bounding box center [110, 276] width 66 height 11
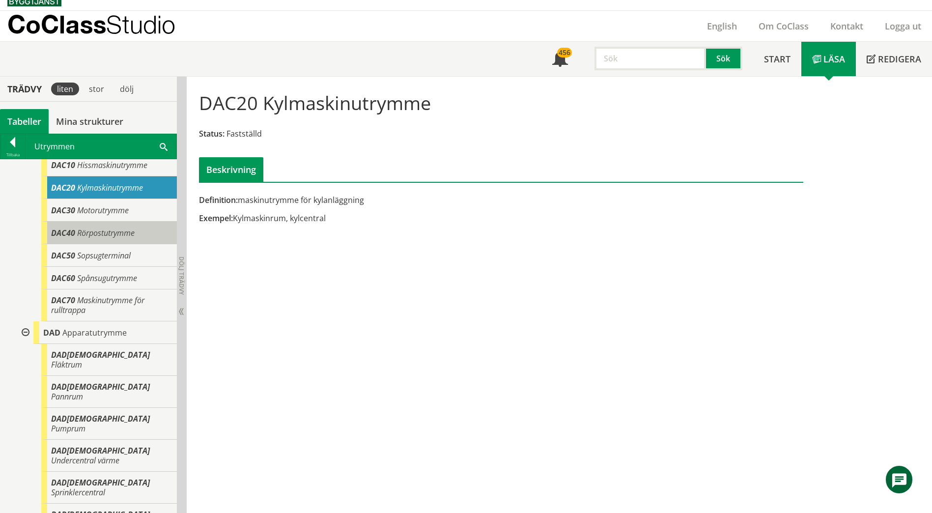
scroll to position [197, 0]
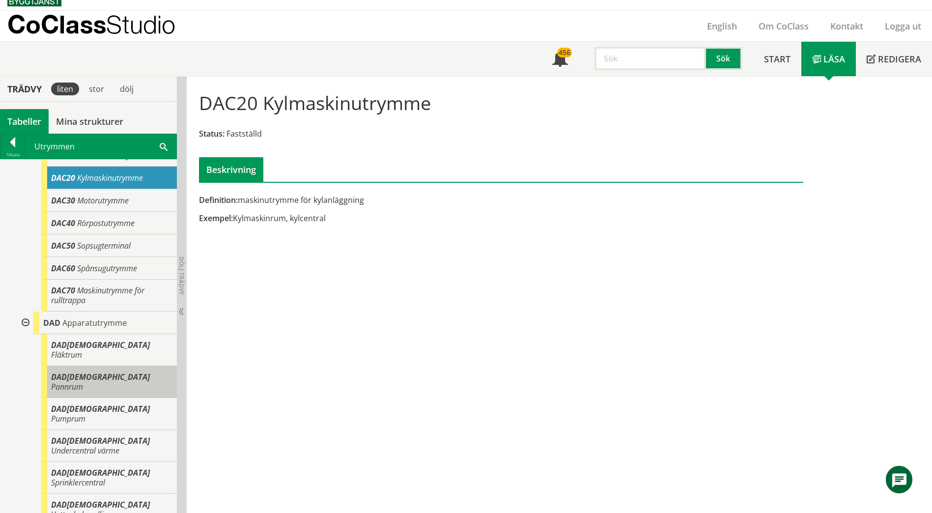
click at [102, 366] on div "DAD[DEMOGRAPHIC_DATA] Pannrum" at bounding box center [109, 382] width 136 height 32
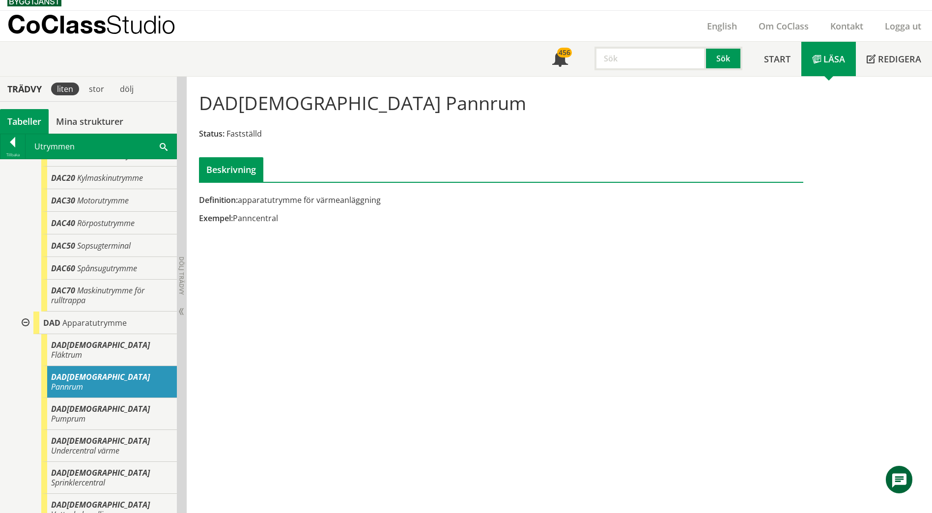
click at [440, 132] on div "Status: Fastställd" at bounding box center [501, 133] width 604 height 11
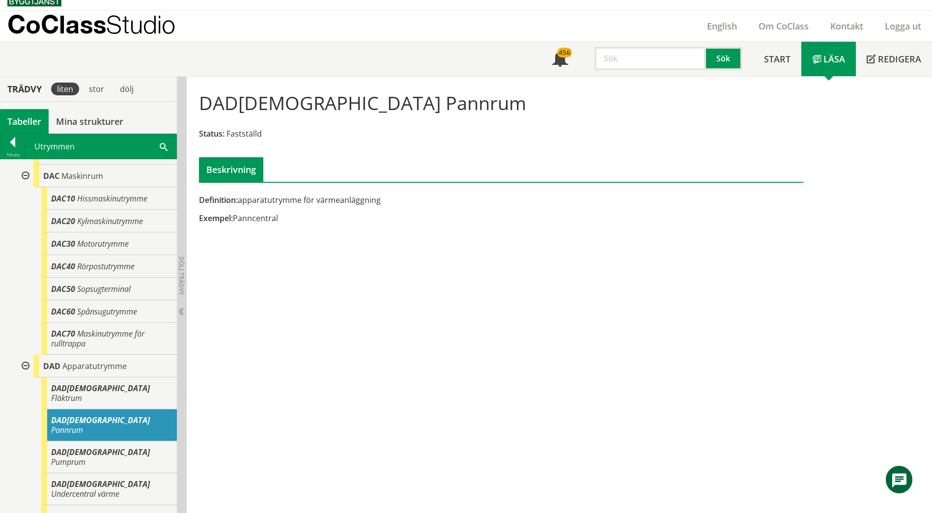
scroll to position [81, 0]
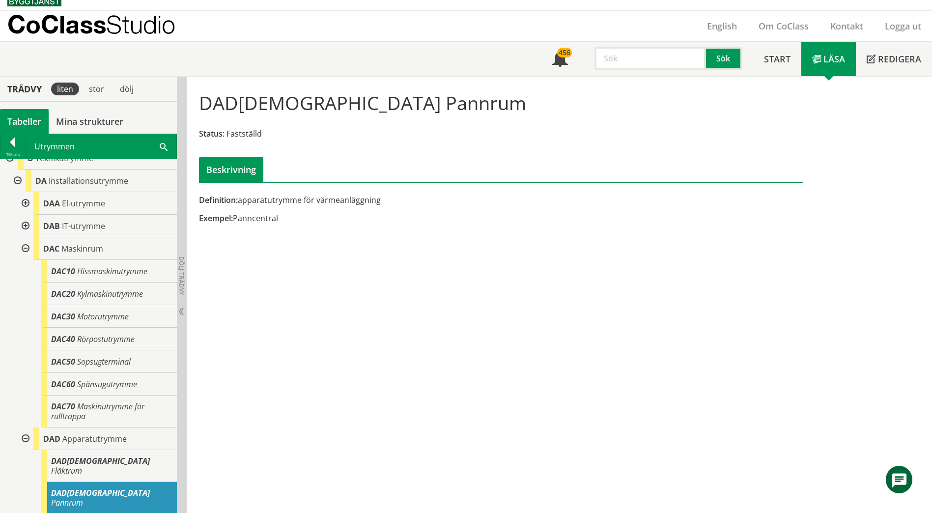
click at [25, 248] on div at bounding box center [25, 248] width 18 height 23
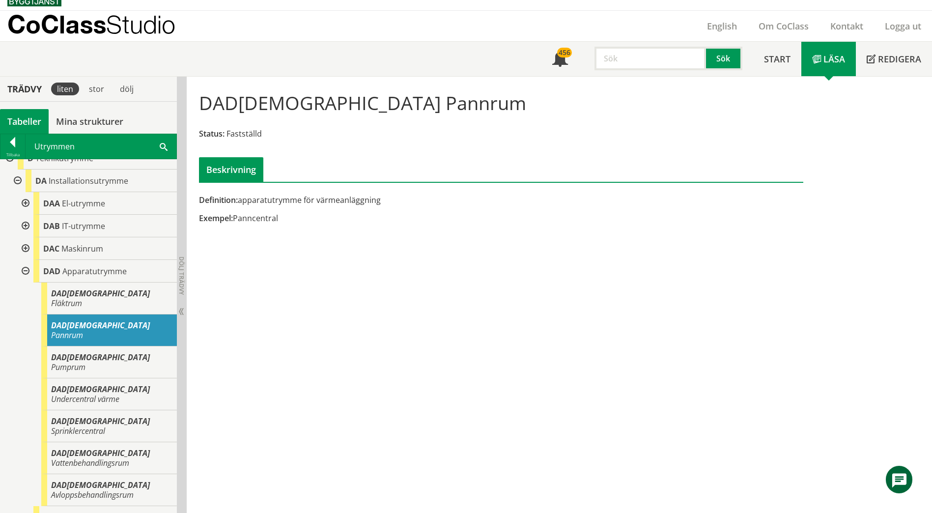
click at [26, 250] on div at bounding box center [25, 248] width 18 height 23
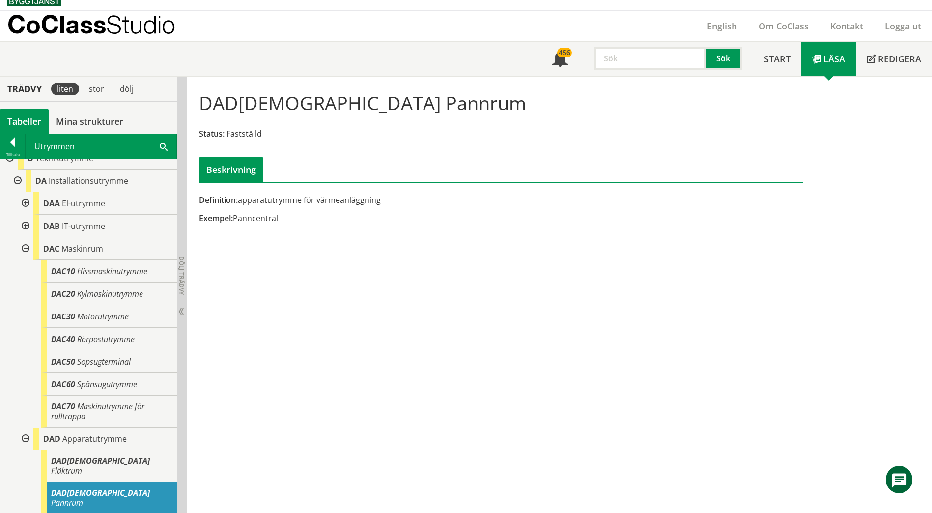
click at [26, 249] on div at bounding box center [25, 248] width 18 height 23
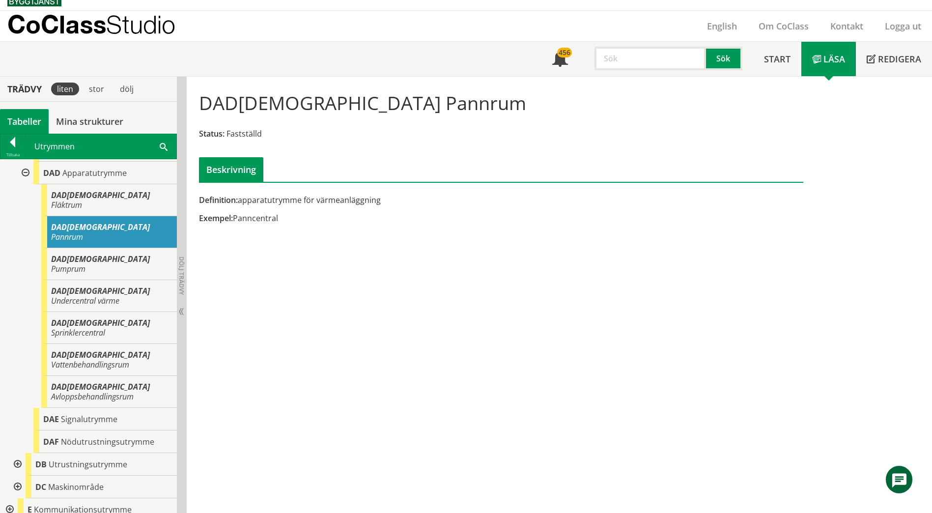
scroll to position [228, 0]
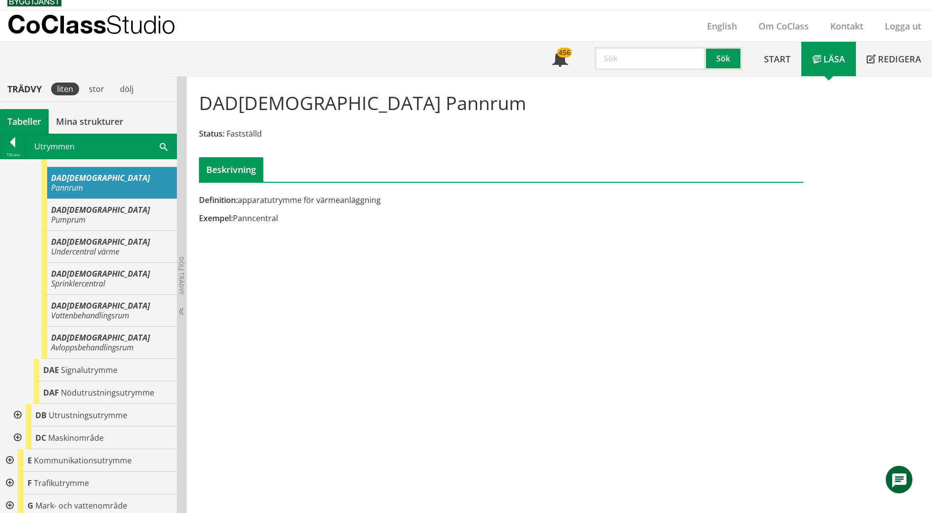
click at [15, 404] on div at bounding box center [17, 415] width 18 height 23
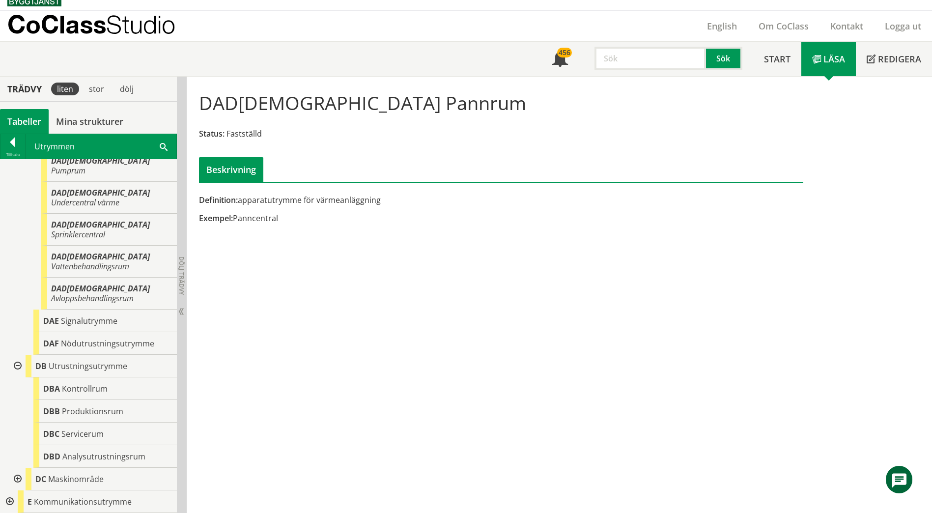
click at [20, 355] on div at bounding box center [17, 366] width 18 height 23
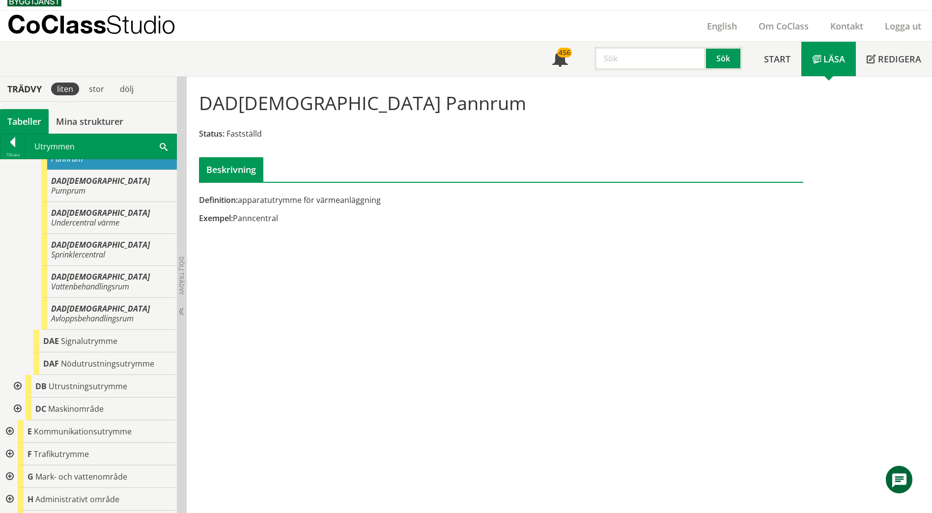
click at [20, 398] on div at bounding box center [17, 409] width 18 height 23
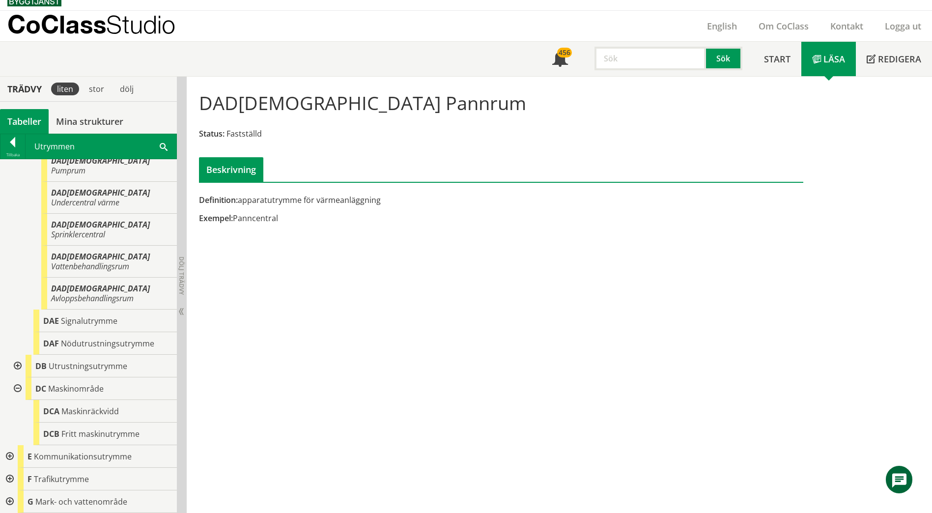
click at [20, 378] on div at bounding box center [17, 389] width 18 height 23
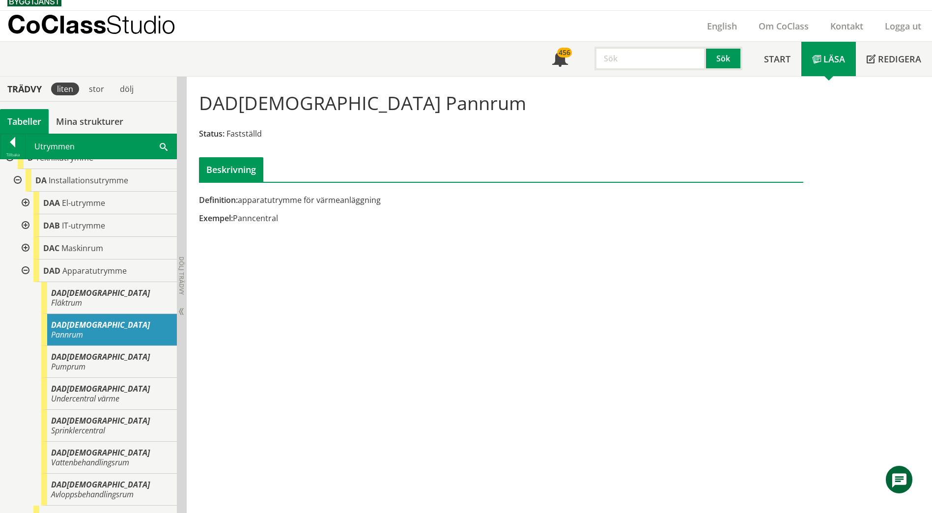
scroll to position [60, 0]
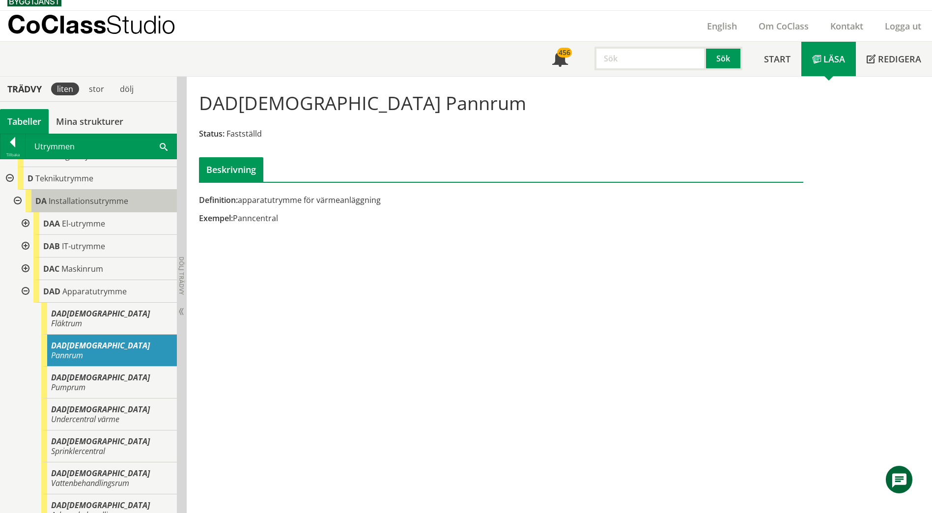
click at [68, 200] on span "Installationsutrymme" at bounding box center [89, 201] width 80 height 11
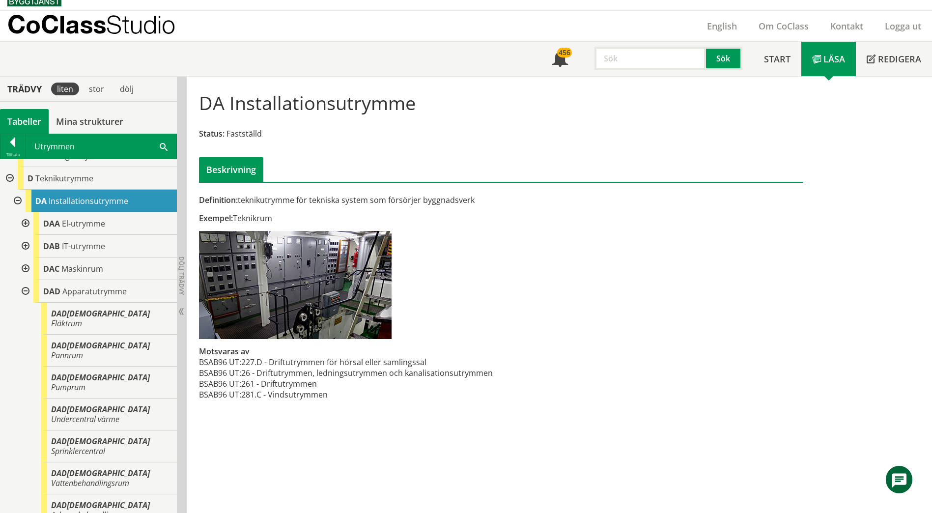
click at [168, 145] on div "Utrymmen Sök" at bounding box center [101, 146] width 151 height 25
click at [162, 146] on span at bounding box center [164, 146] width 8 height 10
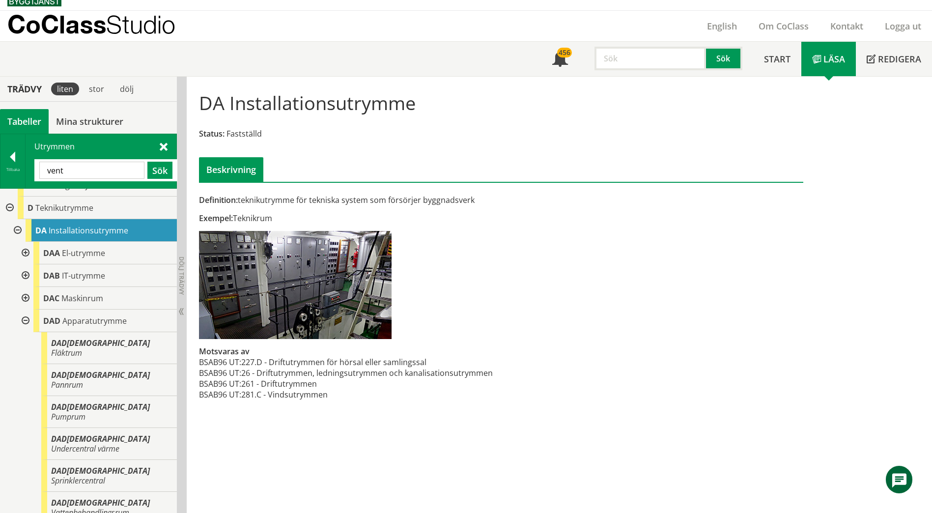
type input "vent"
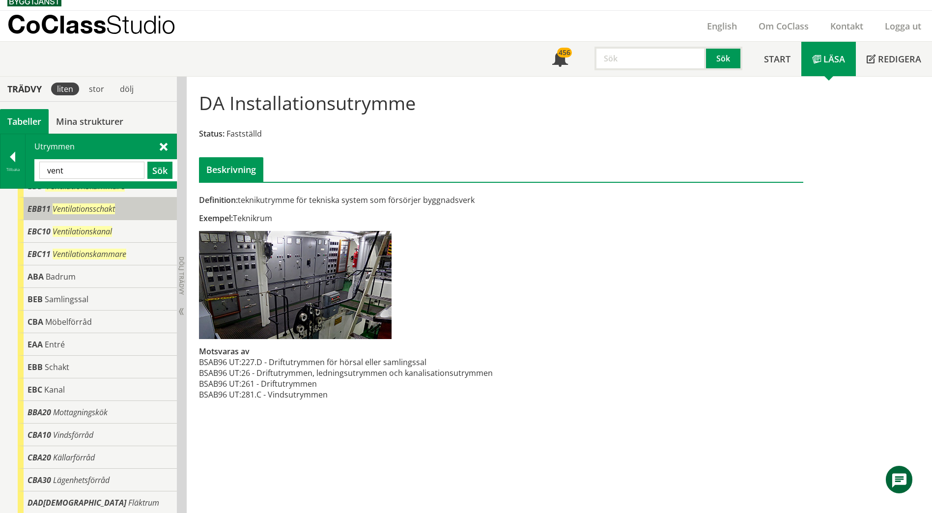
click at [107, 206] on span "Ventilationsschakt" at bounding box center [84, 209] width 62 height 11
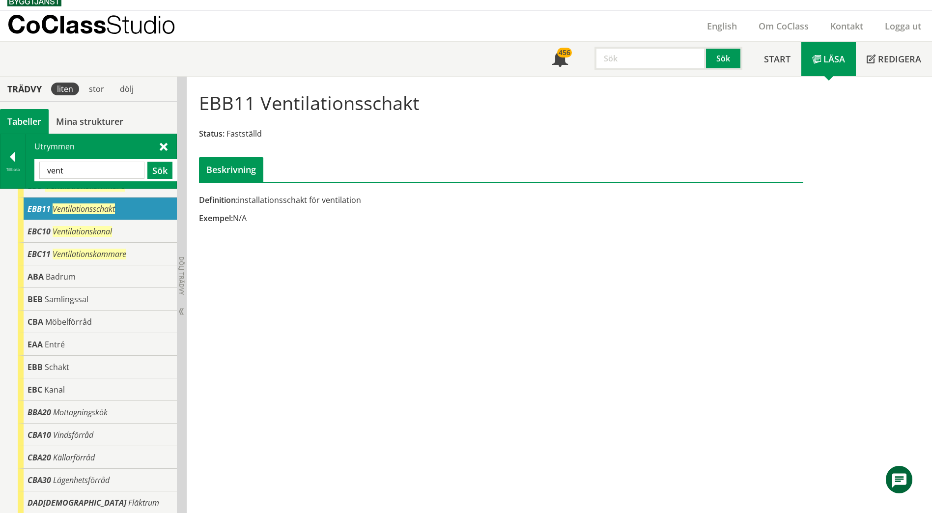
click at [554, 352] on div "EBB11 Ventilationsschakt Status: Fastställd Beskrivning Definition: installatio…" at bounding box center [560, 295] width 746 height 437
click at [806, 183] on div at bounding box center [501, 188] width 619 height 13
